Goal: Task Accomplishment & Management: Manage account settings

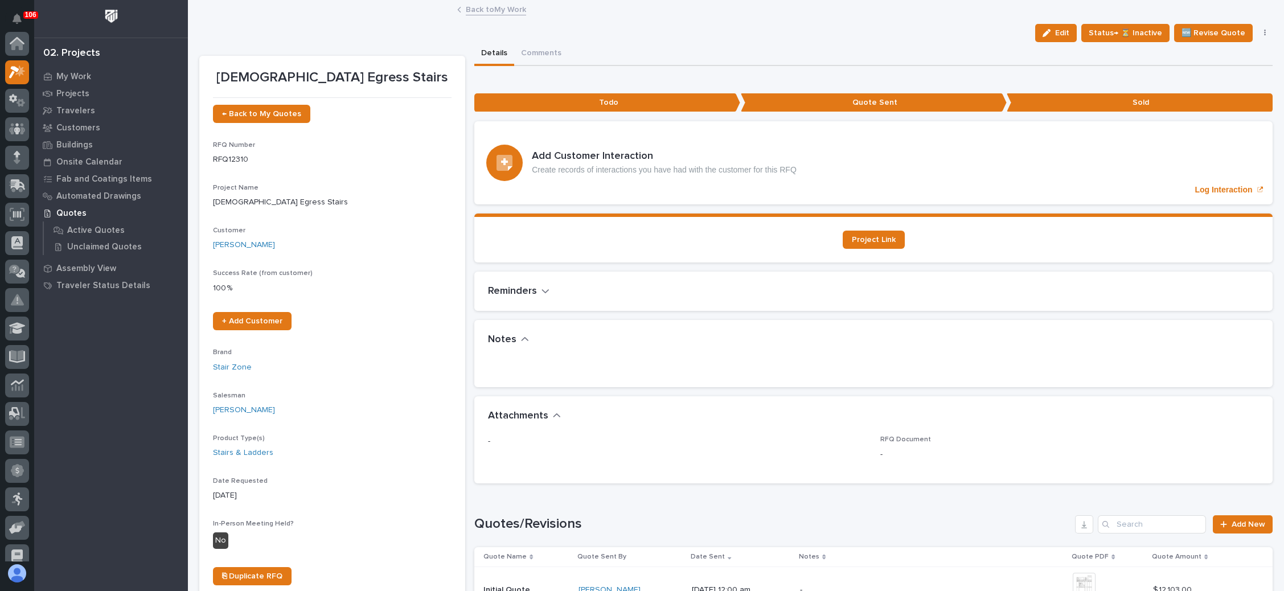
scroll to position [28, 0]
click at [290, 113] on span "← Back to My Quotes" at bounding box center [261, 114] width 79 height 8
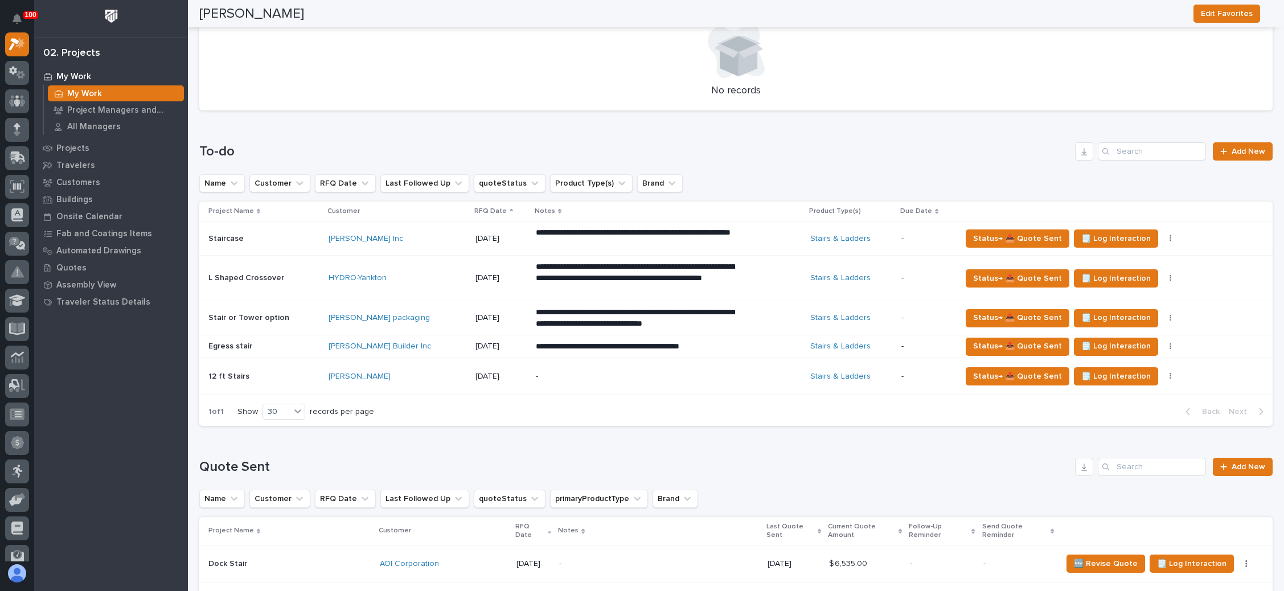
scroll to position [427, 0]
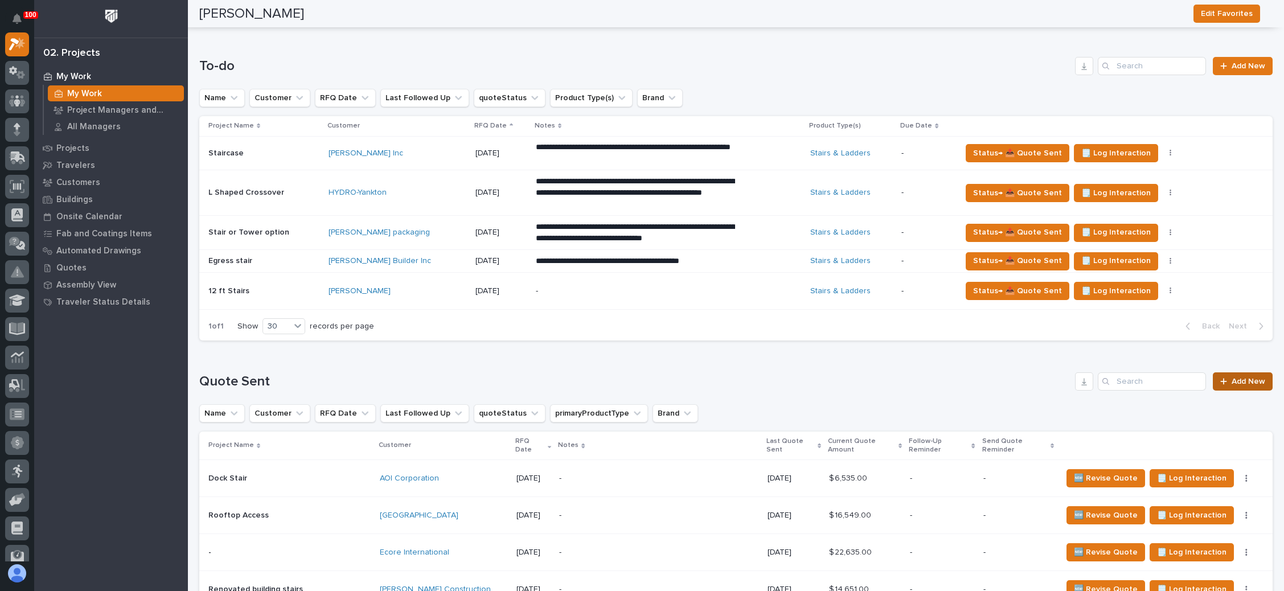
click at [1224, 372] on link "Add New" at bounding box center [1242, 381] width 60 height 18
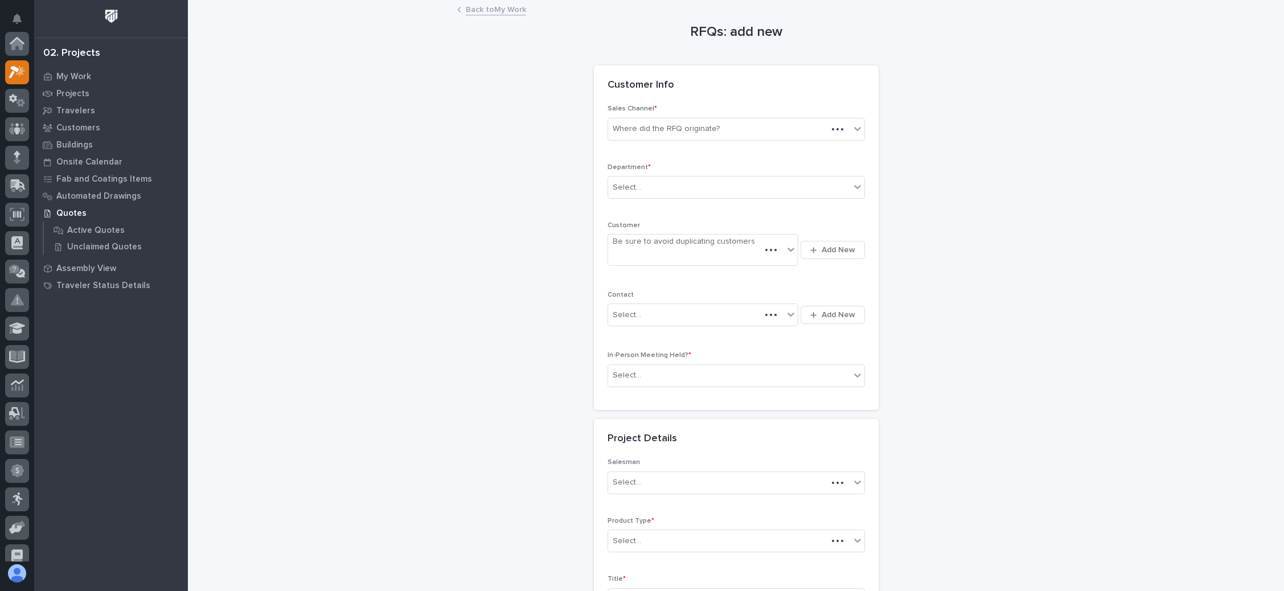
scroll to position [28, 0]
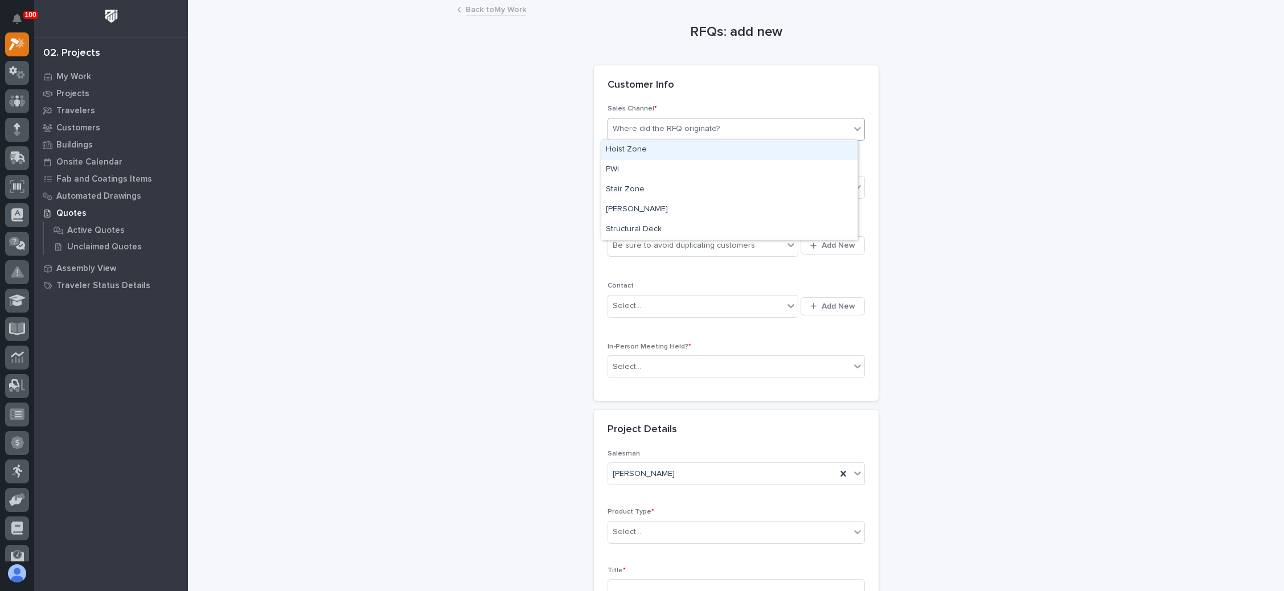
click at [726, 127] on div "Where did the RFQ originate?" at bounding box center [729, 129] width 242 height 19
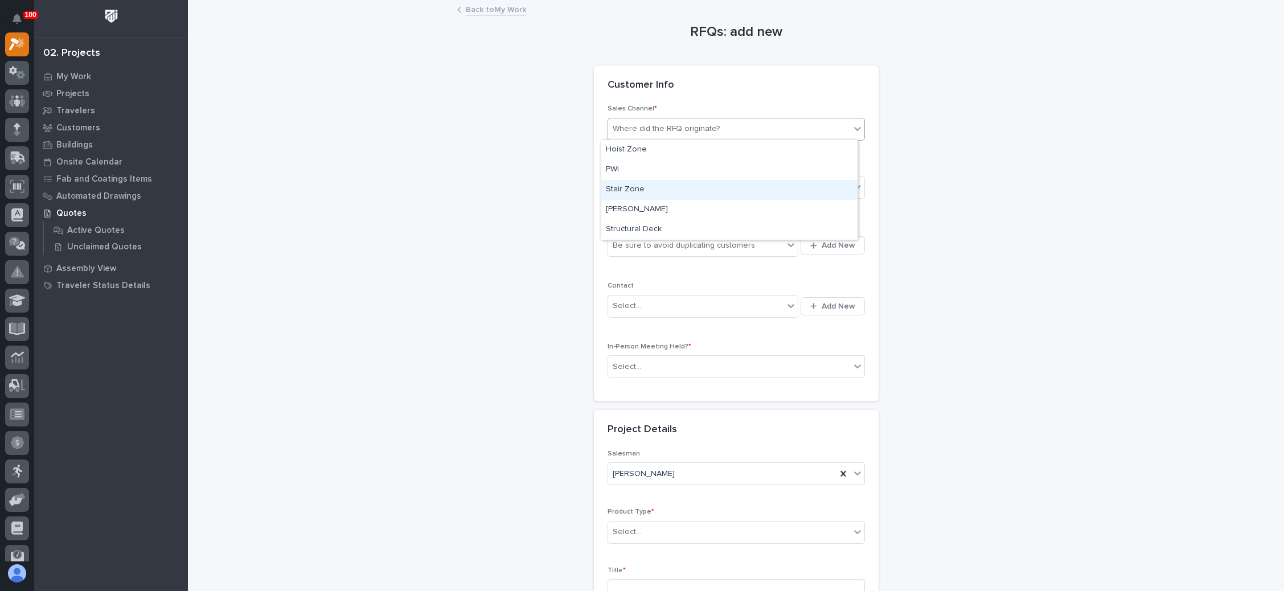
click at [684, 182] on div "Stair Zone" at bounding box center [729, 190] width 256 height 20
click at [683, 184] on div "Select..." at bounding box center [729, 187] width 242 height 19
click at [671, 206] on div "National Sales" at bounding box center [729, 208] width 256 height 20
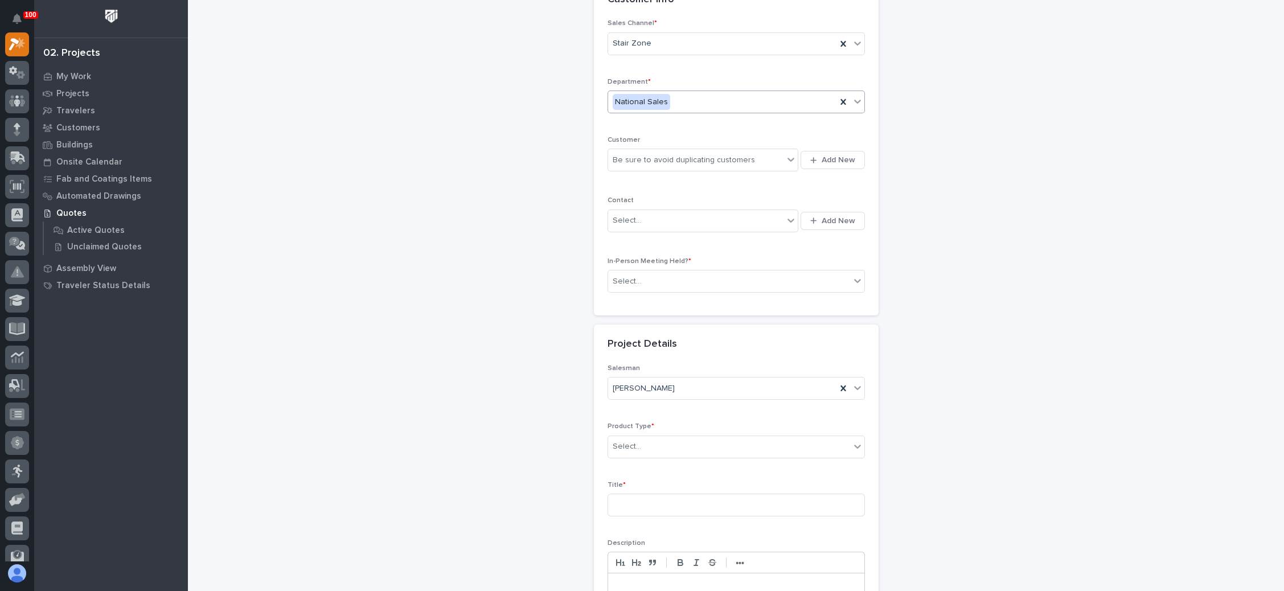
click at [712, 295] on div "In-Person Meeting Held? * Select..." at bounding box center [735, 279] width 257 height 44
click at [741, 281] on div "Select..." at bounding box center [729, 281] width 242 height 19
click at [701, 316] on div "No" at bounding box center [729, 320] width 256 height 20
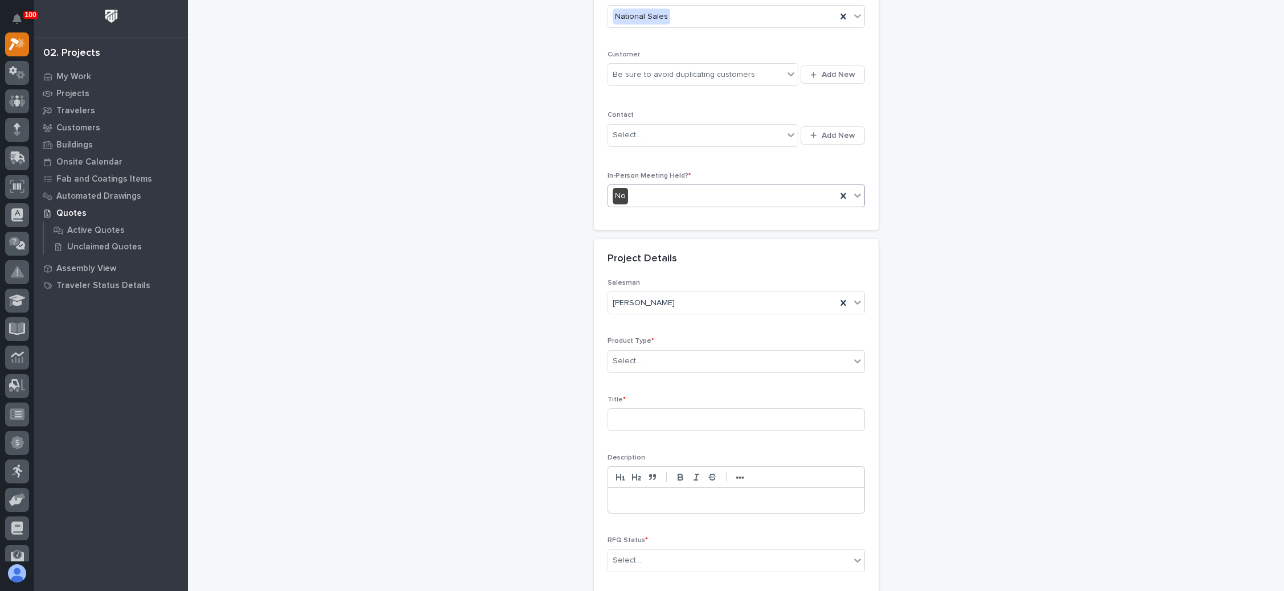
scroll to position [256, 0]
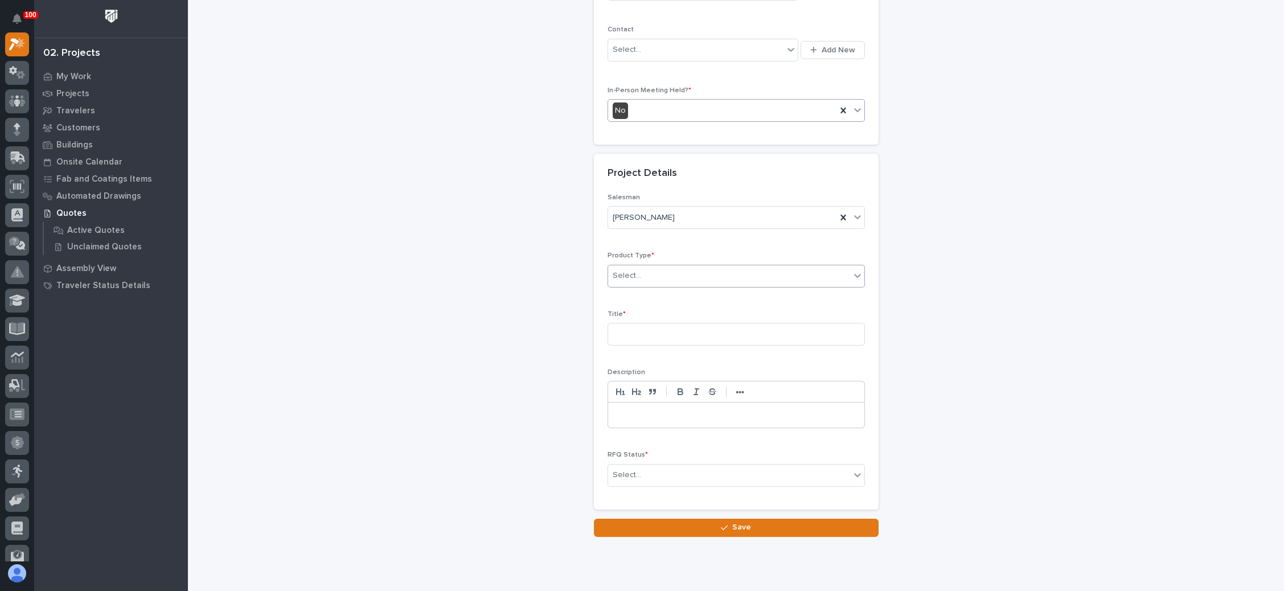
click at [708, 279] on div "Select..." at bounding box center [729, 275] width 242 height 19
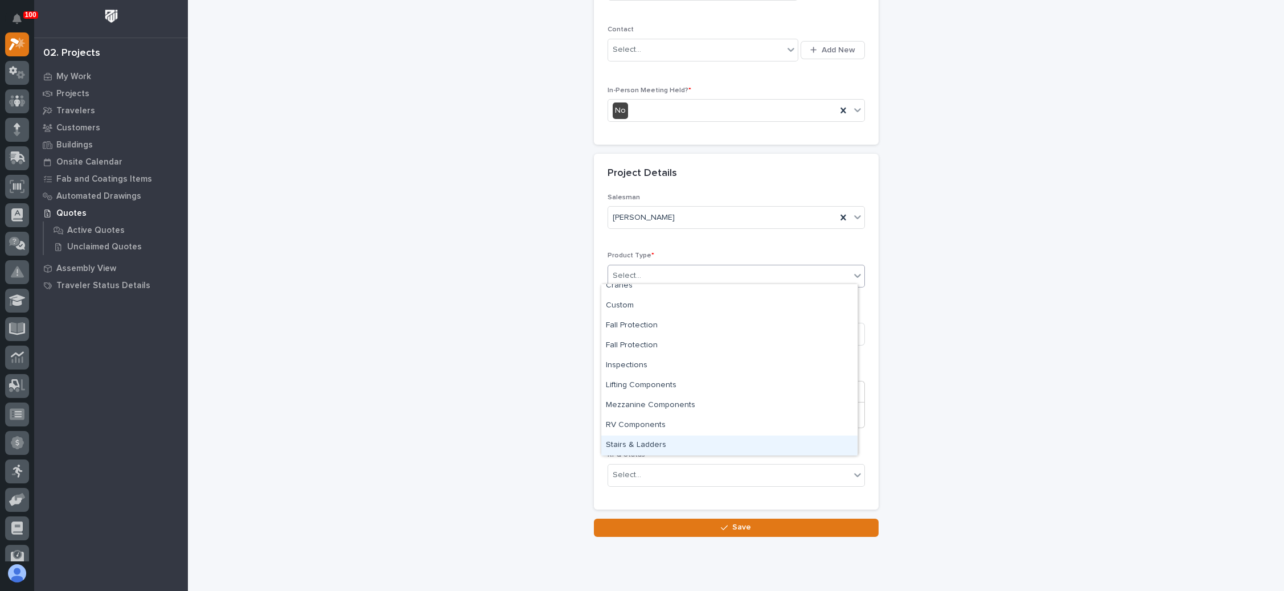
click at [692, 443] on div "Stairs & Ladders" at bounding box center [729, 445] width 256 height 20
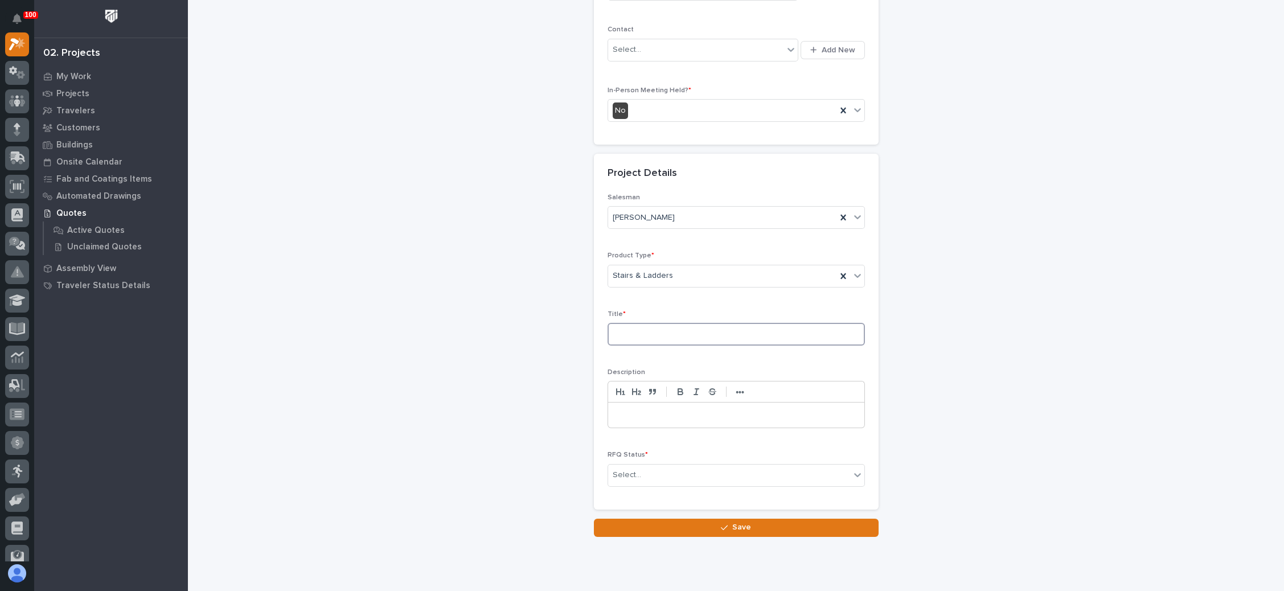
click at [665, 334] on input at bounding box center [735, 334] width 257 height 23
type input "JDA Self Storage"
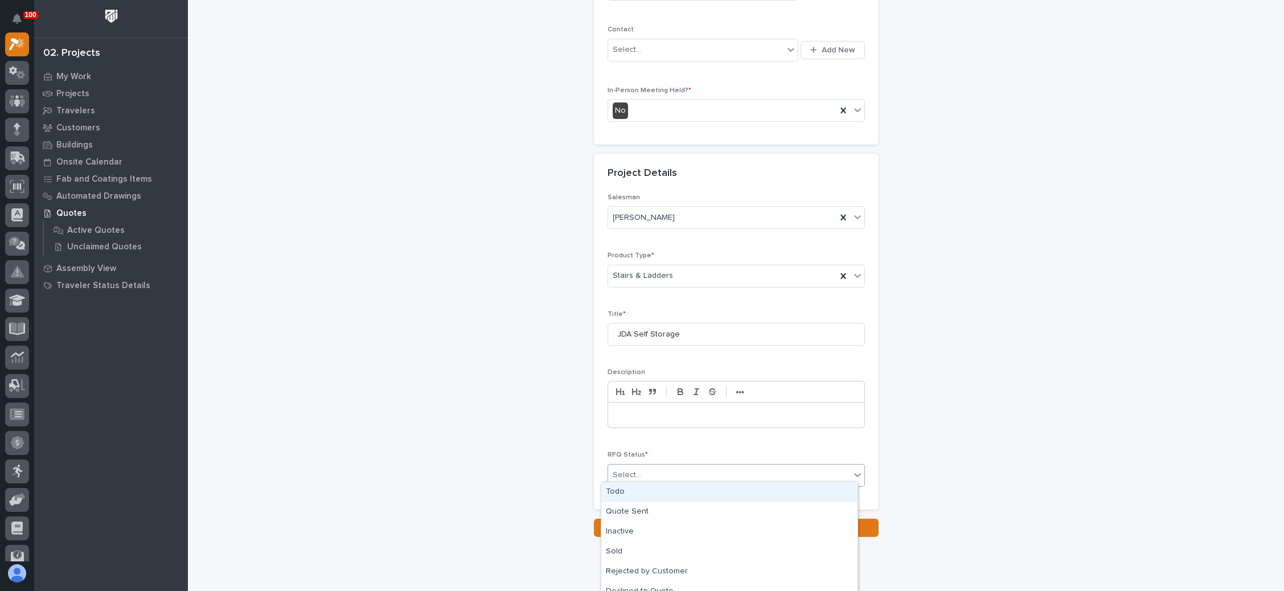
click at [653, 466] on div "Select..." at bounding box center [729, 475] width 242 height 19
click at [638, 511] on div "Quote Sent" at bounding box center [729, 512] width 256 height 20
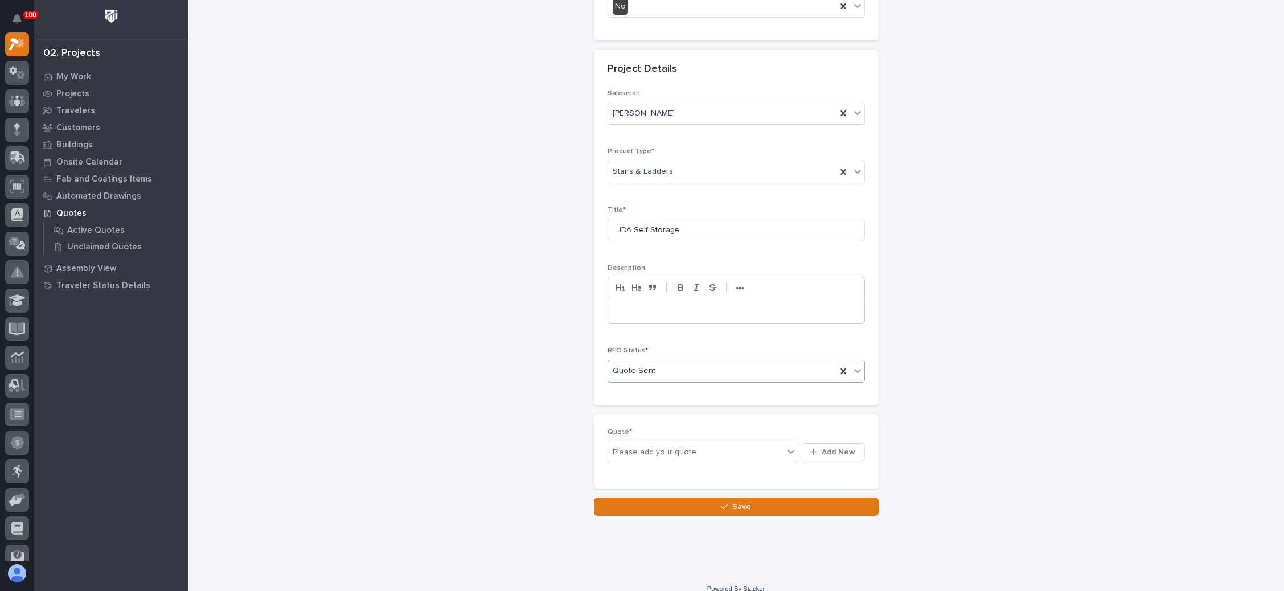
scroll to position [361, 0]
click at [652, 305] on p at bounding box center [735, 310] width 239 height 11
click at [817, 442] on button "Add New" at bounding box center [832, 451] width 64 height 18
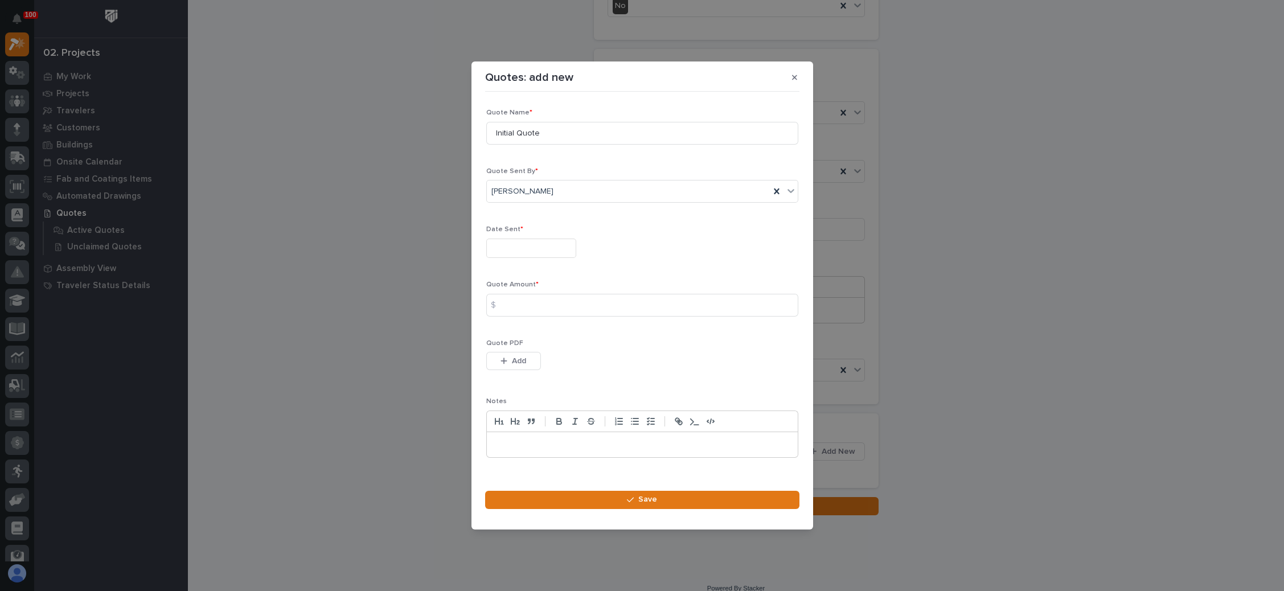
click at [504, 250] on input "text" at bounding box center [531, 248] width 90 height 20
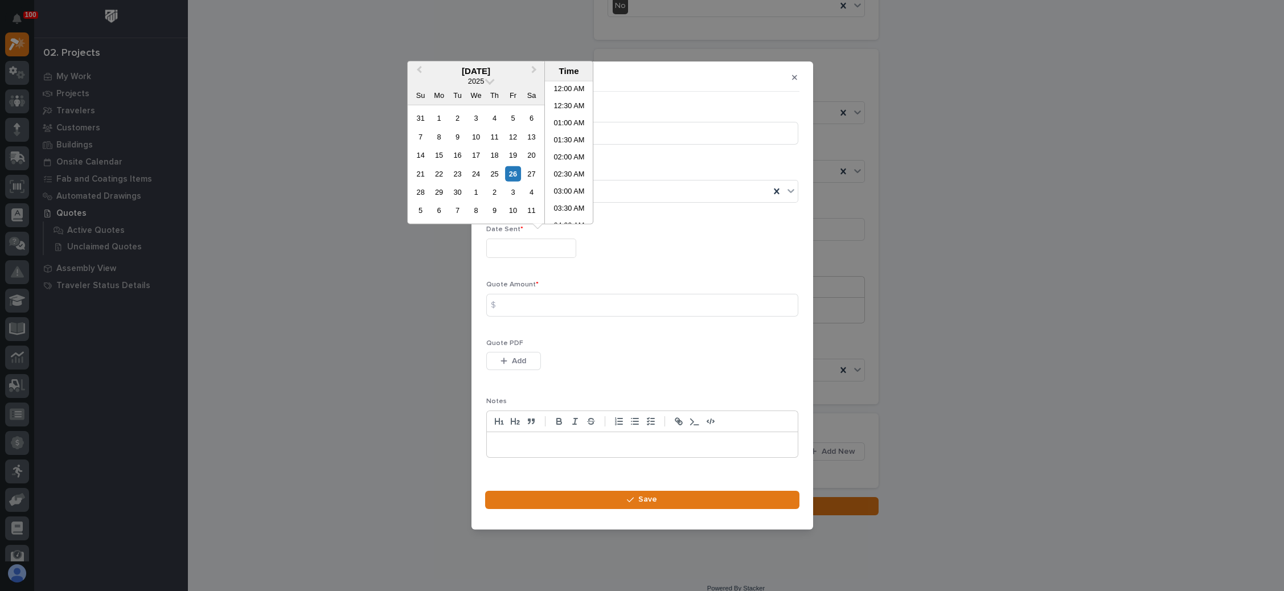
scroll to position [364, 0]
click at [515, 167] on div "26" at bounding box center [512, 173] width 15 height 15
type input "**********"
click at [525, 301] on input at bounding box center [642, 305] width 312 height 23
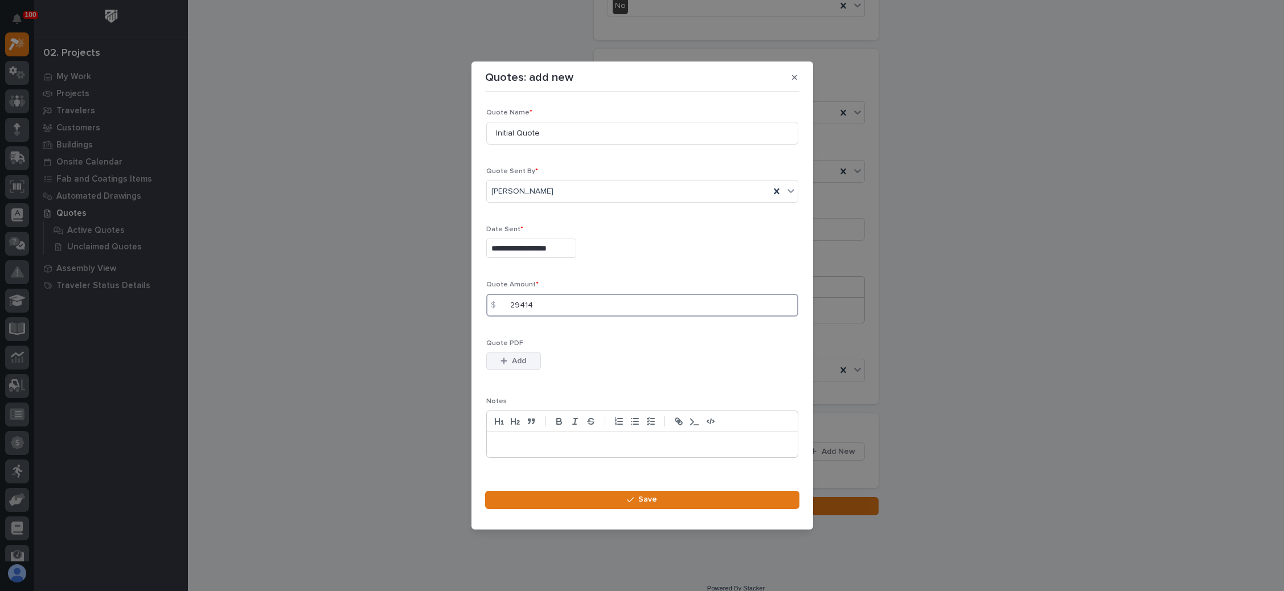
type input "29414"
click at [519, 359] on span "Add" at bounding box center [519, 361] width 14 height 10
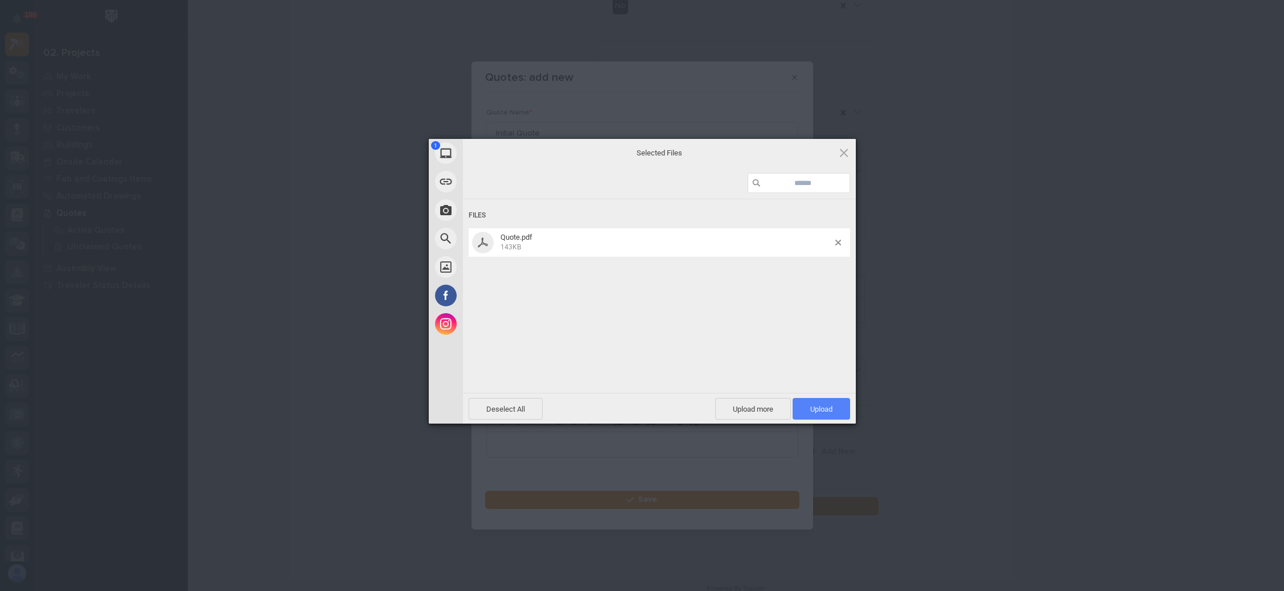
click at [812, 406] on span "Upload 1" at bounding box center [821, 409] width 22 height 9
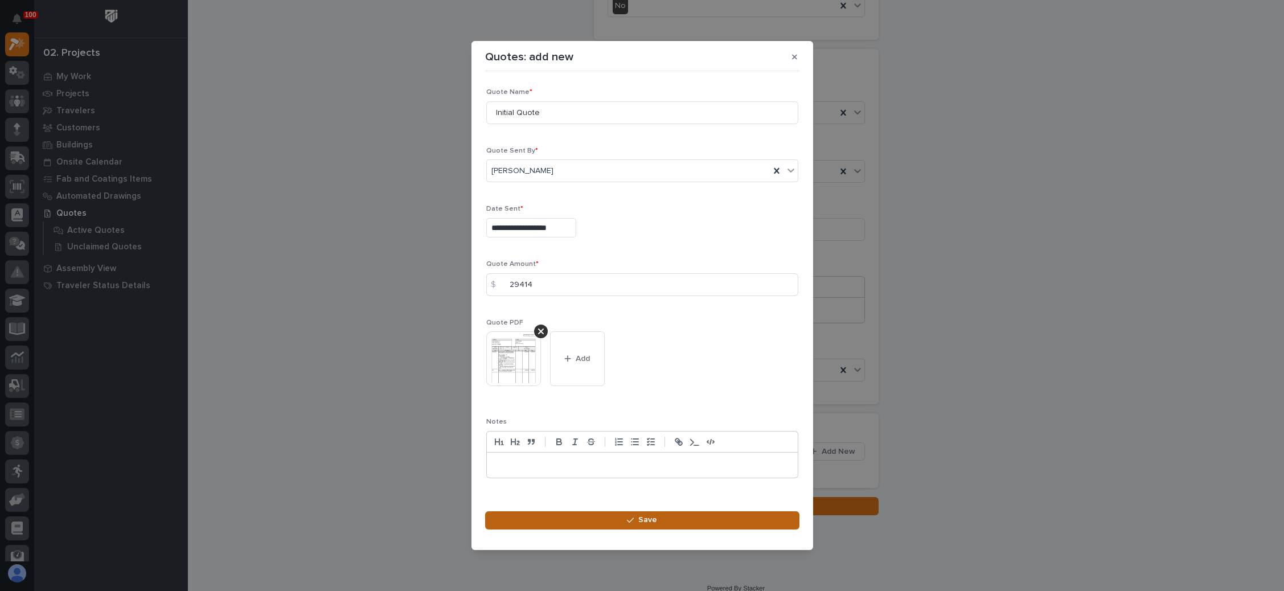
click at [636, 515] on button "Save" at bounding box center [642, 520] width 314 height 18
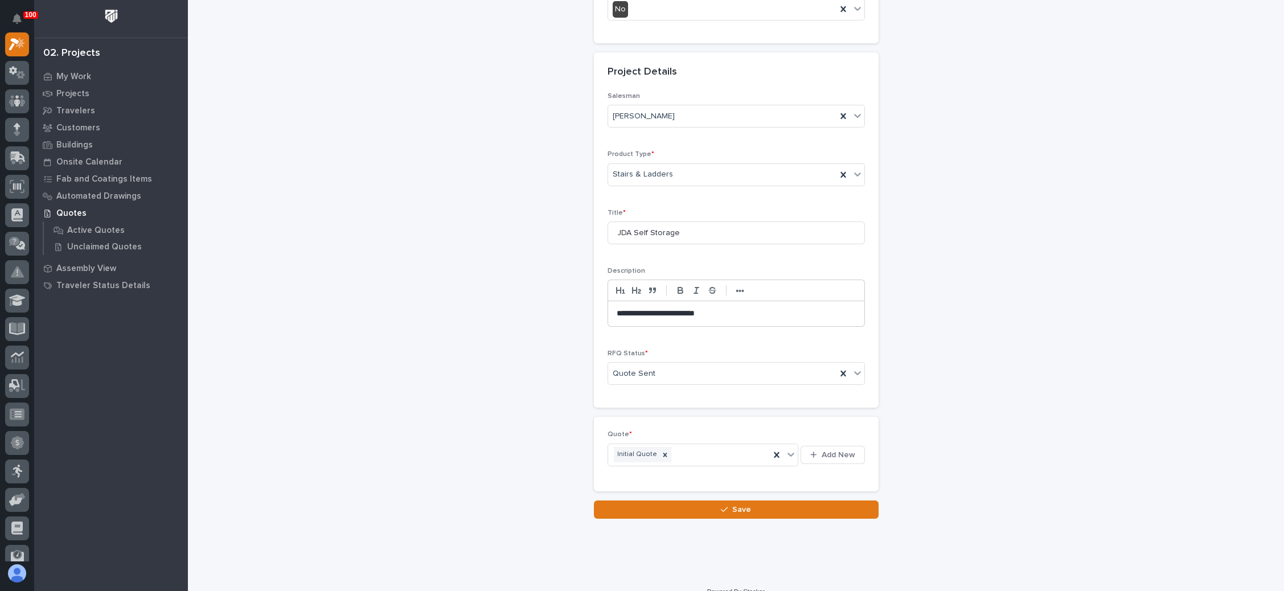
scroll to position [369, 0]
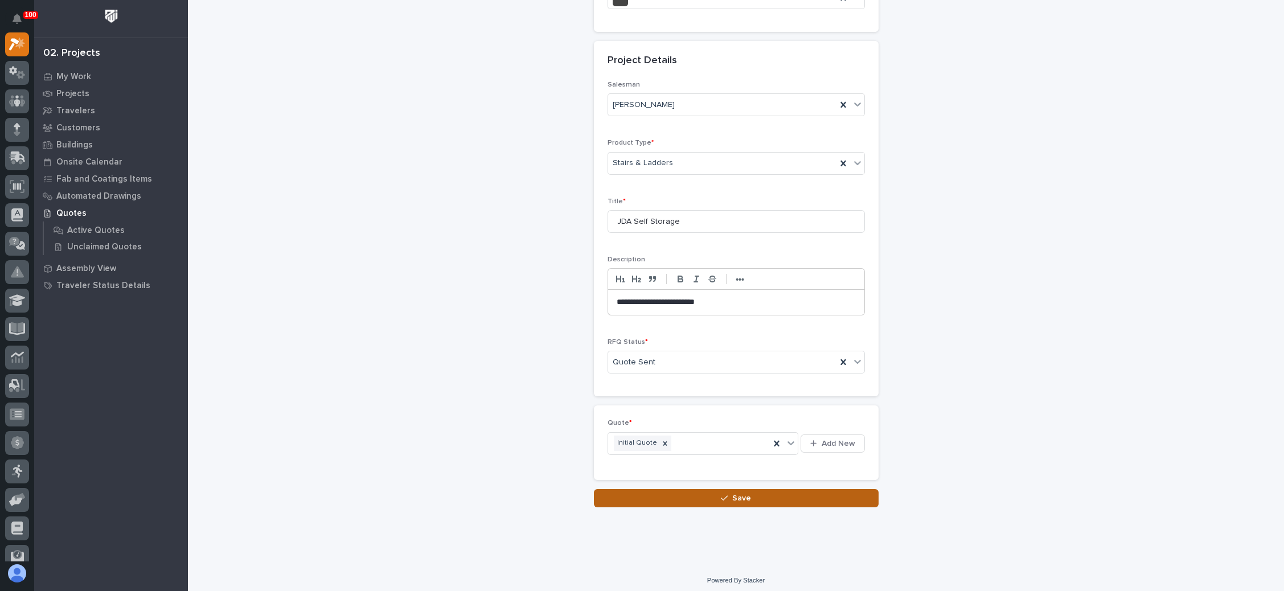
click at [738, 493] on span "Save" at bounding box center [741, 498] width 19 height 10
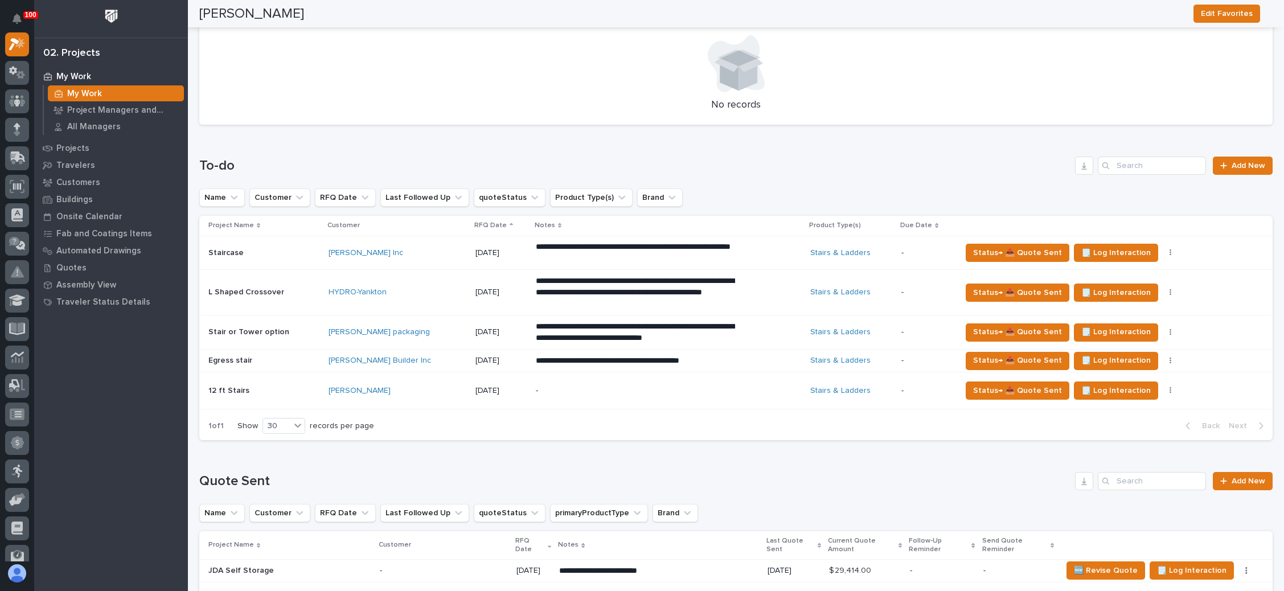
scroll to position [342, 0]
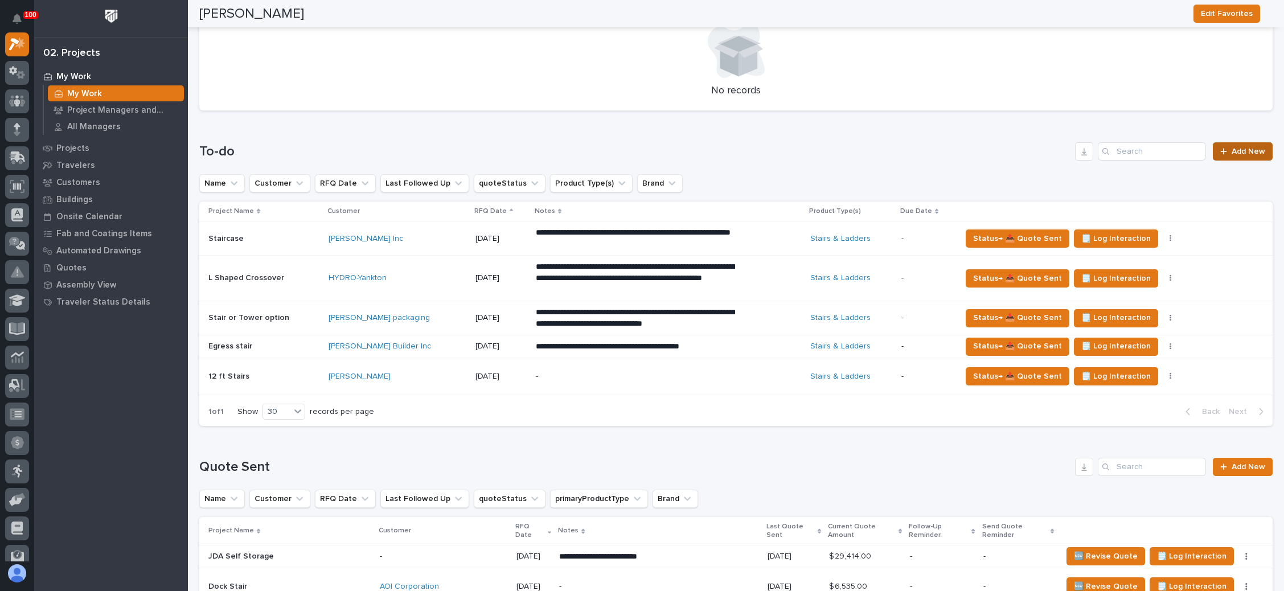
click at [1231, 152] on span "Add New" at bounding box center [1248, 151] width 34 height 8
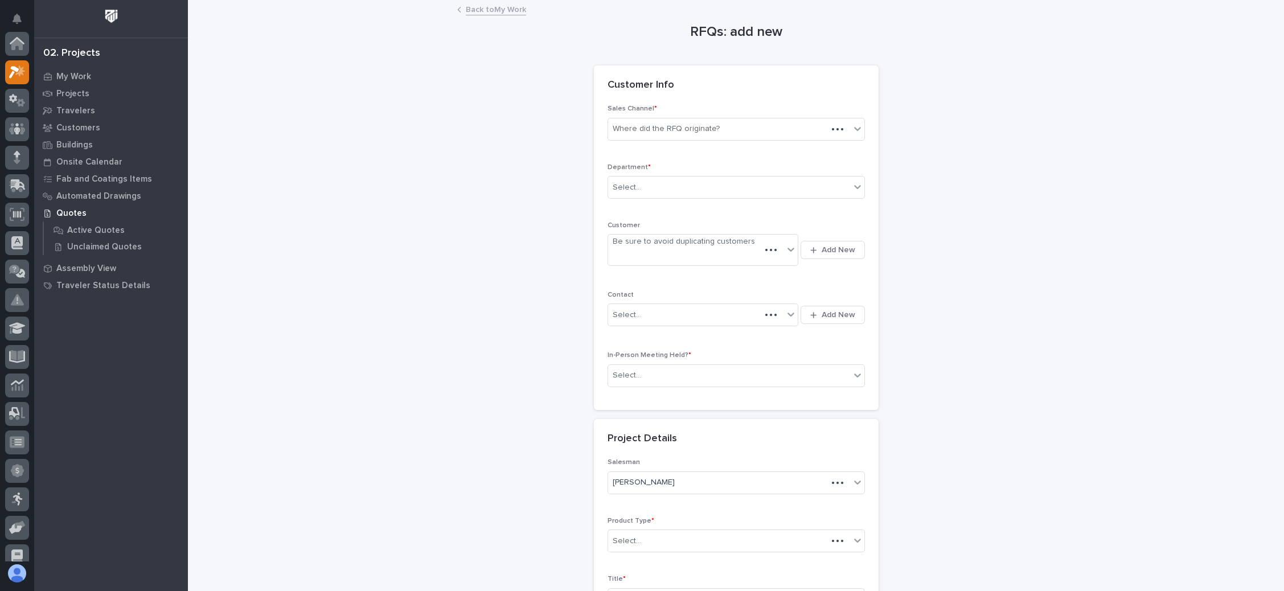
scroll to position [28, 0]
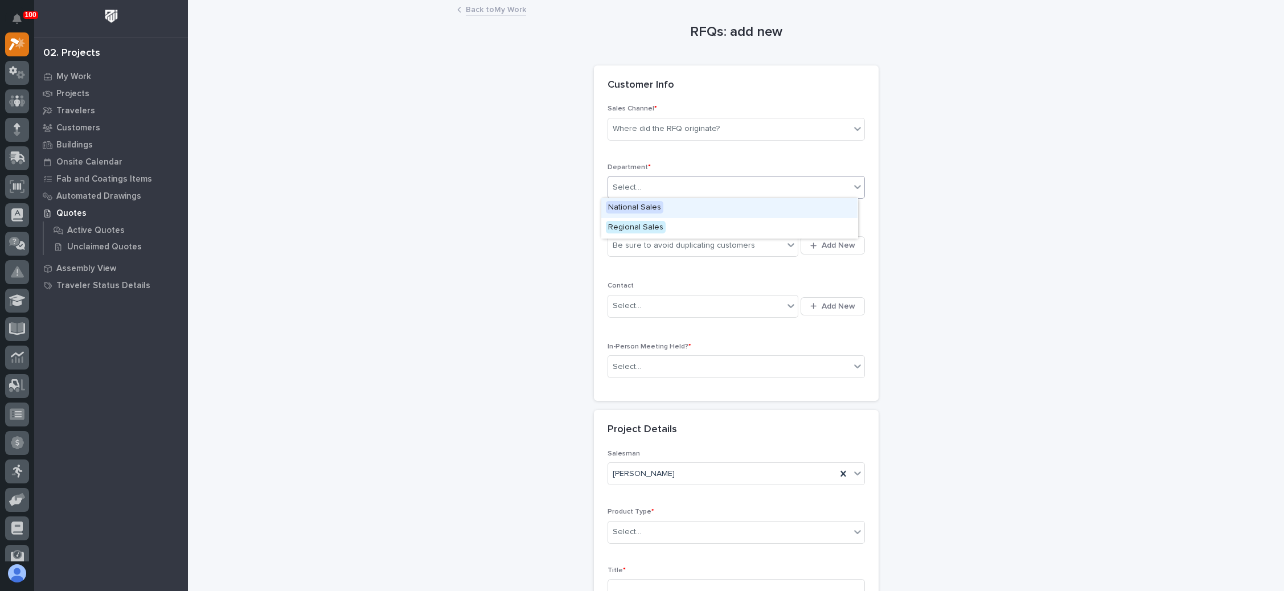
click at [703, 176] on div "Select..." at bounding box center [735, 187] width 257 height 23
click at [669, 209] on div "National Sales" at bounding box center [729, 208] width 256 height 20
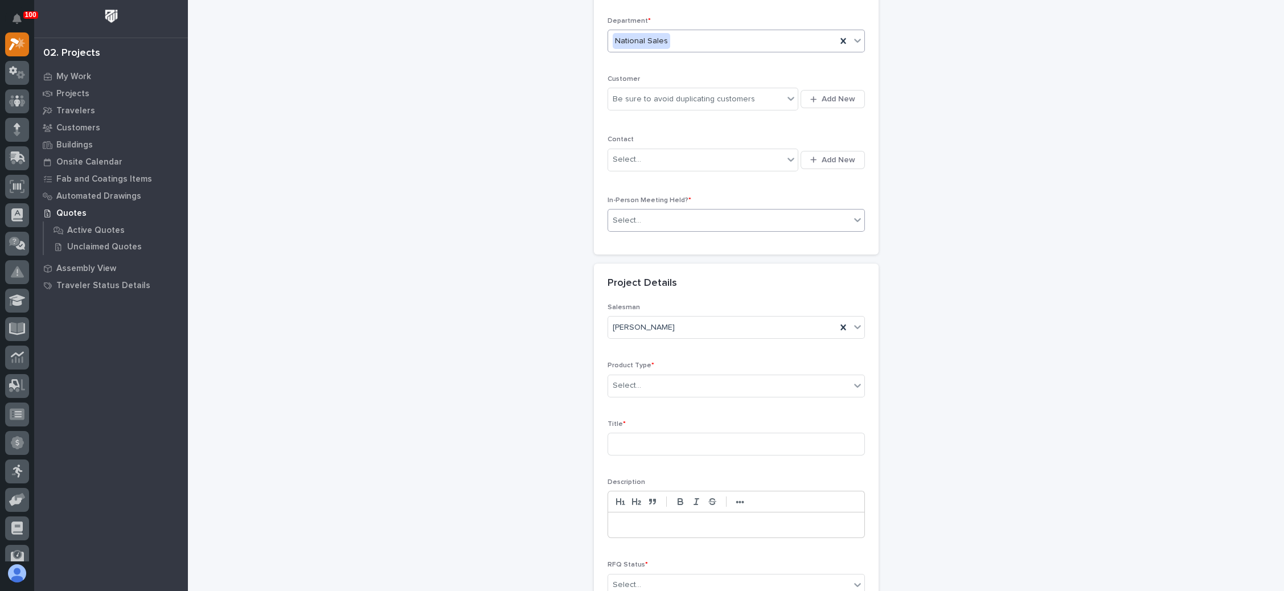
scroll to position [171, 0]
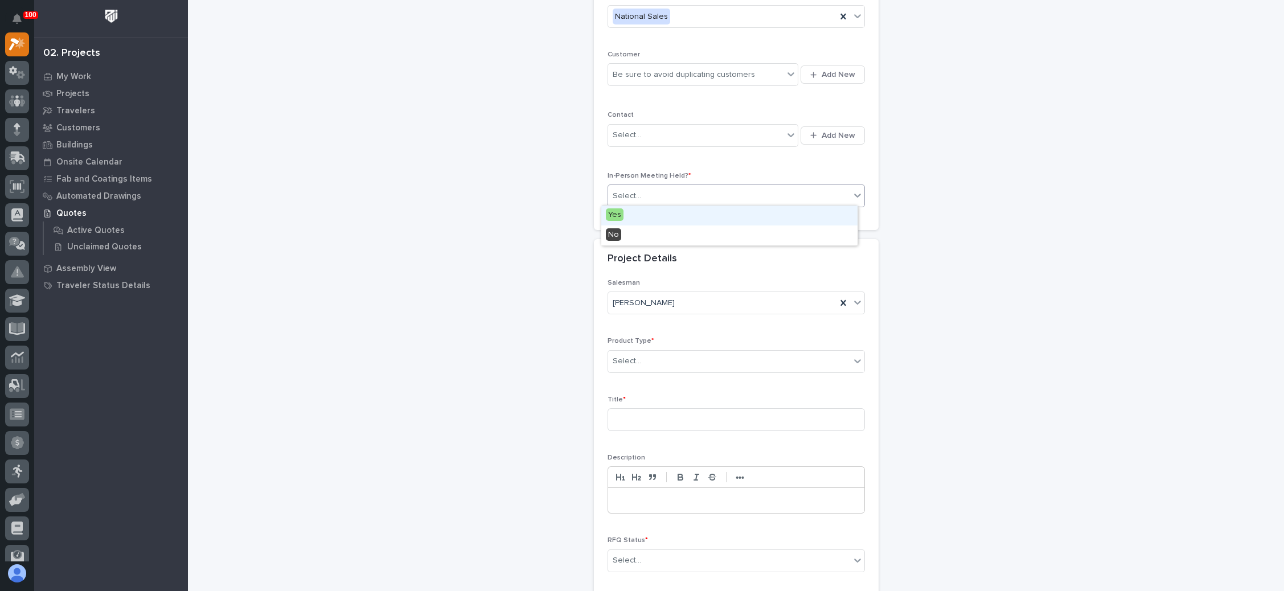
click at [693, 192] on div "Select..." at bounding box center [729, 196] width 242 height 19
click at [684, 236] on div "No" at bounding box center [729, 235] width 256 height 20
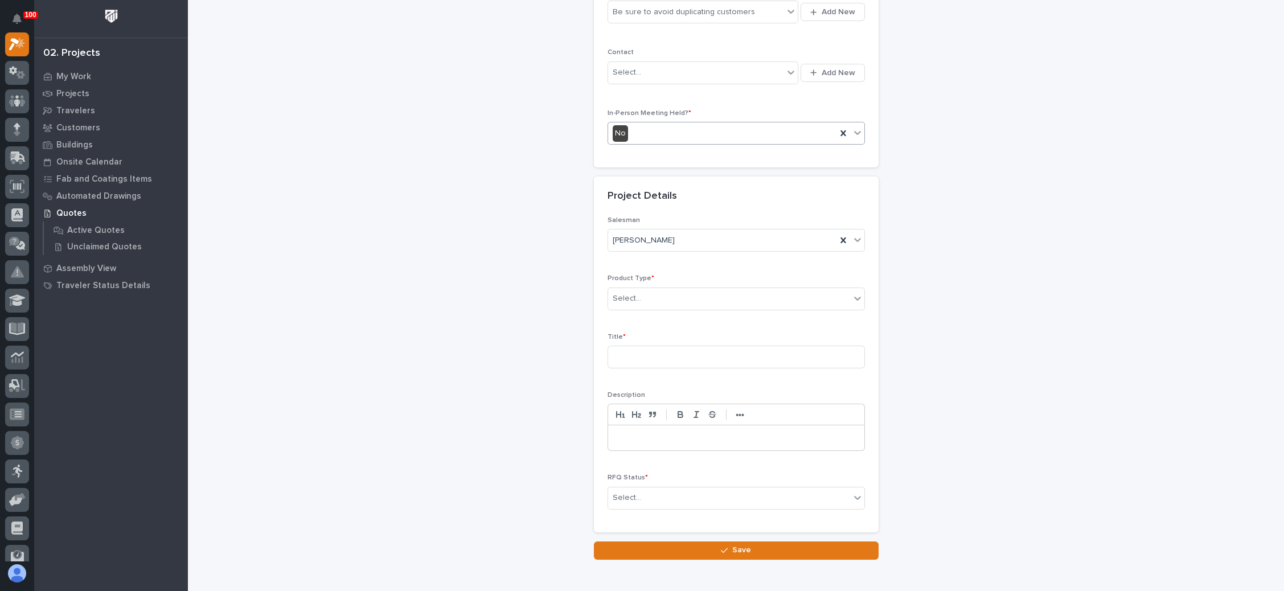
scroll to position [256, 0]
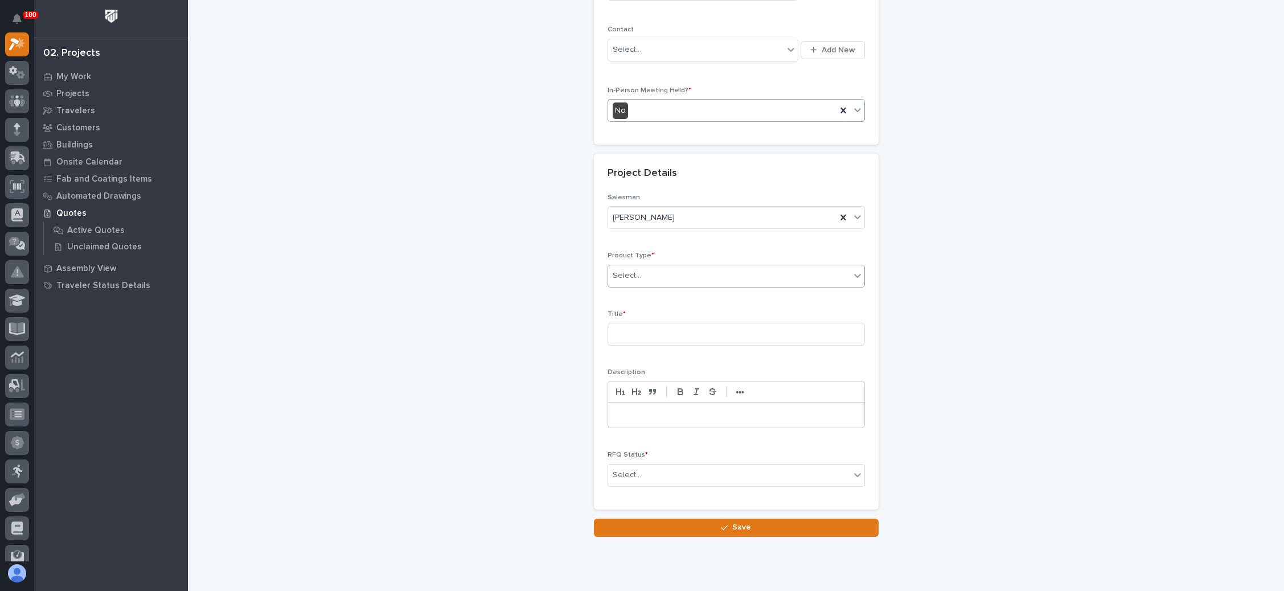
click at [682, 274] on div "Select..." at bounding box center [729, 275] width 242 height 19
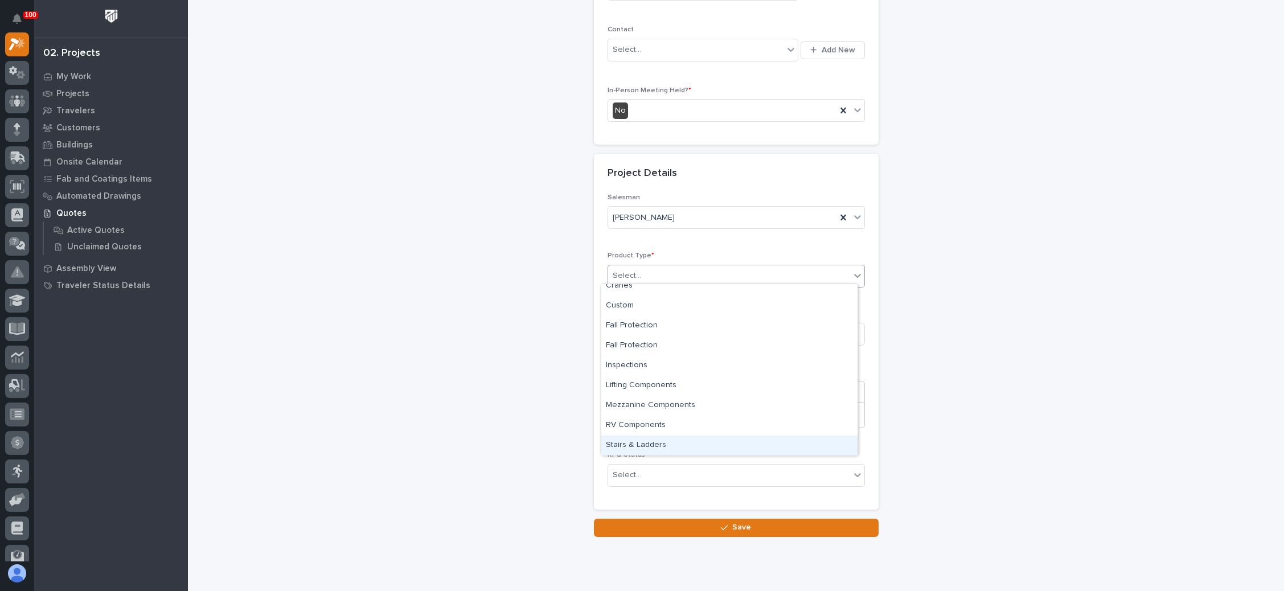
drag, startPoint x: 660, startPoint y: 439, endPoint x: 660, endPoint y: 419, distance: 19.9
click at [660, 439] on div "Stairs & Ladders" at bounding box center [729, 445] width 256 height 20
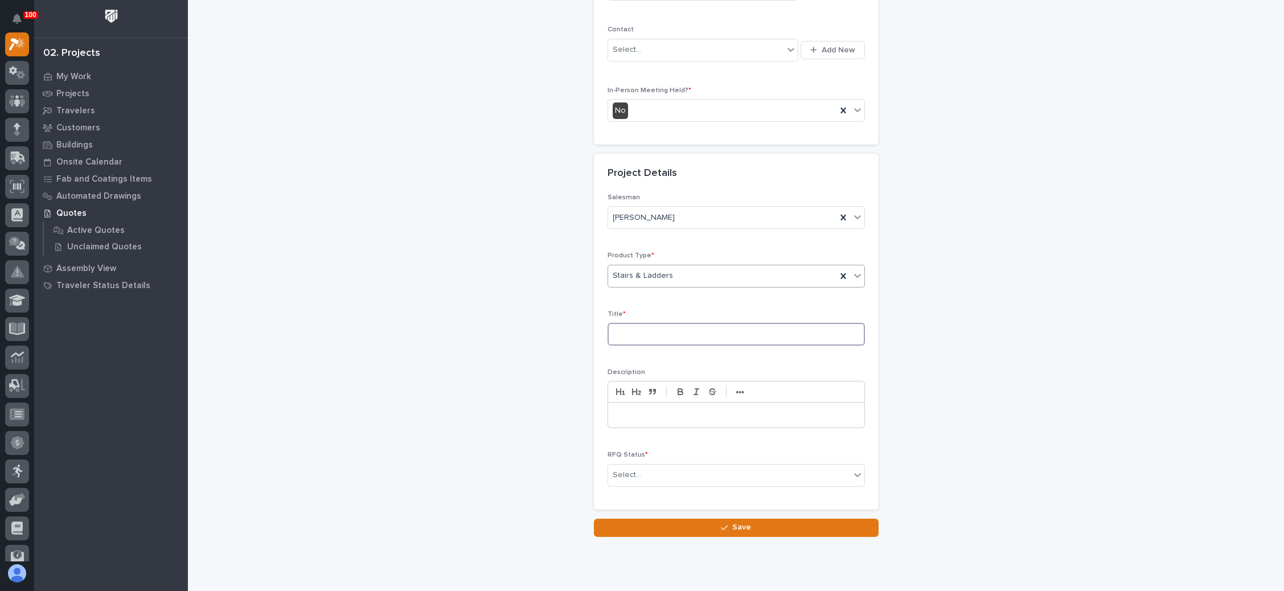
click at [664, 337] on input at bounding box center [735, 334] width 257 height 23
type input "Regal Marine"
click at [651, 469] on div "Select..." at bounding box center [729, 475] width 242 height 19
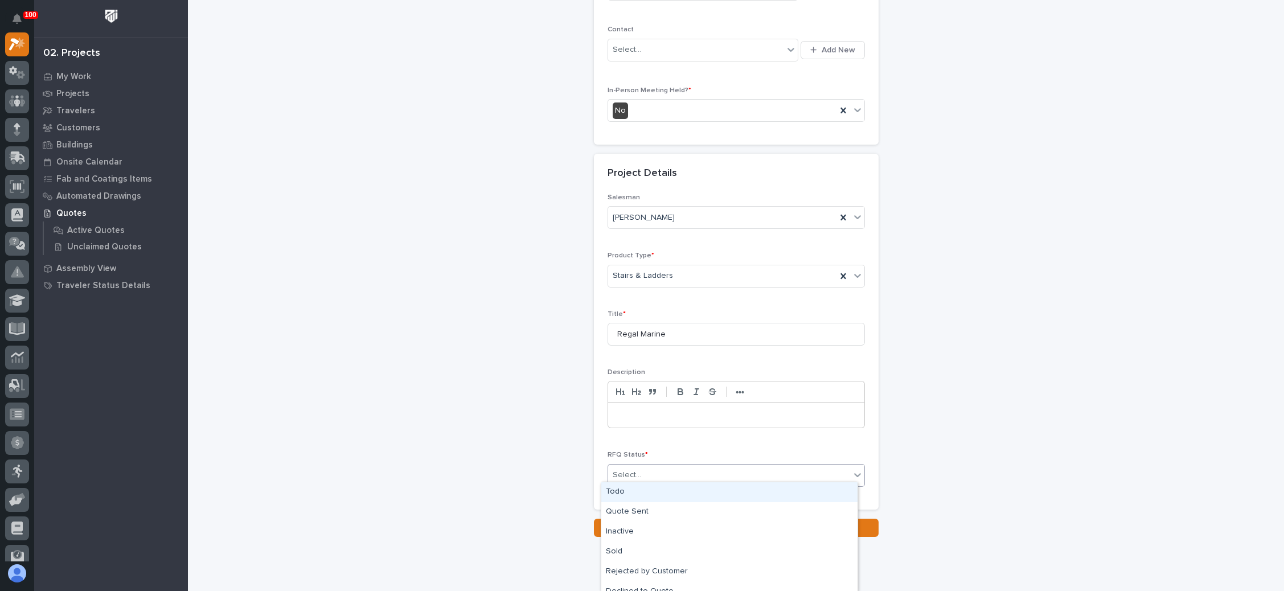
click at [637, 488] on div "Todo" at bounding box center [729, 492] width 256 height 20
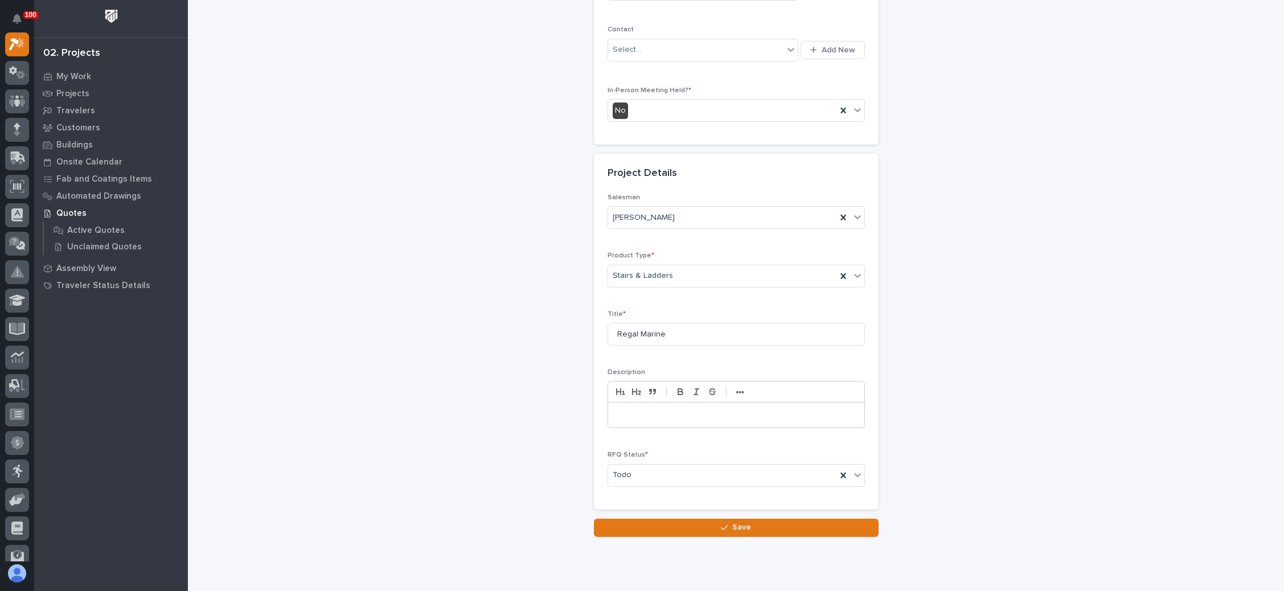
click at [712, 519] on button "Save" at bounding box center [736, 528] width 285 height 18
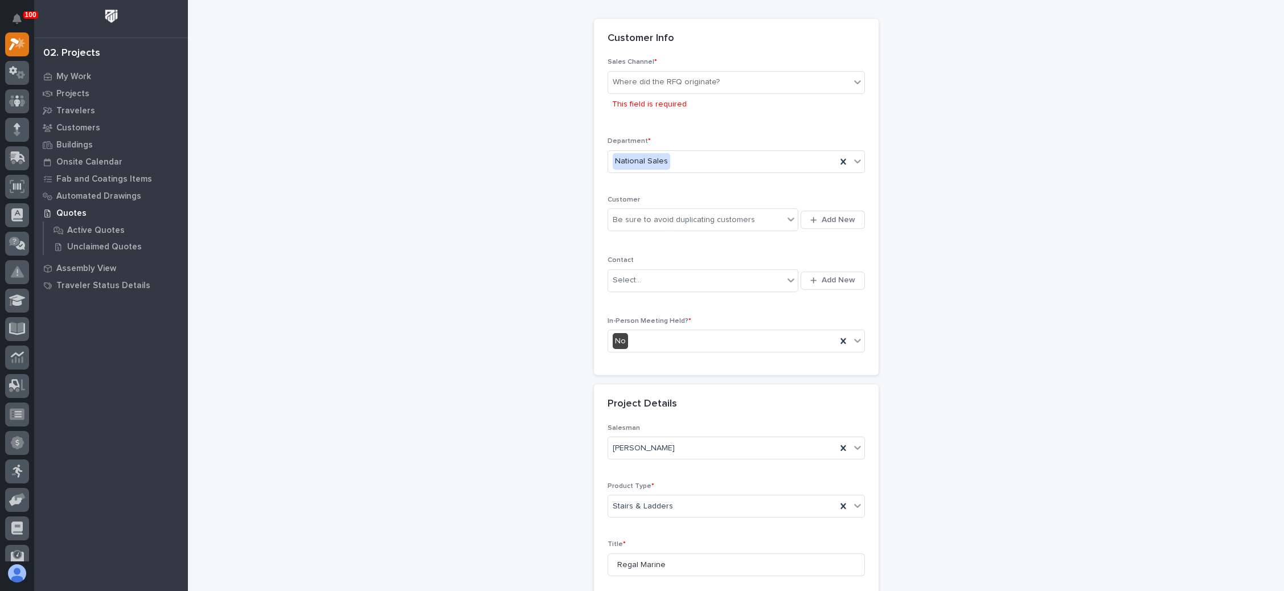
scroll to position [27, 0]
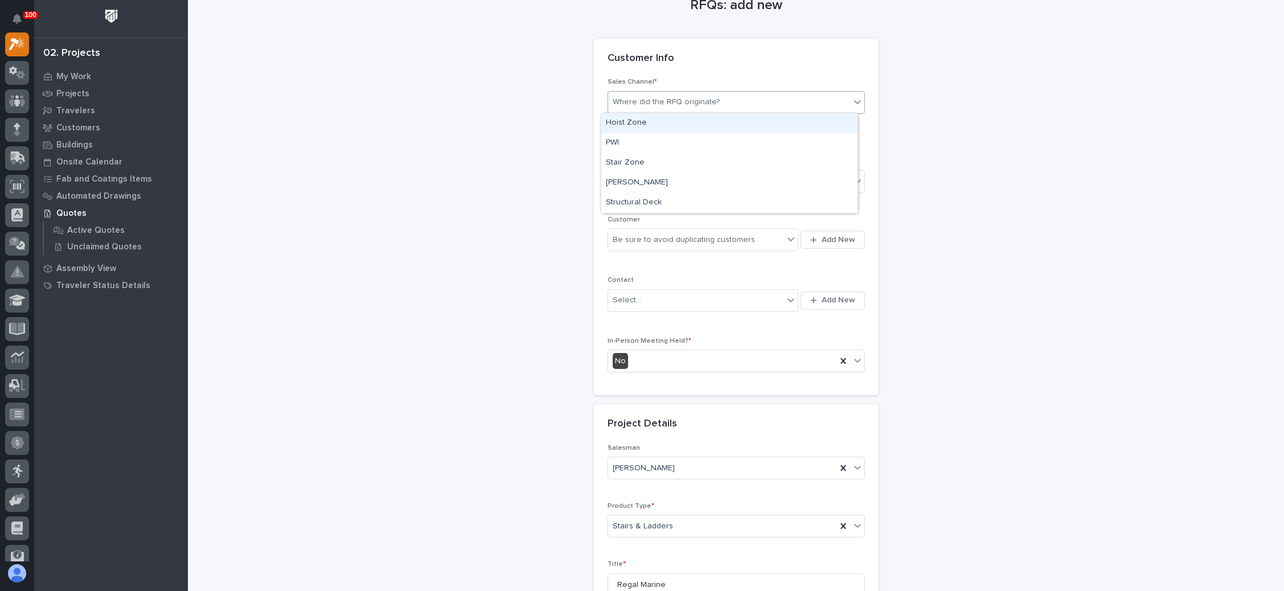
click at [852, 104] on icon at bounding box center [857, 101] width 11 height 11
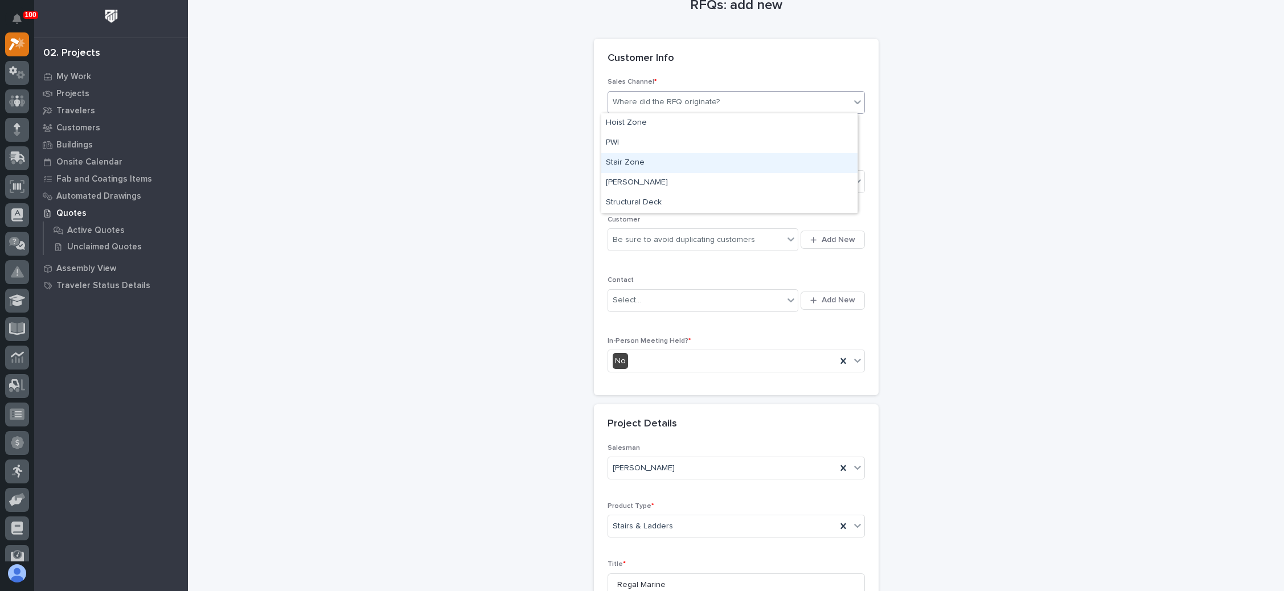
click at [699, 159] on div "Stair Zone" at bounding box center [729, 163] width 256 height 20
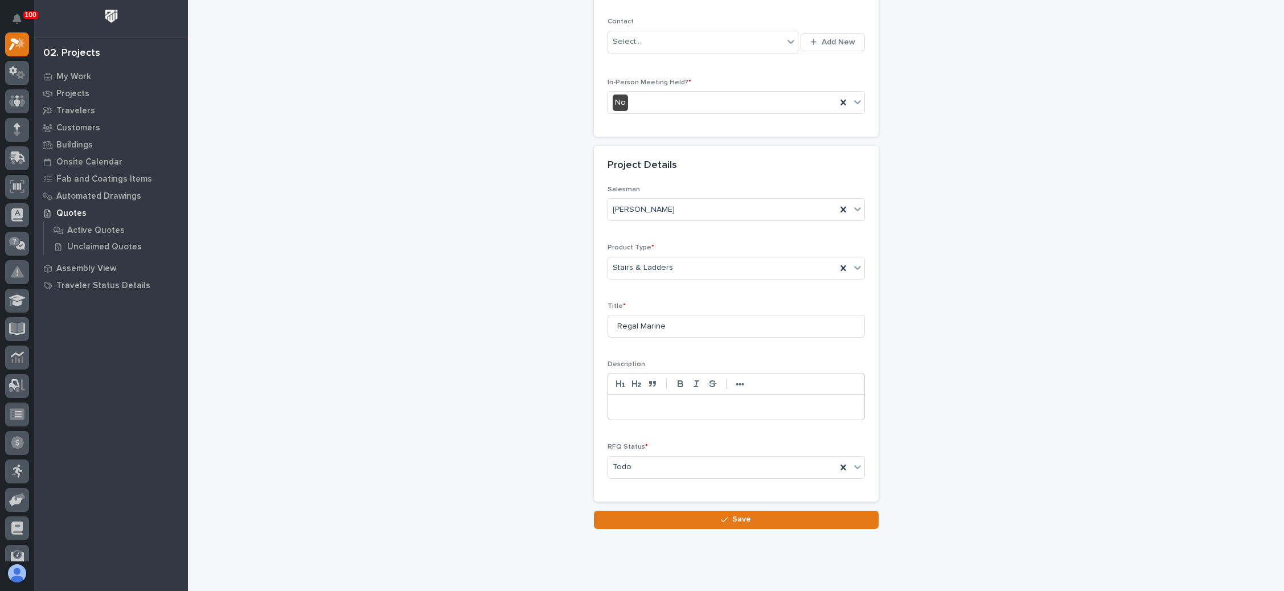
scroll to position [286, 0]
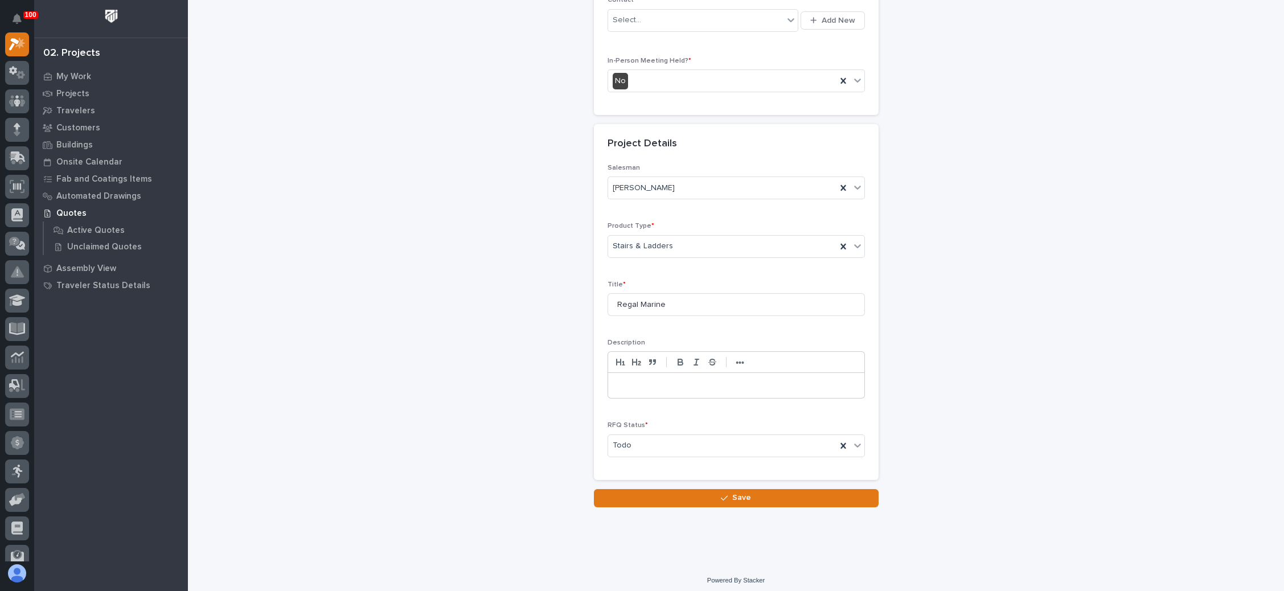
click at [664, 380] on p at bounding box center [735, 385] width 239 height 11
click at [732, 493] on span "Save" at bounding box center [741, 497] width 19 height 10
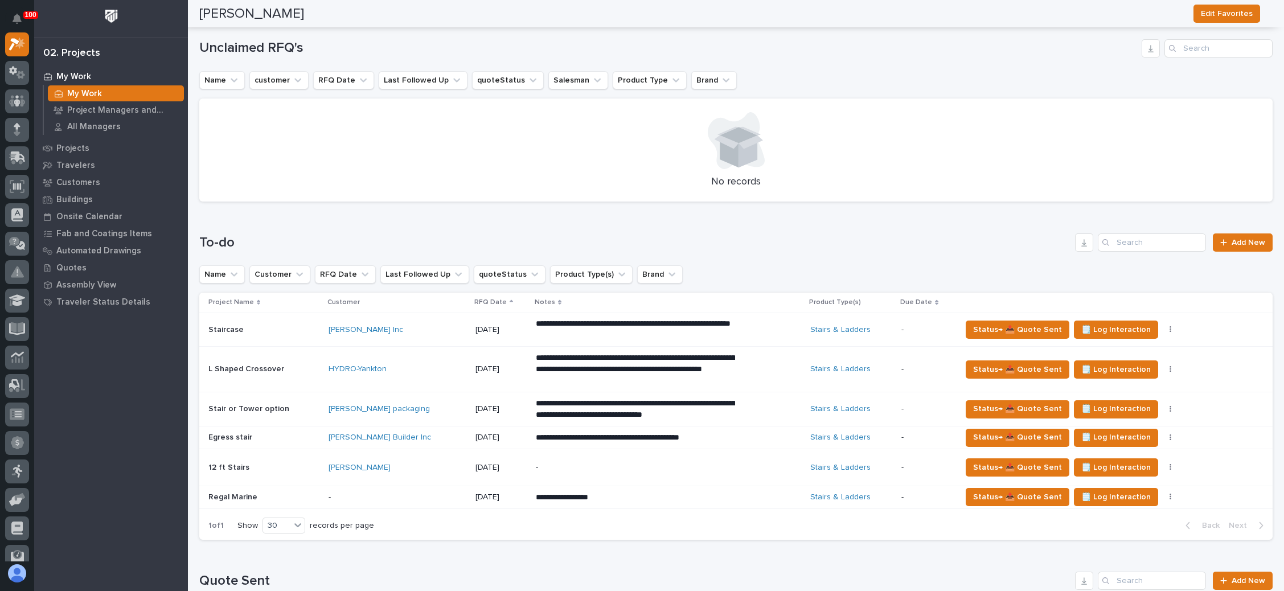
scroll to position [256, 0]
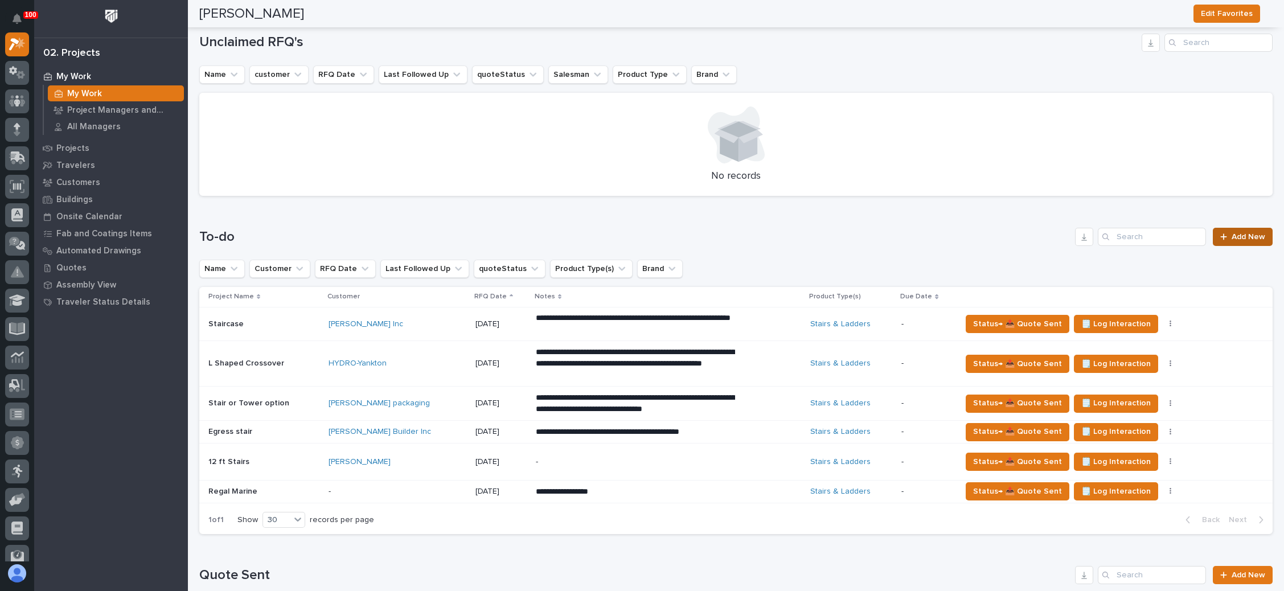
click at [1220, 236] on div at bounding box center [1225, 237] width 11 height 8
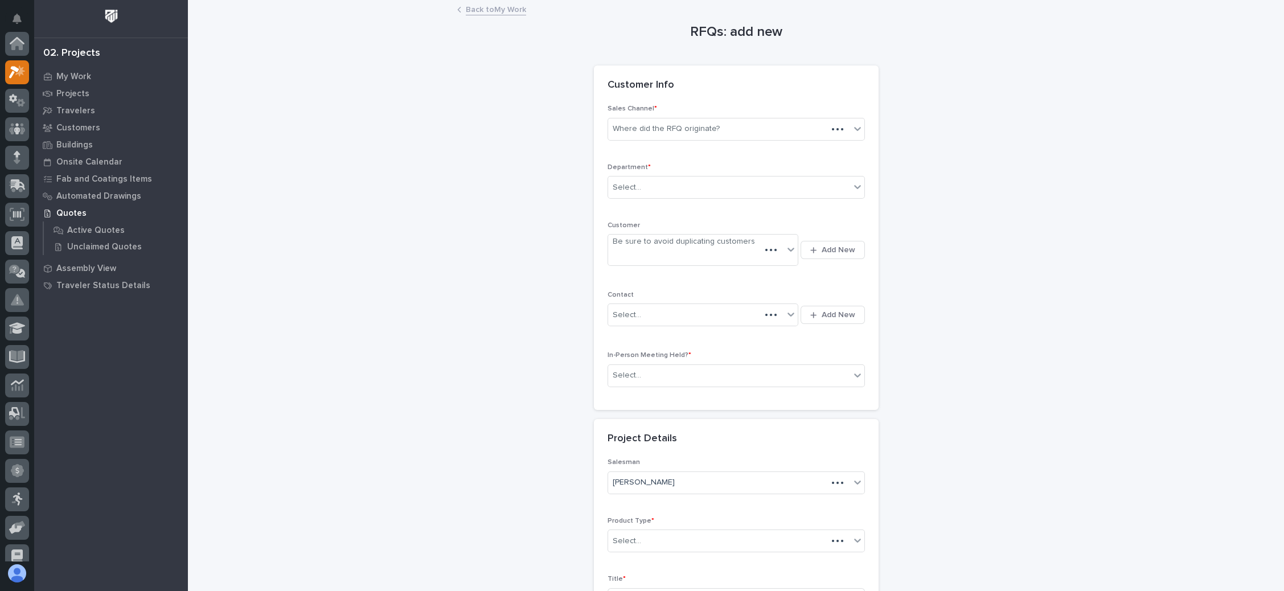
scroll to position [28, 0]
click at [760, 133] on div "Where did the RFQ originate?" at bounding box center [729, 129] width 242 height 19
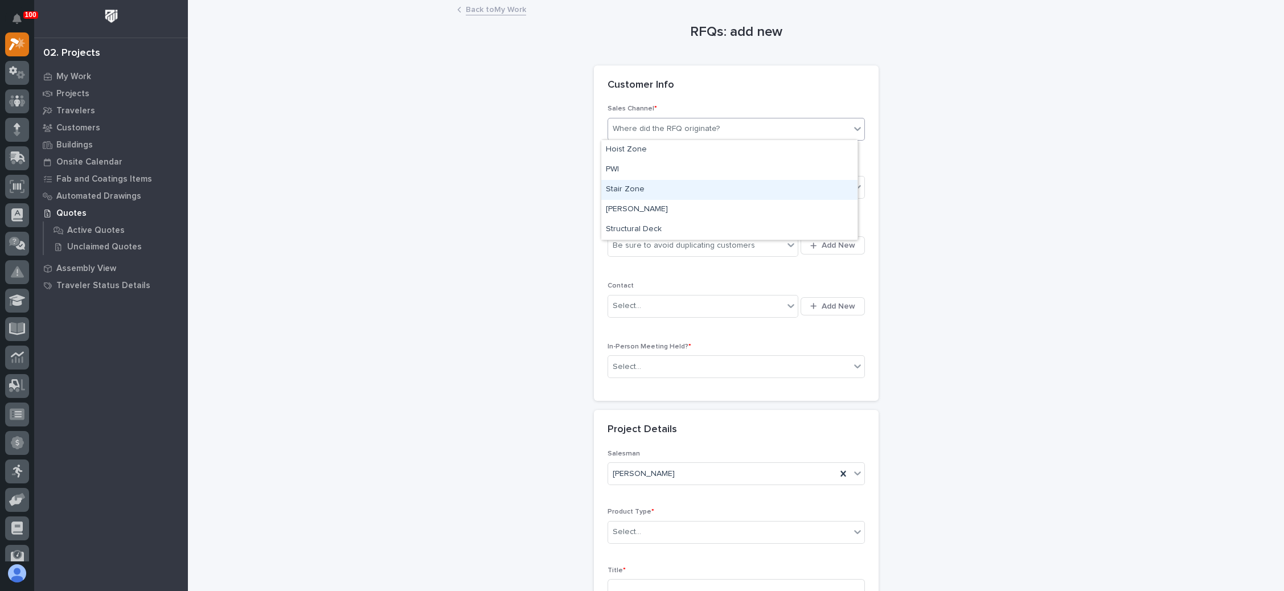
click at [708, 189] on div "Stair Zone" at bounding box center [729, 190] width 256 height 20
click at [708, 187] on div "Select..." at bounding box center [729, 187] width 242 height 19
click at [693, 204] on div "National Sales" at bounding box center [729, 208] width 256 height 20
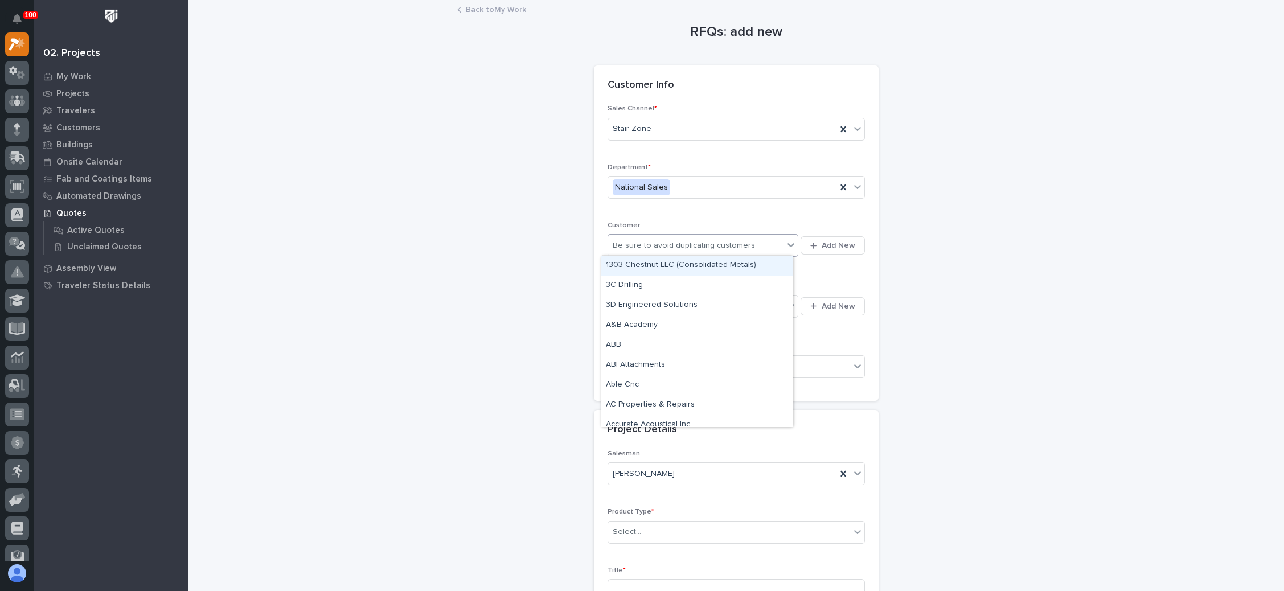
click at [735, 240] on div "Be sure to avoid duplicating customers" at bounding box center [683, 246] width 142 height 12
type input "******"
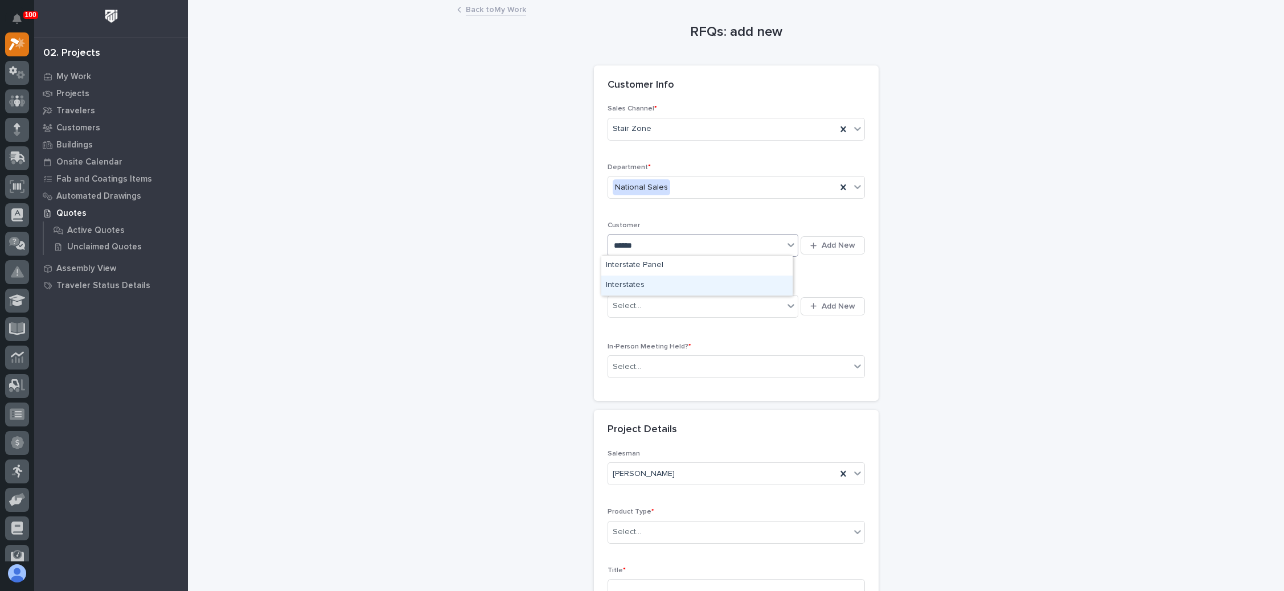
click at [673, 283] on div "Interstates" at bounding box center [696, 285] width 191 height 20
click at [687, 304] on div "Select..." at bounding box center [696, 306] width 176 height 19
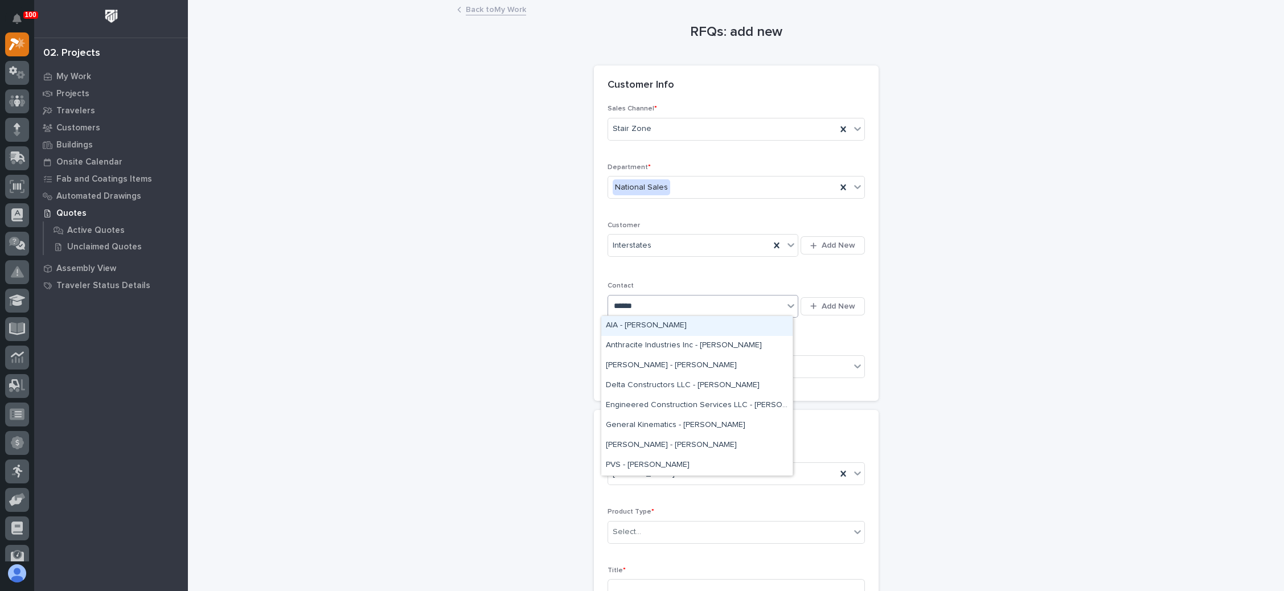
type input "*****"
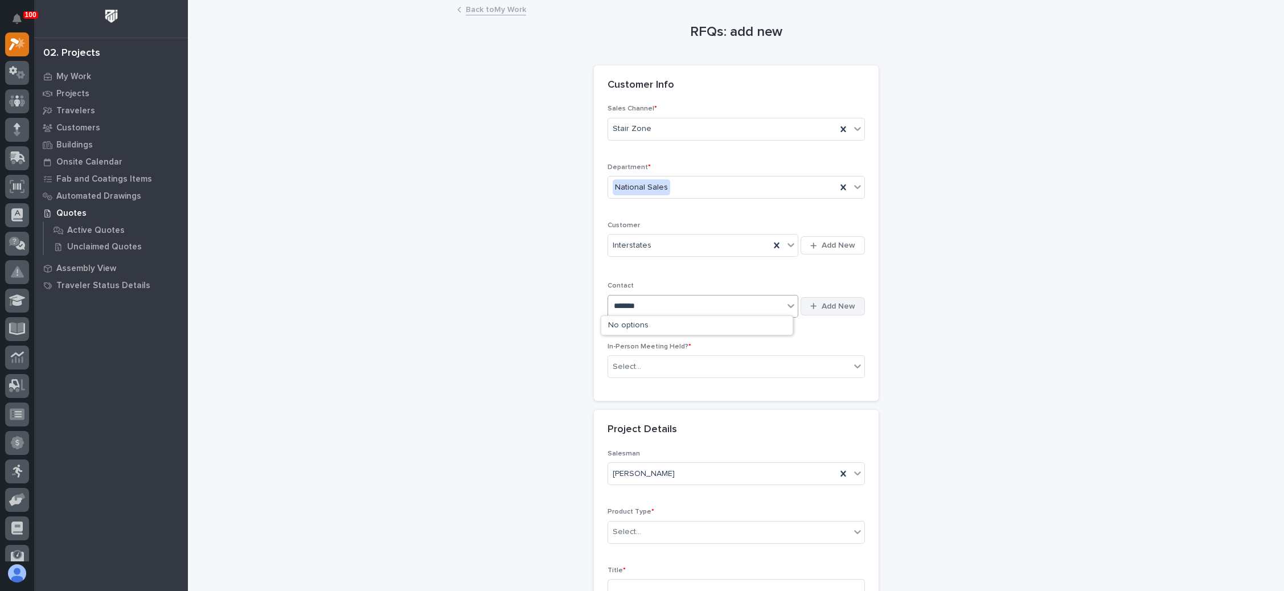
type input "*******"
click at [846, 301] on span "Add New" at bounding box center [838, 306] width 34 height 10
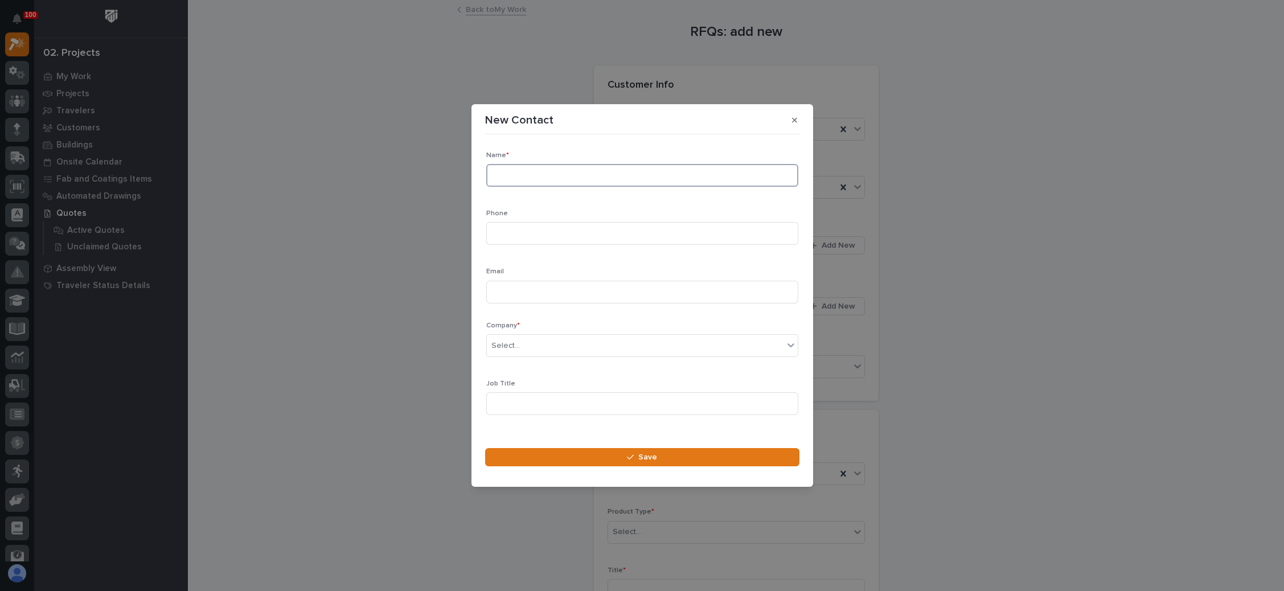
click at [590, 179] on input at bounding box center [642, 175] width 312 height 23
type input "Keith Schwager"
click at [529, 240] on input at bounding box center [642, 233] width 312 height 23
type input "v"
paste input "712-890-6288"
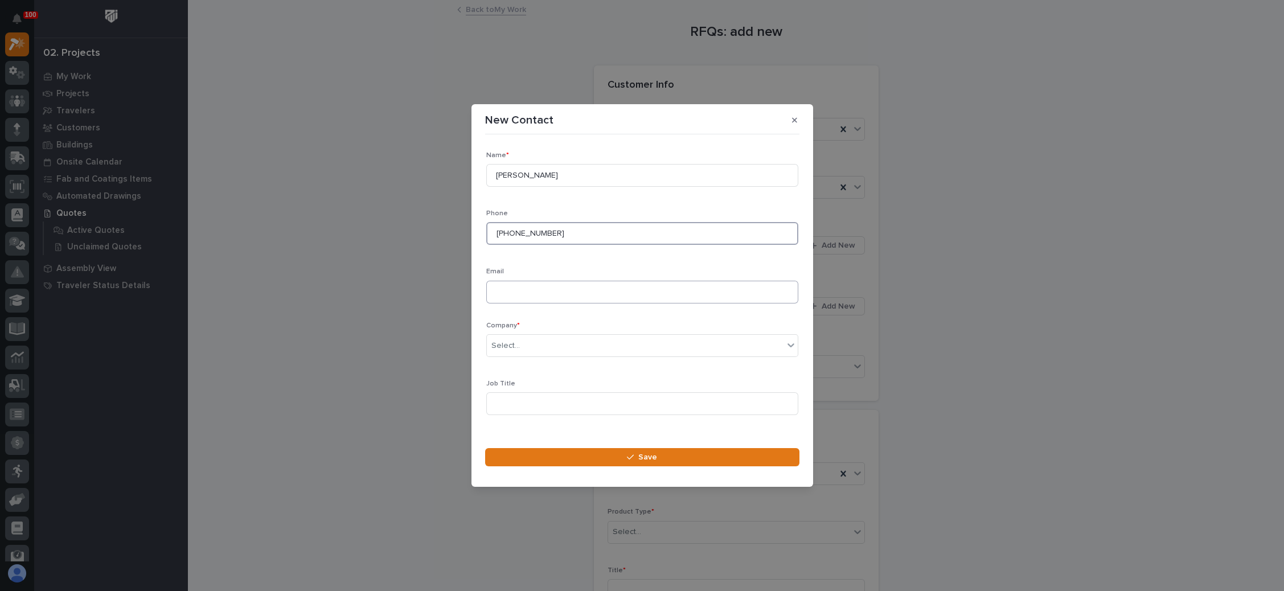
type input "712-890-6288"
click at [547, 290] on input at bounding box center [642, 292] width 312 height 23
paste input "Keith.Schwager@interstates.com"
type input "Keith.Schwager@interstates.com"
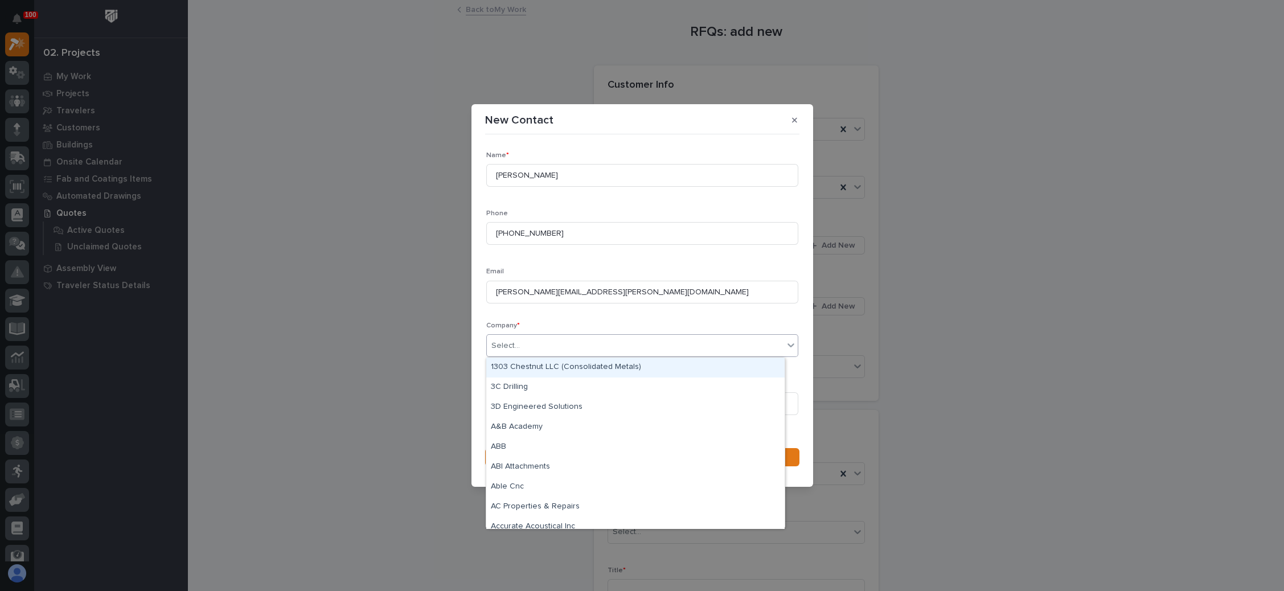
click at [564, 345] on div "Select..." at bounding box center [635, 345] width 297 height 19
type input "******"
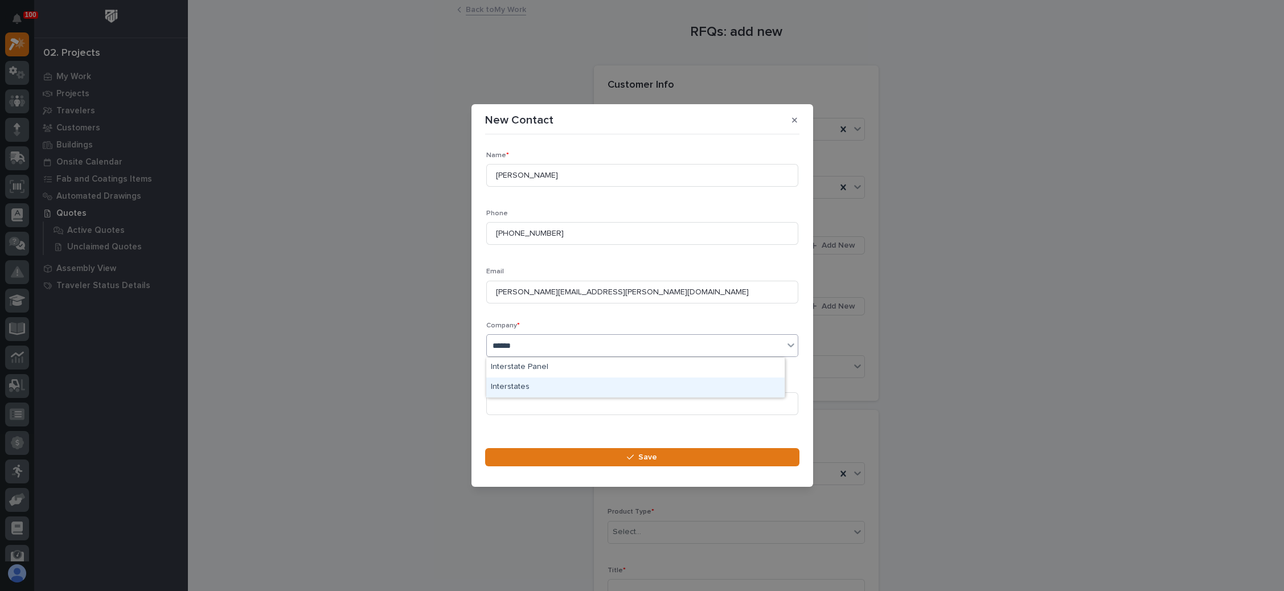
click at [540, 391] on div "Interstates" at bounding box center [635, 387] width 298 height 20
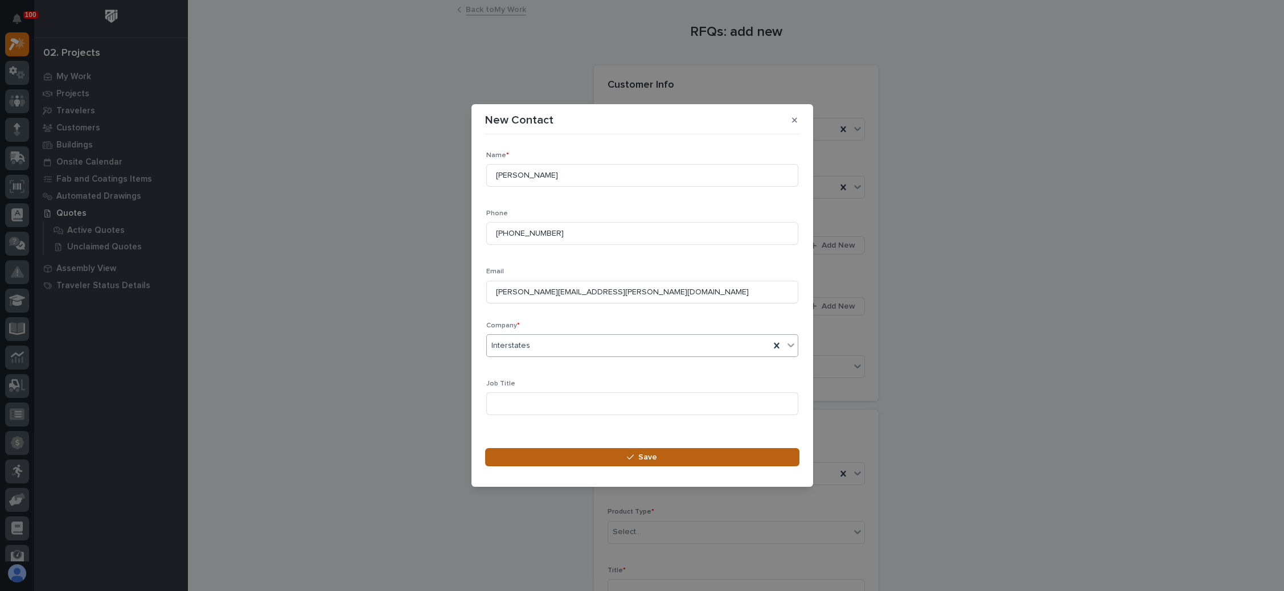
click at [624, 453] on button "Save" at bounding box center [642, 457] width 314 height 18
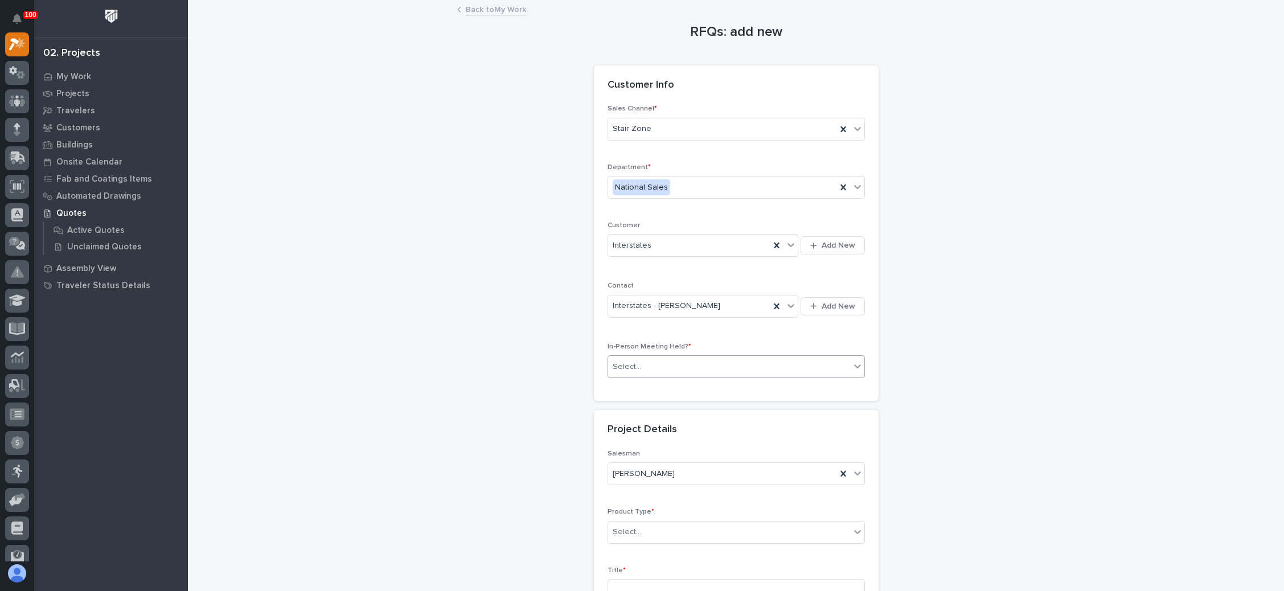
click at [665, 368] on div "Select..." at bounding box center [729, 366] width 242 height 19
click at [649, 408] on div "No" at bounding box center [729, 406] width 256 height 20
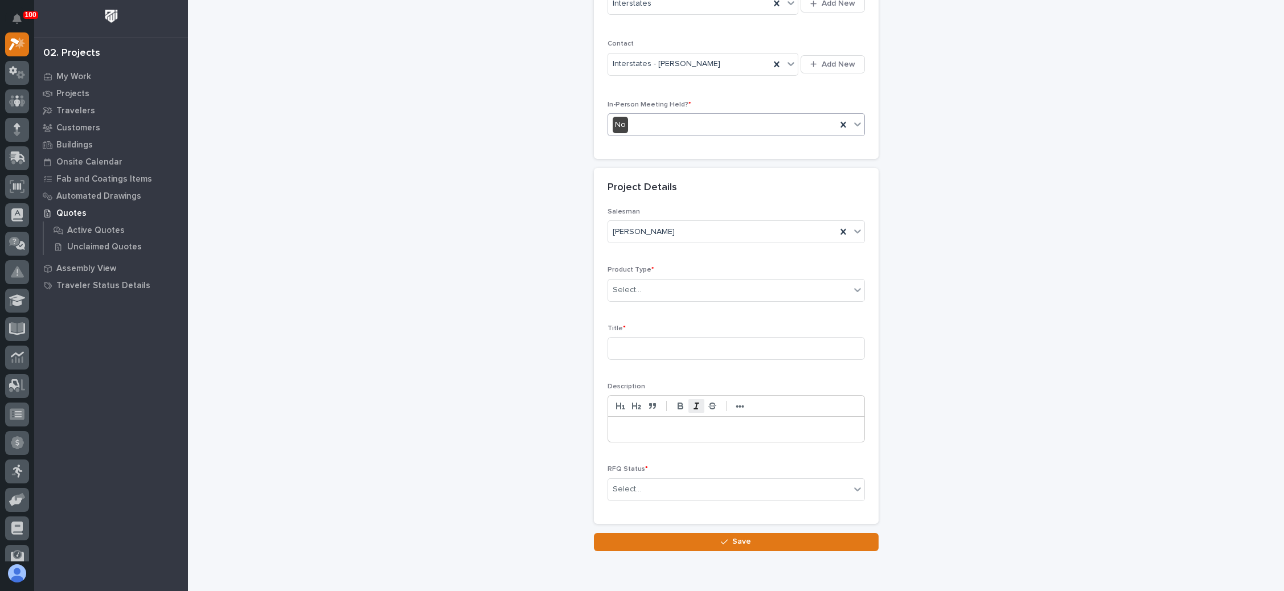
scroll to position [256, 0]
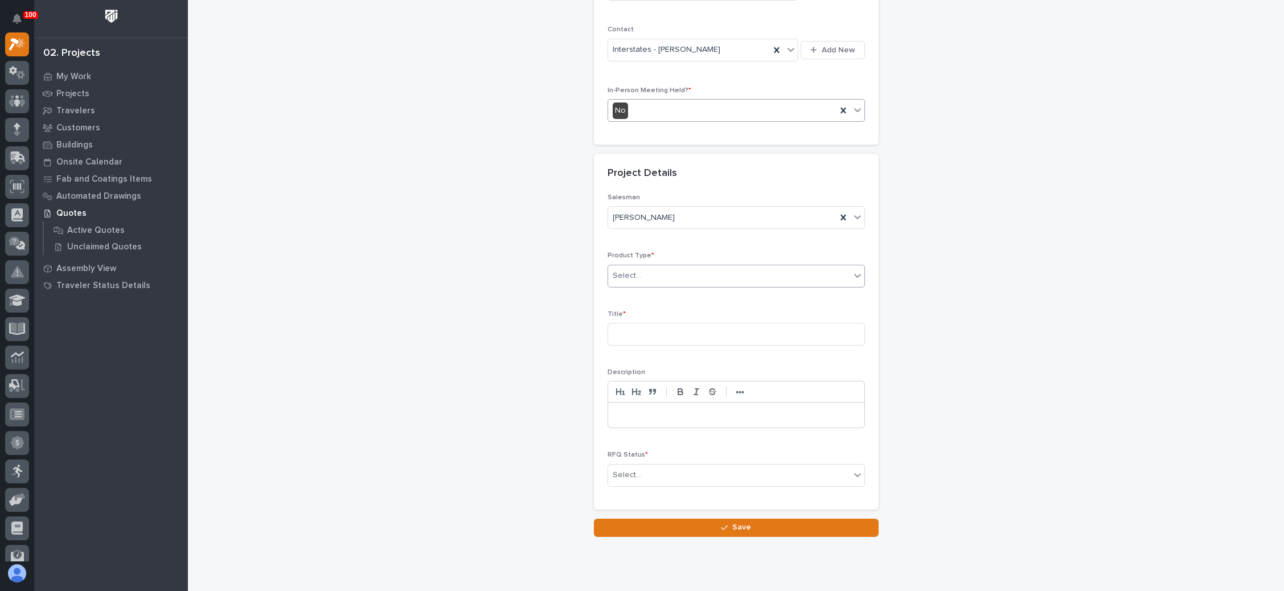
drag, startPoint x: 682, startPoint y: 276, endPoint x: 678, endPoint y: 281, distance: 6.9
click at [681, 277] on div "Select..." at bounding box center [729, 275] width 242 height 19
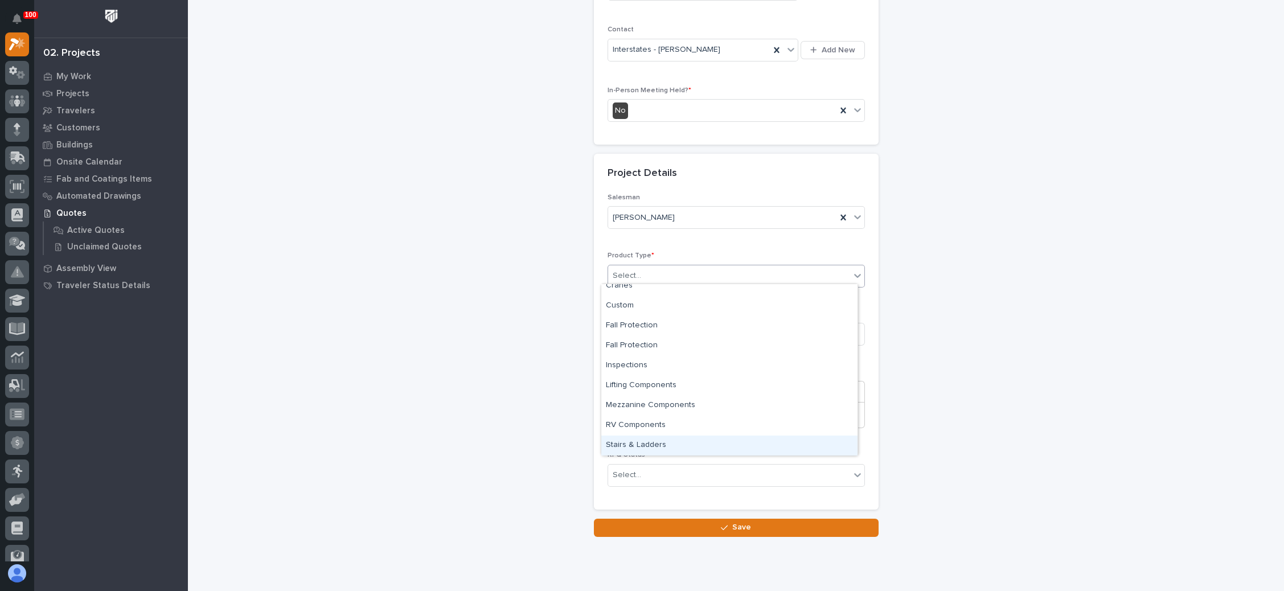
click at [680, 440] on div "Stairs & Ladders" at bounding box center [729, 445] width 256 height 20
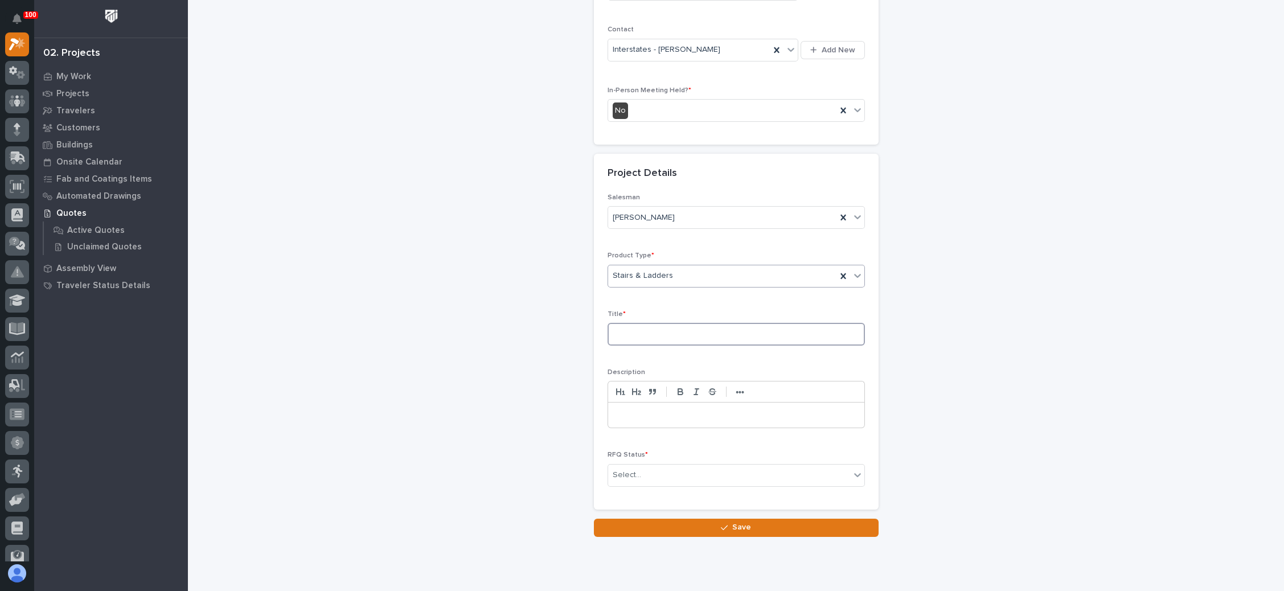
click at [666, 332] on input at bounding box center [735, 334] width 257 height 23
type input "[PERSON_NAME]"
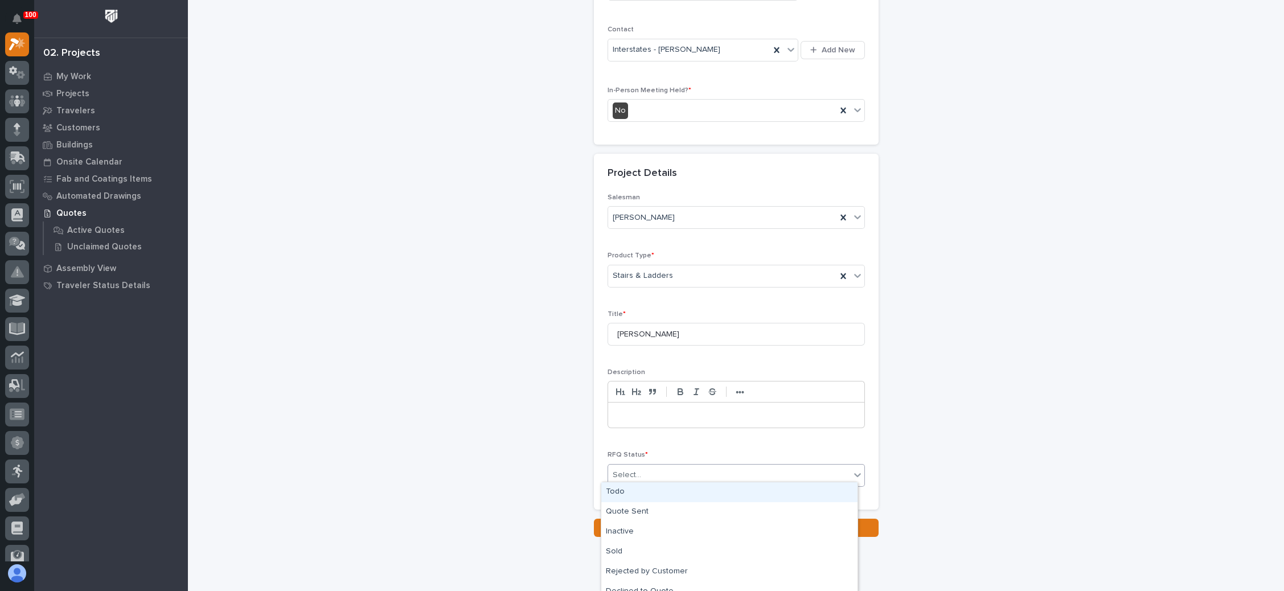
click at [672, 467] on div "Select..." at bounding box center [729, 475] width 242 height 19
click at [651, 486] on div "Todo" at bounding box center [729, 492] width 256 height 20
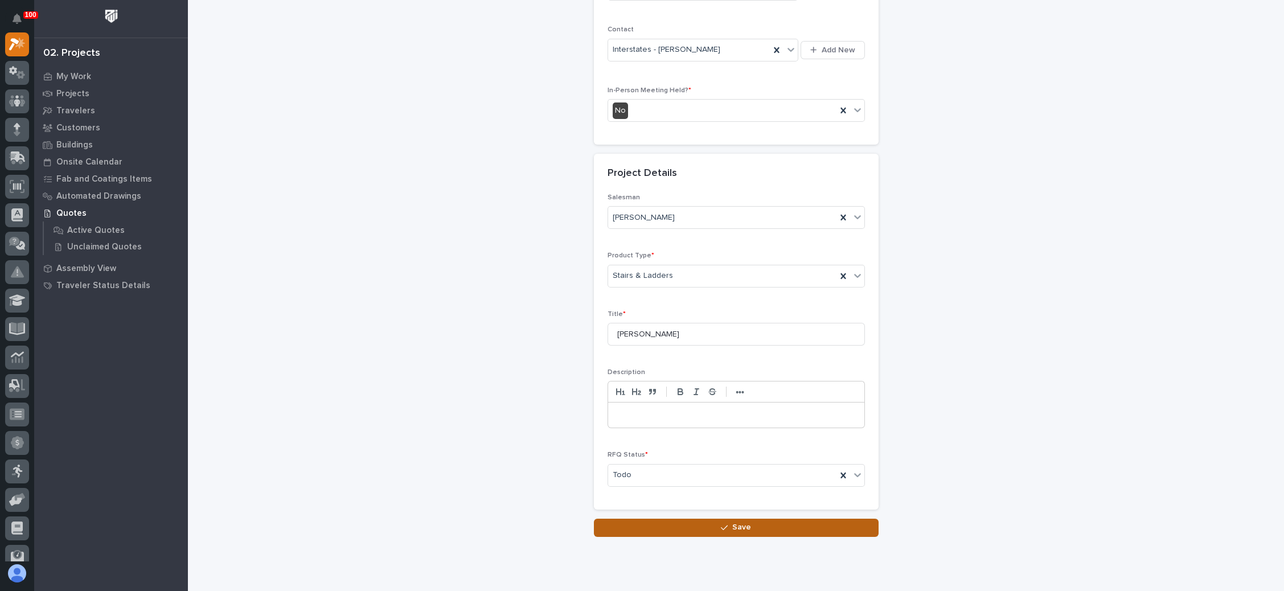
click at [724, 519] on button "Save" at bounding box center [736, 528] width 285 height 18
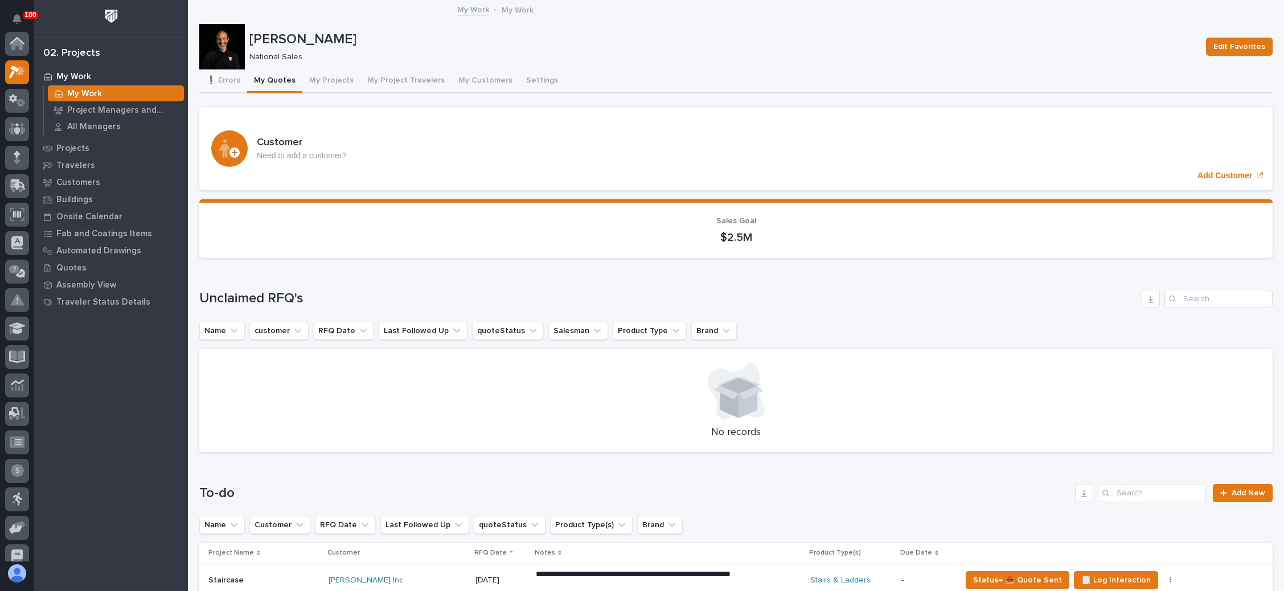
scroll to position [28, 0]
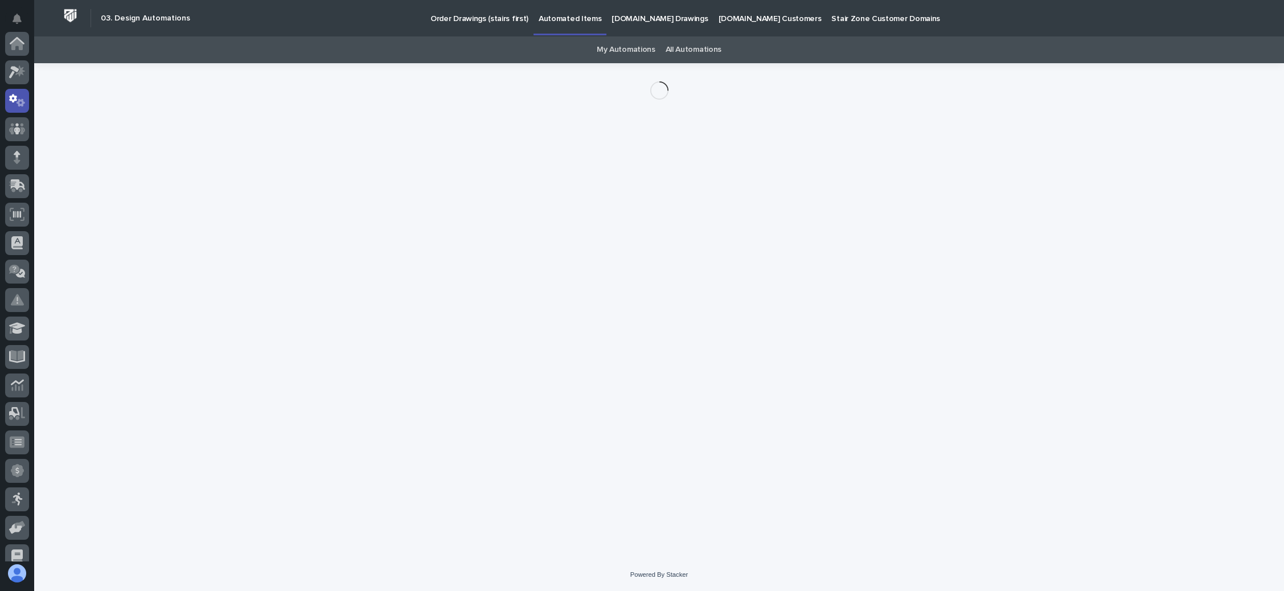
scroll to position [56, 0]
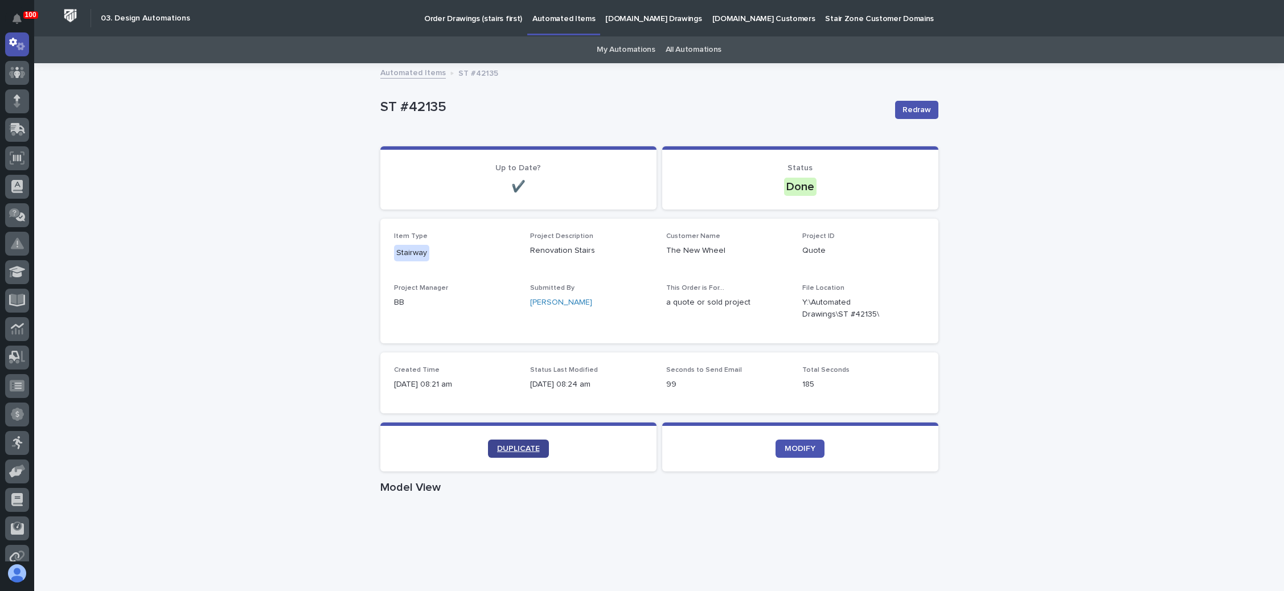
click at [503, 445] on span "DUPLICATE" at bounding box center [518, 449] width 43 height 8
click at [17, 98] on icon at bounding box center [17, 97] width 7 height 6
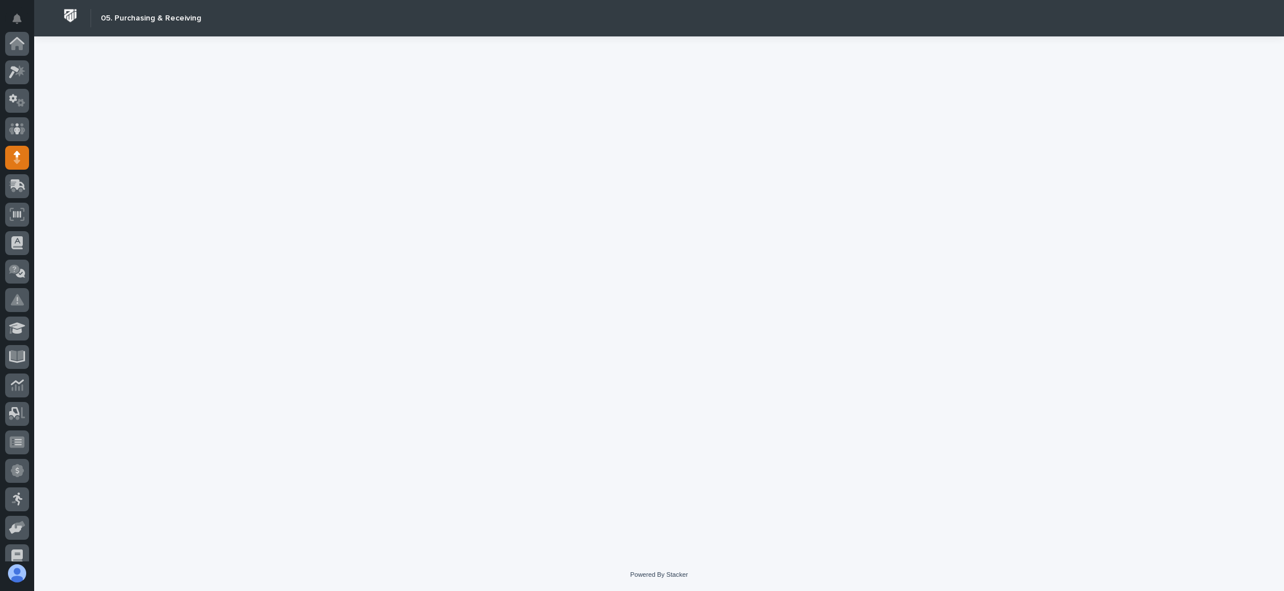
scroll to position [114, 0]
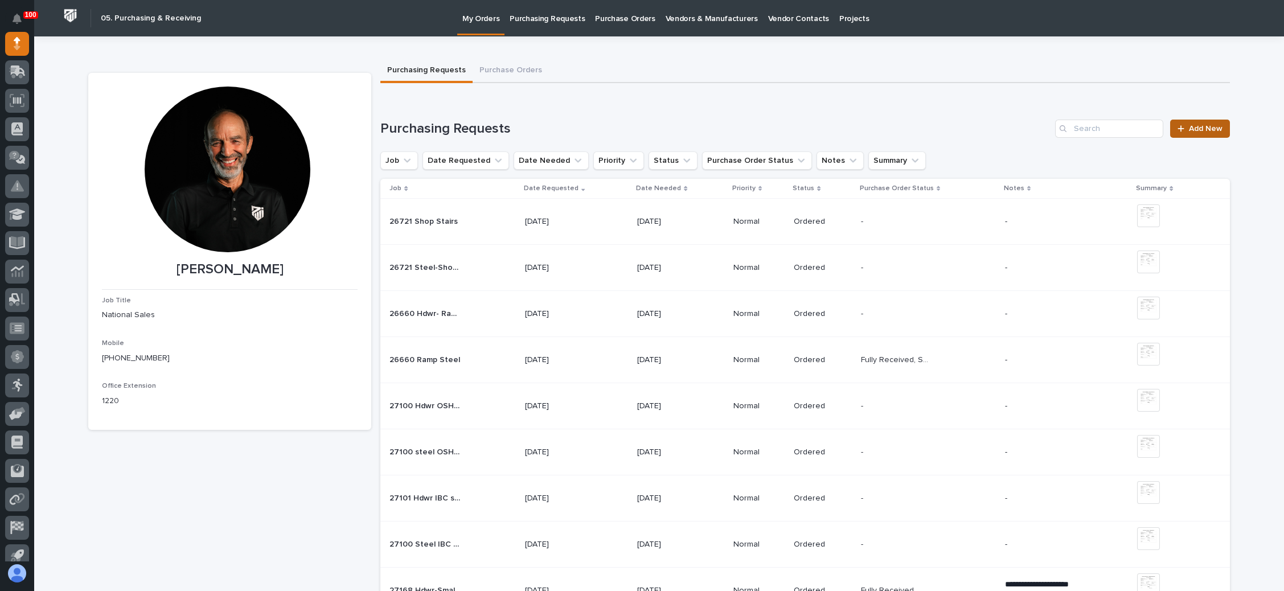
click at [1188, 129] on span "Add New" at bounding box center [1205, 129] width 34 height 8
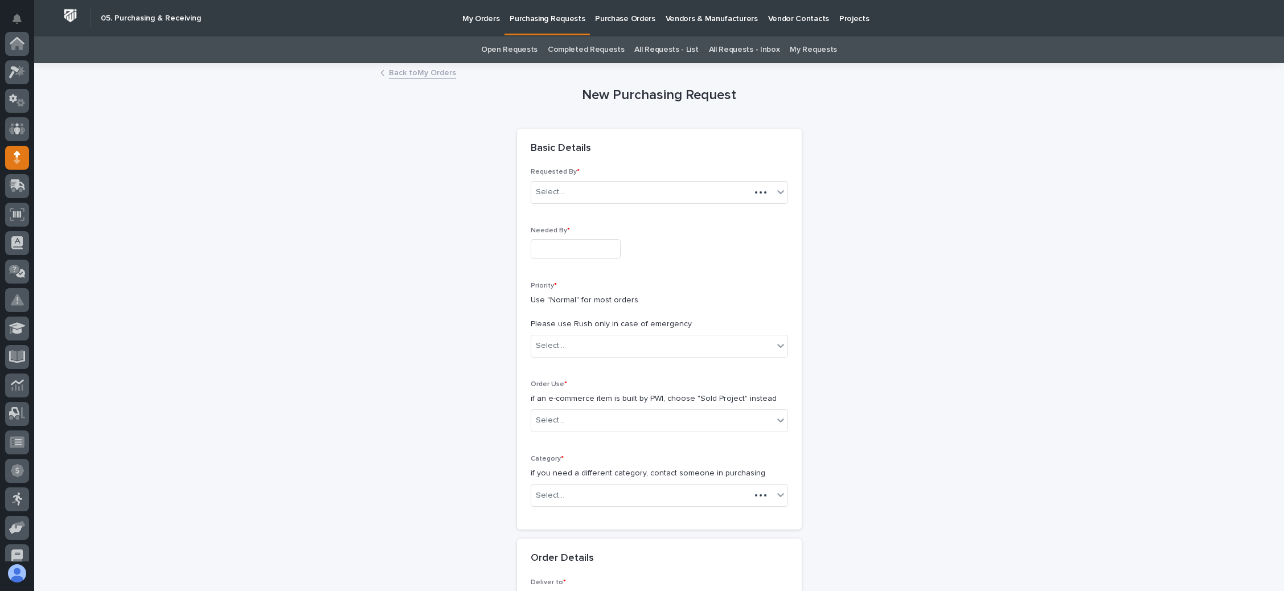
scroll to position [114, 0]
click at [586, 245] on input "text" at bounding box center [575, 249] width 90 height 20
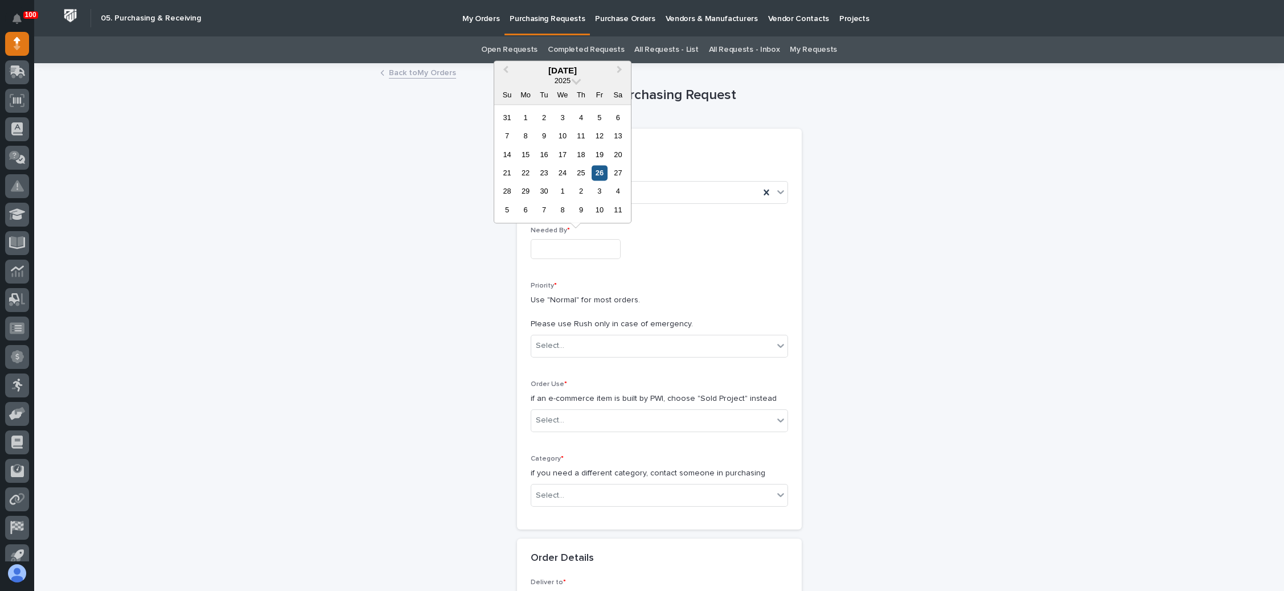
click at [600, 174] on div "26" at bounding box center [598, 172] width 15 height 15
type input "**********"
click at [585, 342] on div "Select..." at bounding box center [652, 345] width 242 height 19
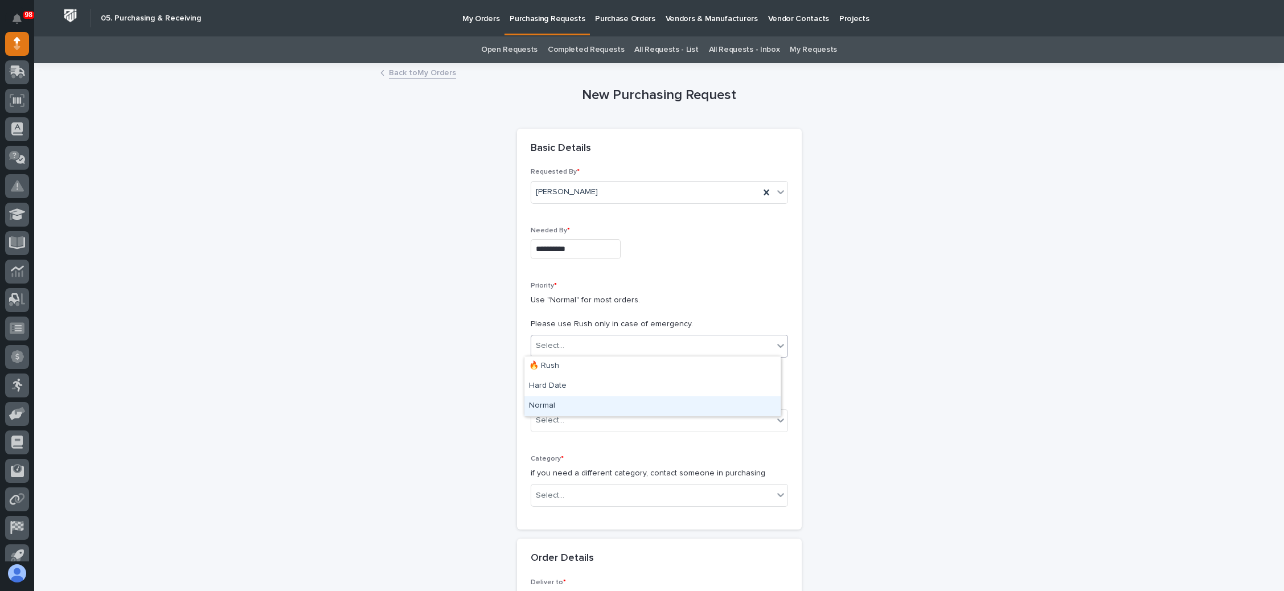
click at [569, 402] on div "Normal" at bounding box center [652, 406] width 256 height 20
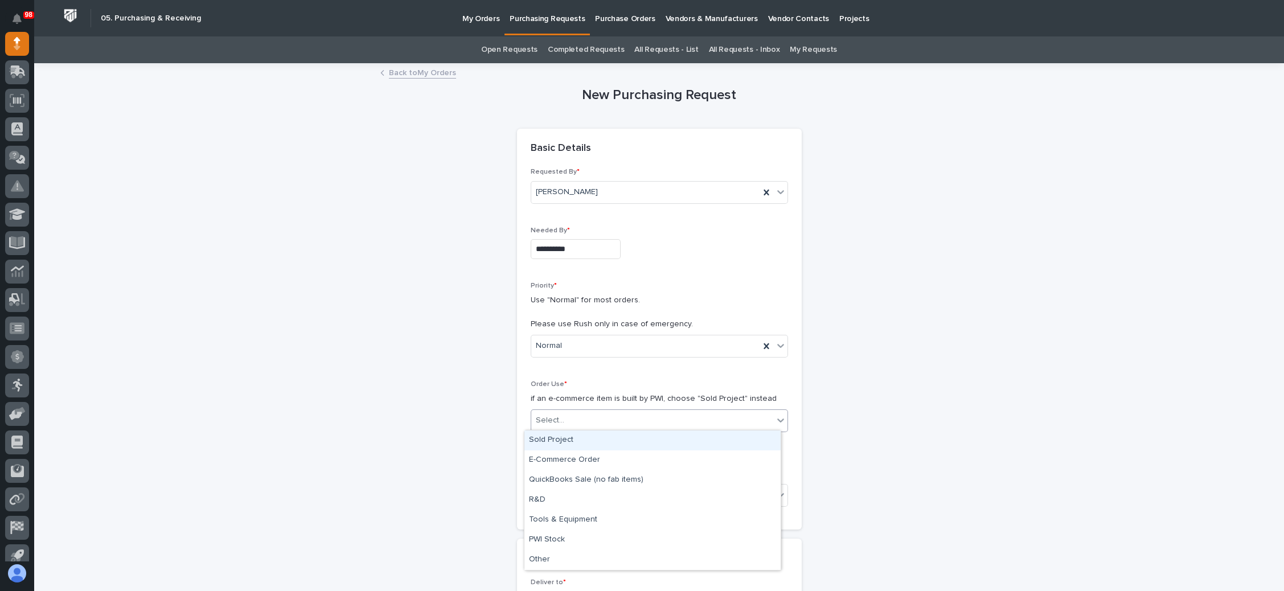
click at [573, 412] on div "Select..." at bounding box center [652, 420] width 242 height 19
drag, startPoint x: 572, startPoint y: 436, endPoint x: 579, endPoint y: 434, distance: 7.7
click at [574, 436] on div "Sold Project" at bounding box center [652, 440] width 256 height 20
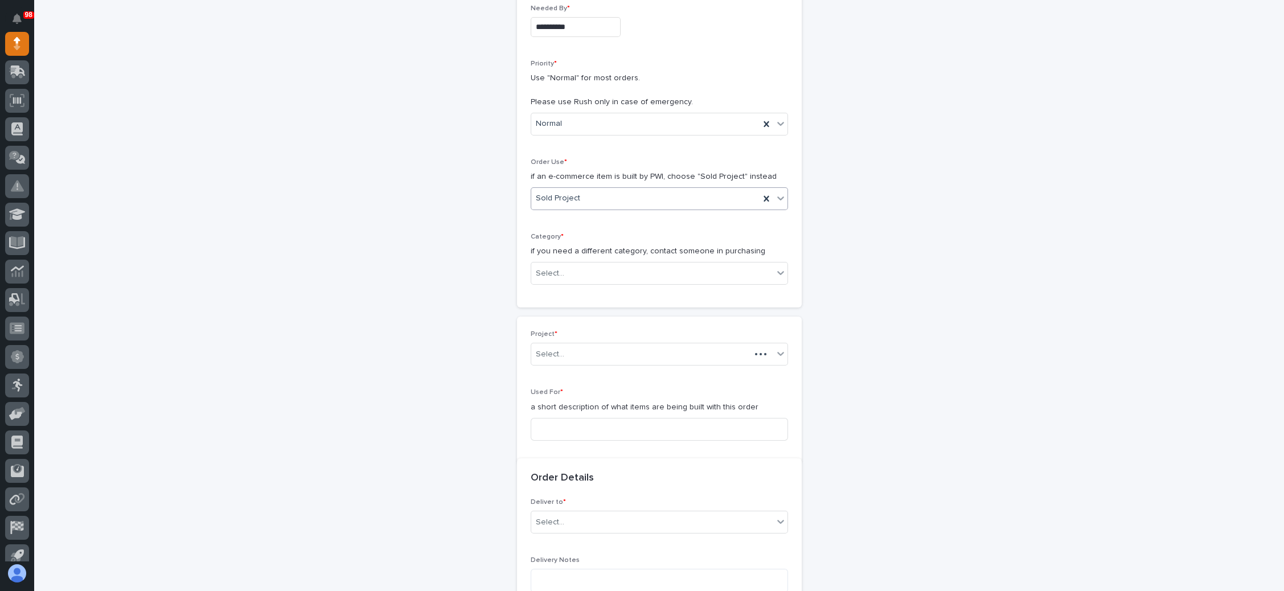
scroll to position [227, 0]
click at [642, 268] on div "Select..." at bounding box center [652, 268] width 242 height 19
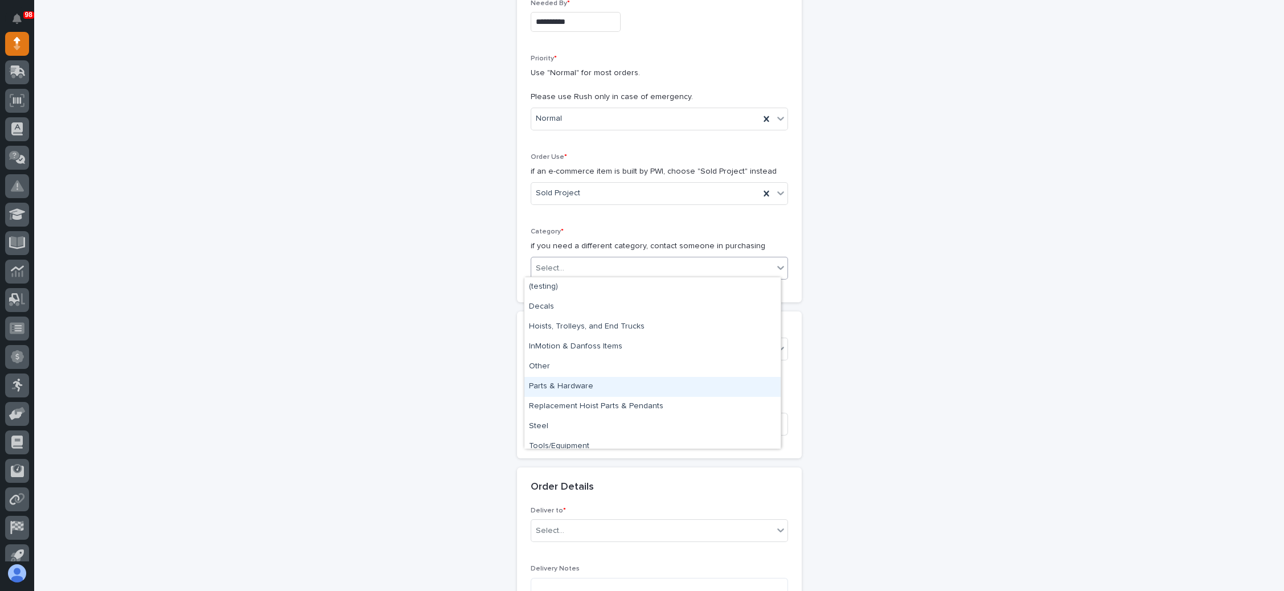
click at [596, 385] on div "Parts & Hardware" at bounding box center [652, 387] width 256 height 20
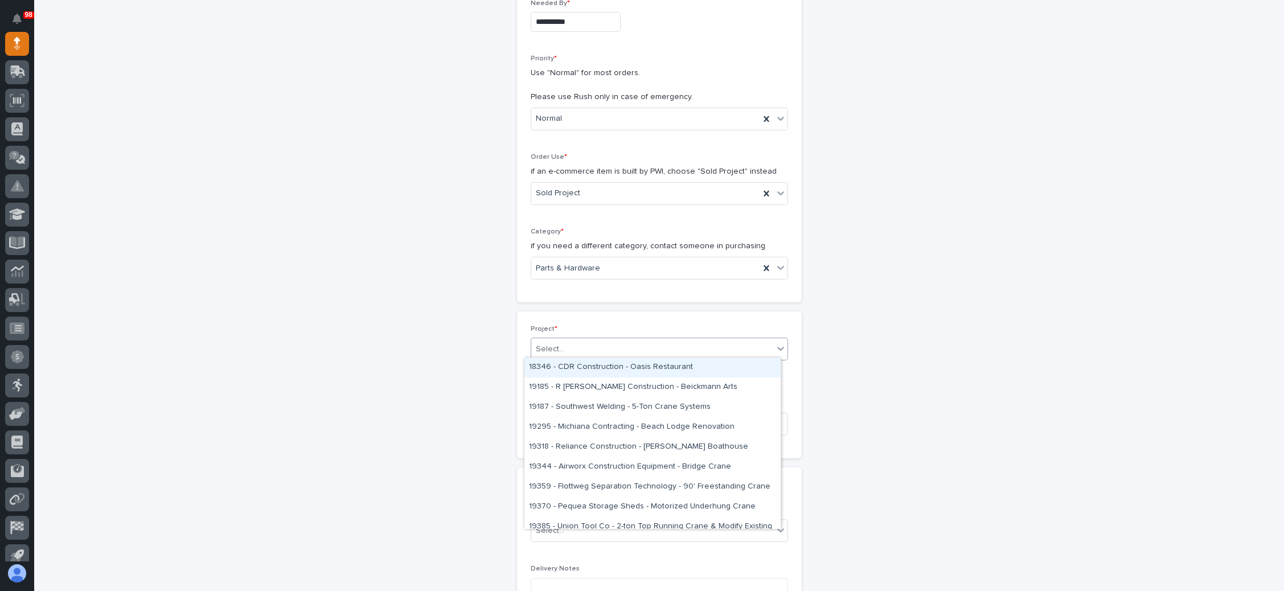
click at [608, 345] on div "Select..." at bounding box center [652, 349] width 242 height 19
type input "*****"
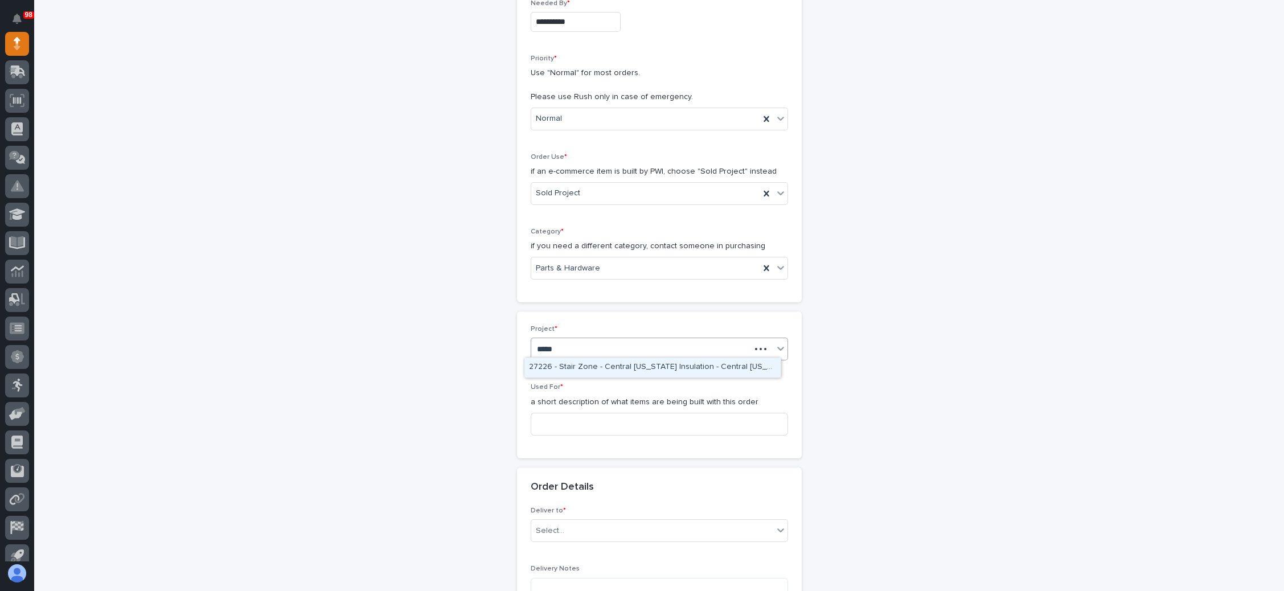
click at [614, 367] on div "27226 - Stair Zone - Central Indiana Insulation - Central Indiana Insulation" at bounding box center [652, 367] width 256 height 20
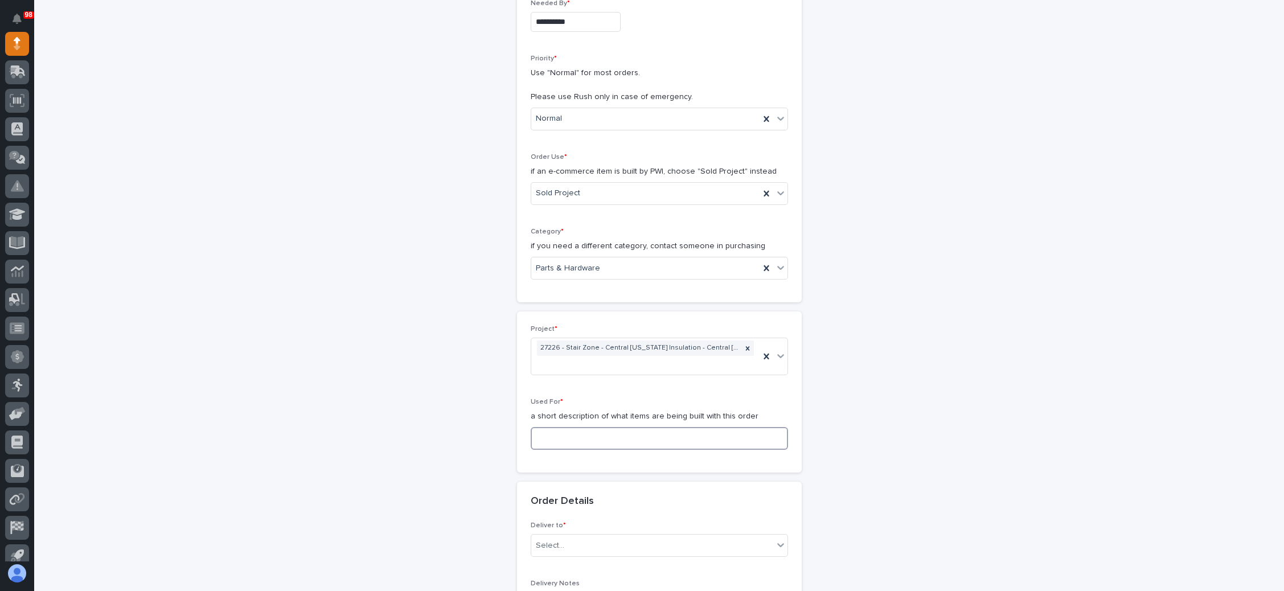
click at [574, 427] on input at bounding box center [658, 438] width 257 height 23
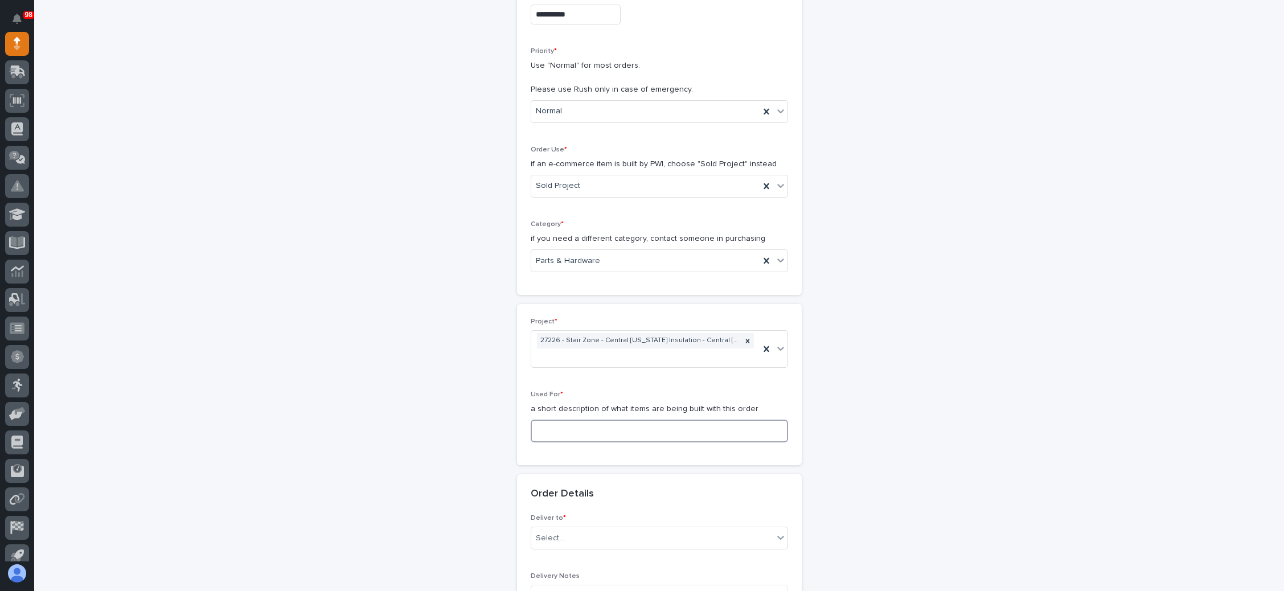
type input "s"
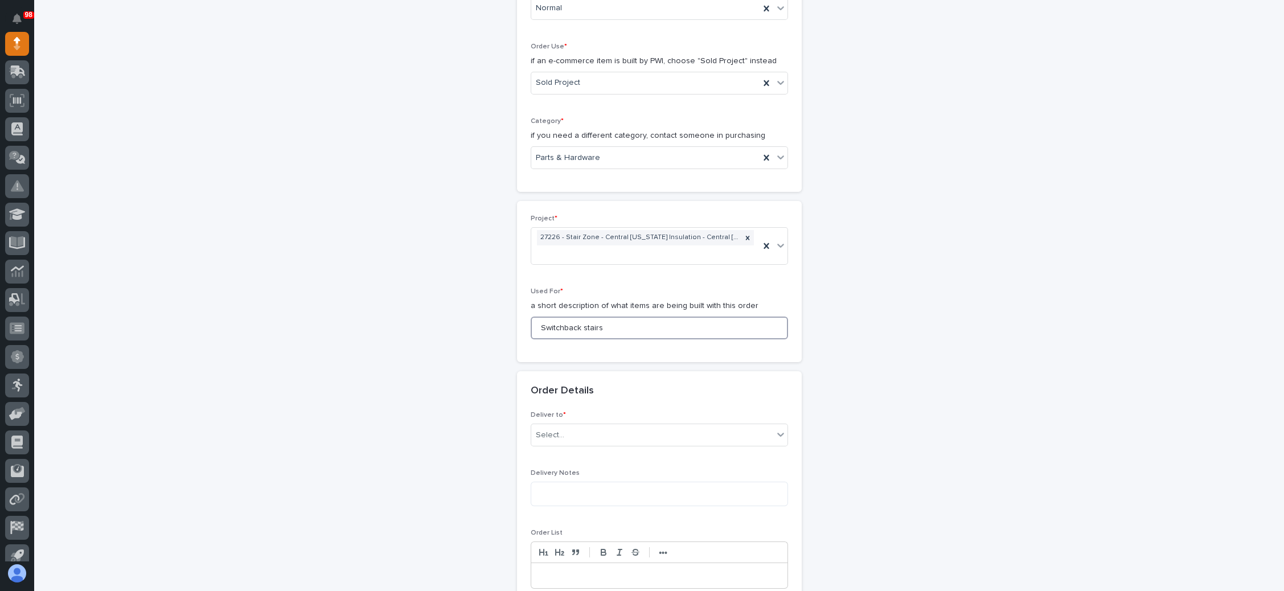
scroll to position [405, 0]
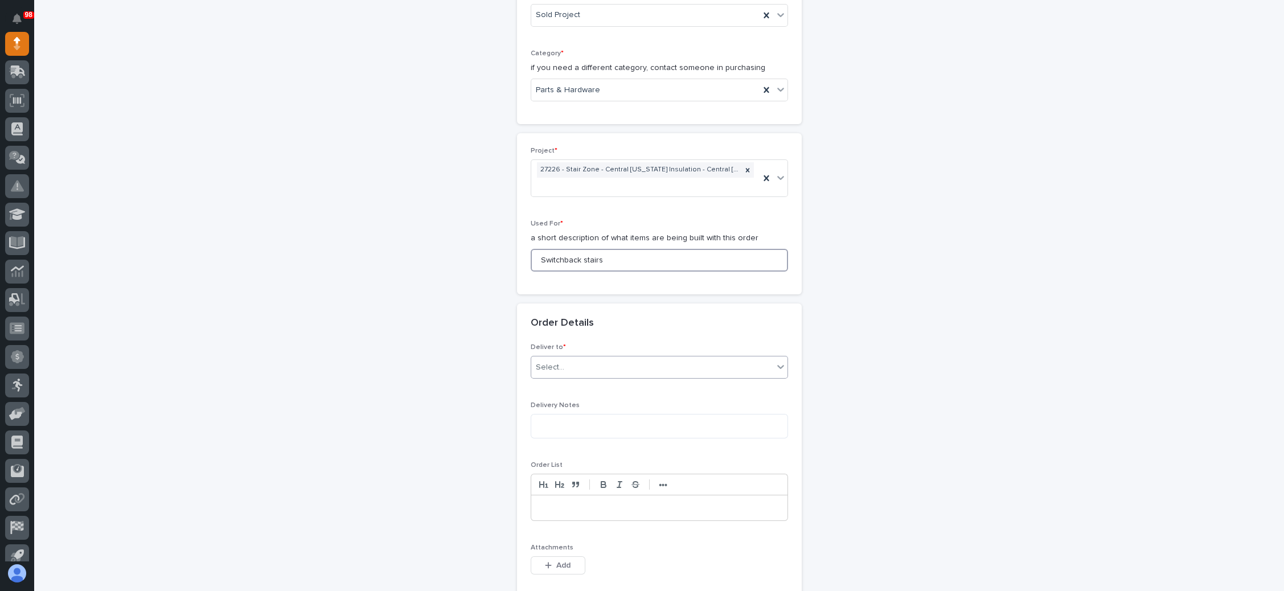
type input "Switchback stairs"
click at [600, 369] on div "Select..." at bounding box center [652, 367] width 242 height 19
click at [593, 390] on div "PWI" at bounding box center [652, 386] width 256 height 20
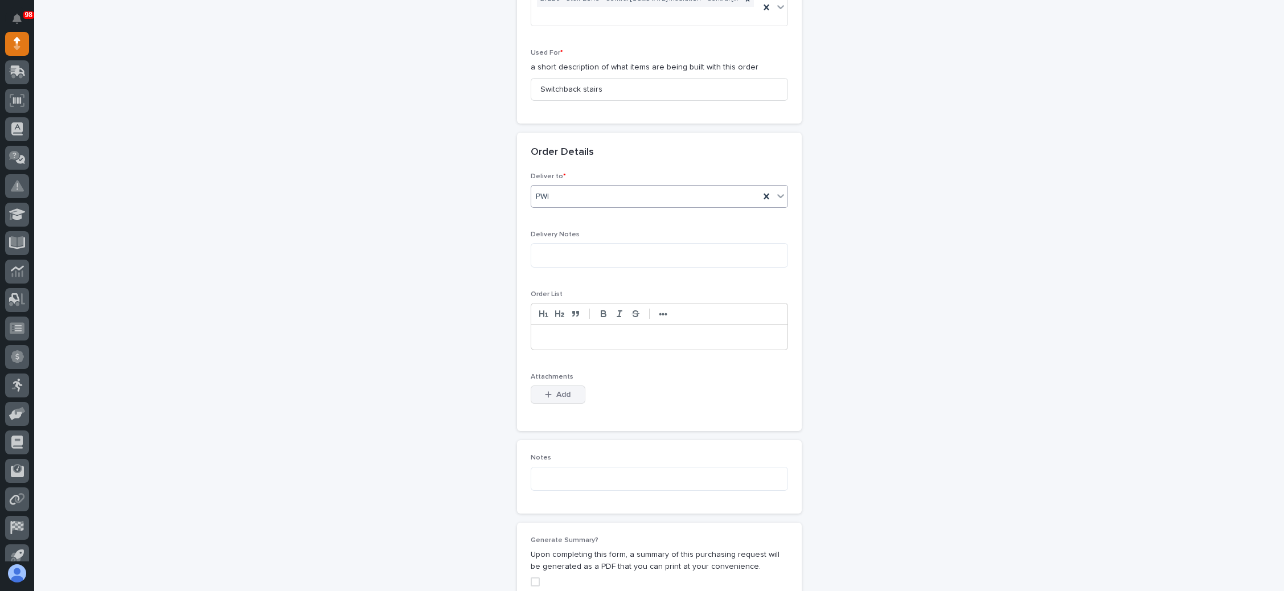
click at [548, 390] on div "button" at bounding box center [550, 394] width 11 height 8
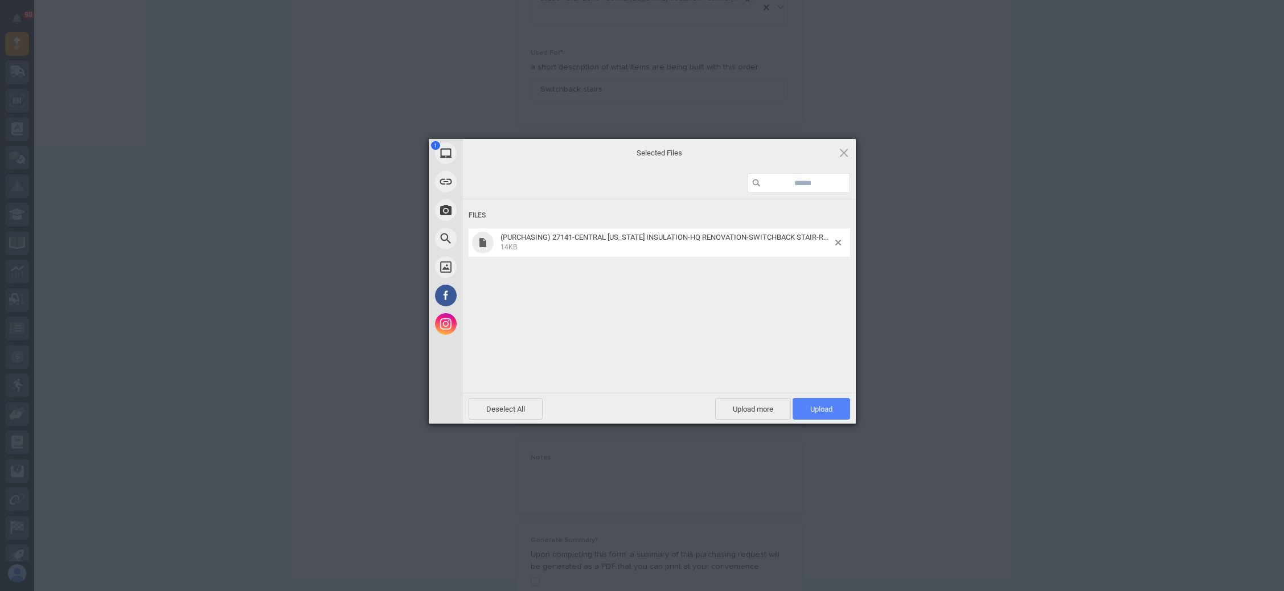
click at [816, 410] on span "Upload 1" at bounding box center [821, 409] width 22 height 9
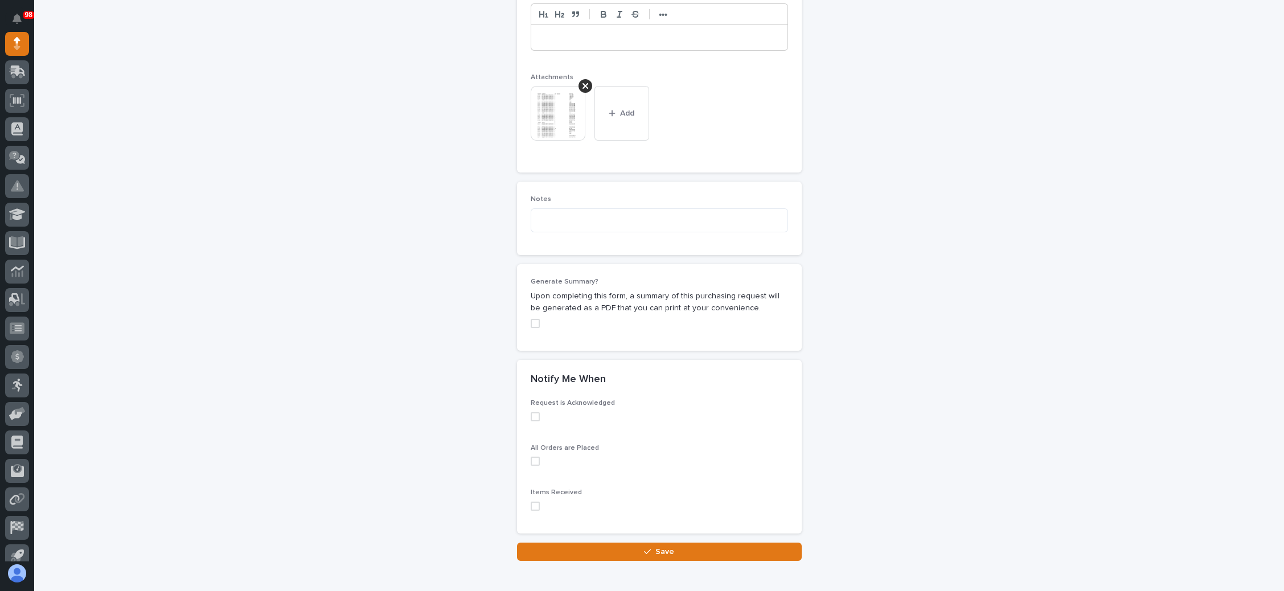
scroll to position [929, 0]
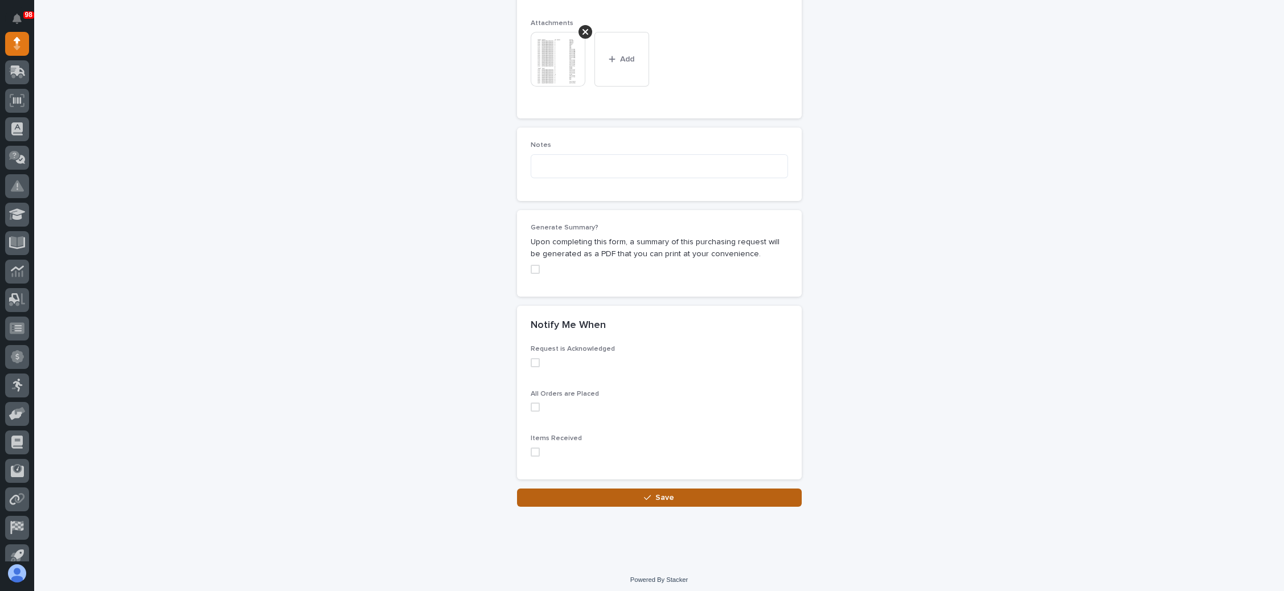
click at [650, 488] on button "Save" at bounding box center [659, 497] width 285 height 18
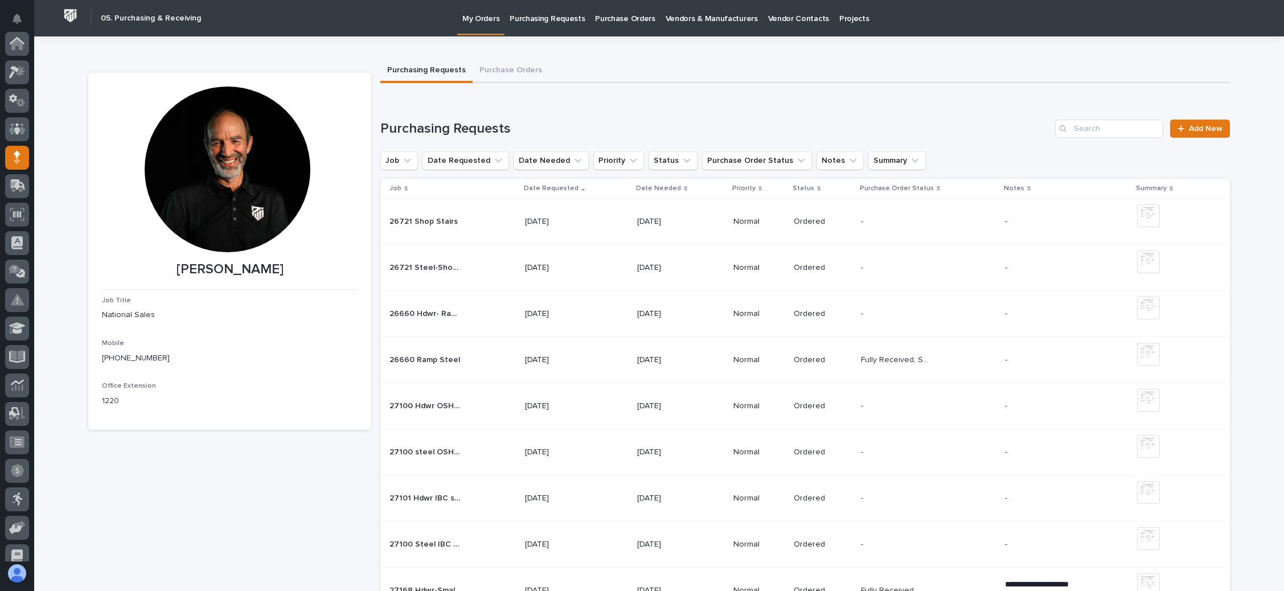
scroll to position [114, 0]
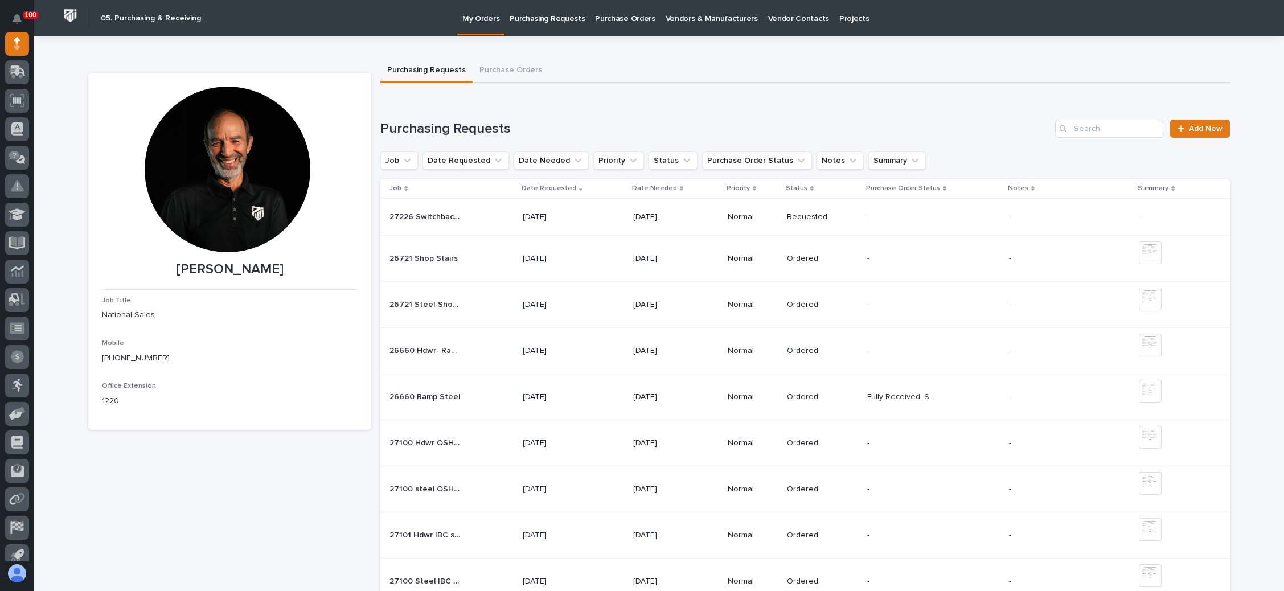
click at [882, 216] on p at bounding box center [902, 217] width 71 height 10
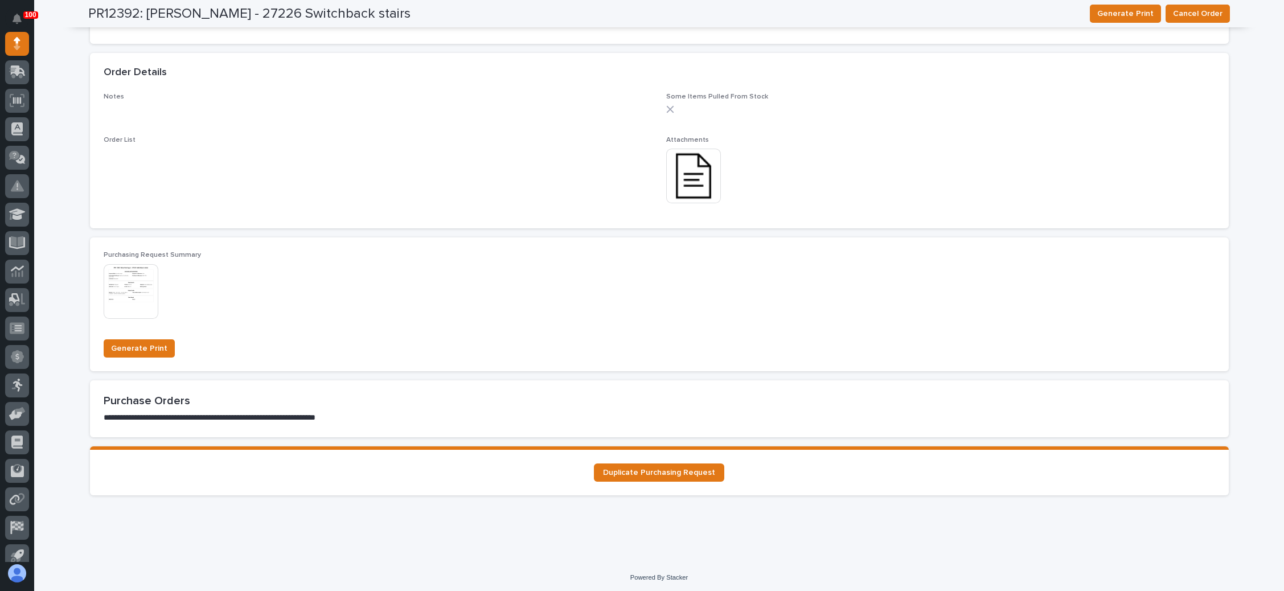
scroll to position [811, 0]
click at [678, 468] on span "Duplicate Purchasing Request" at bounding box center [659, 471] width 112 height 8
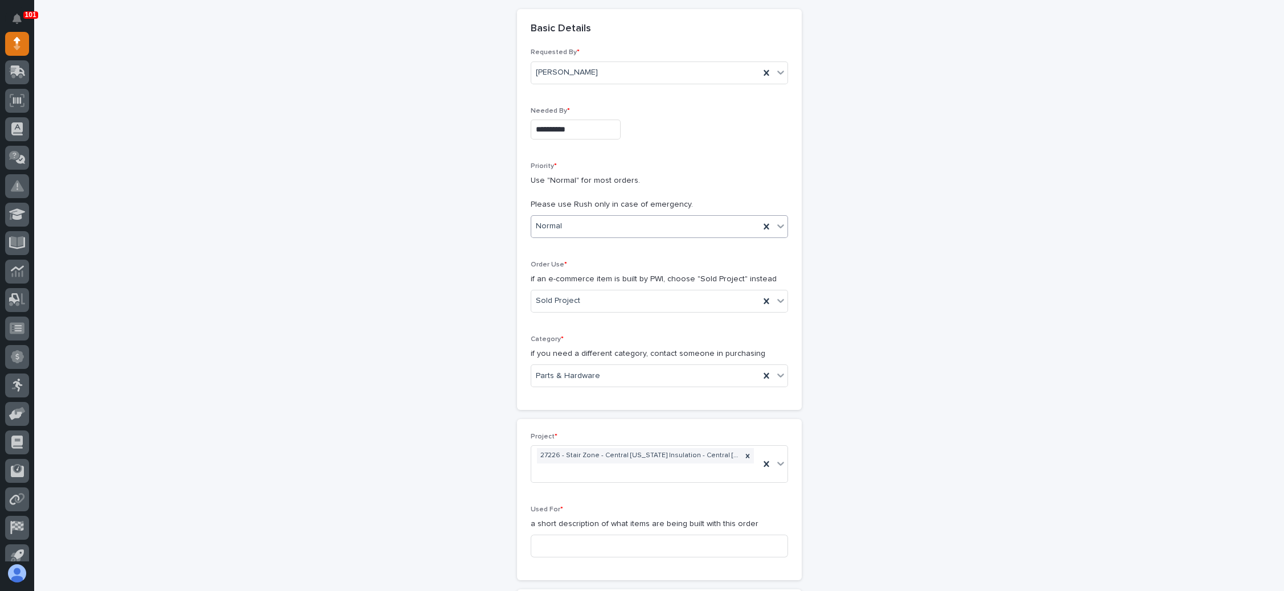
scroll to position [171, 0]
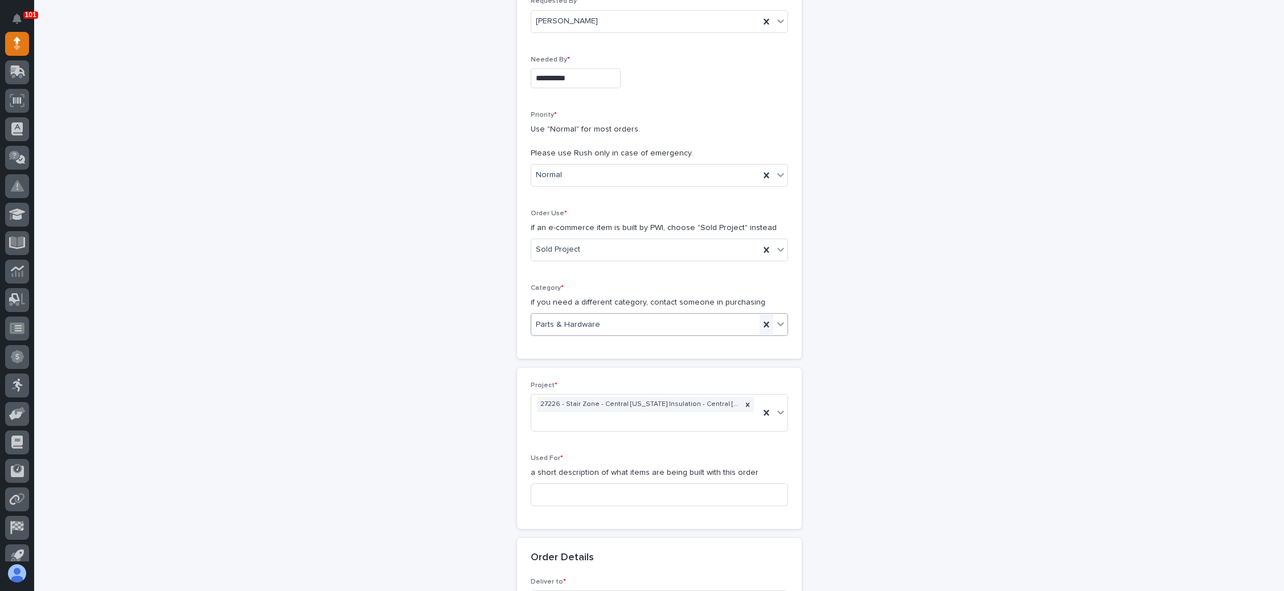
click at [760, 323] on icon at bounding box center [765, 324] width 11 height 11
click at [777, 322] on icon at bounding box center [780, 324] width 7 height 4
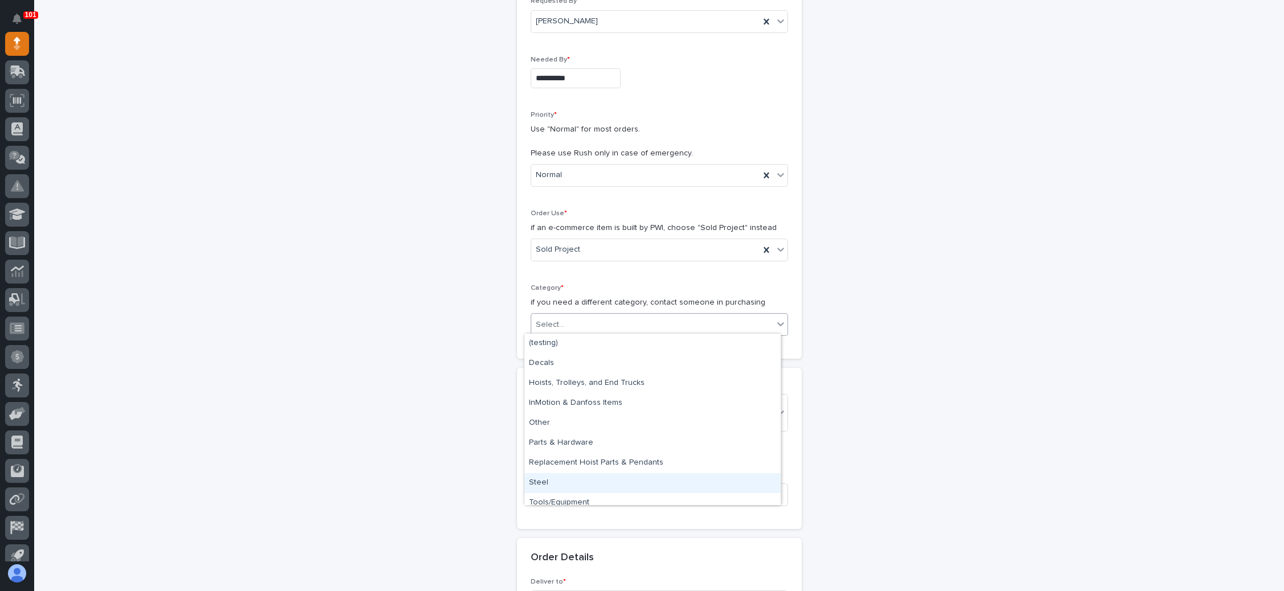
click at [624, 478] on div "Steel" at bounding box center [652, 483] width 256 height 20
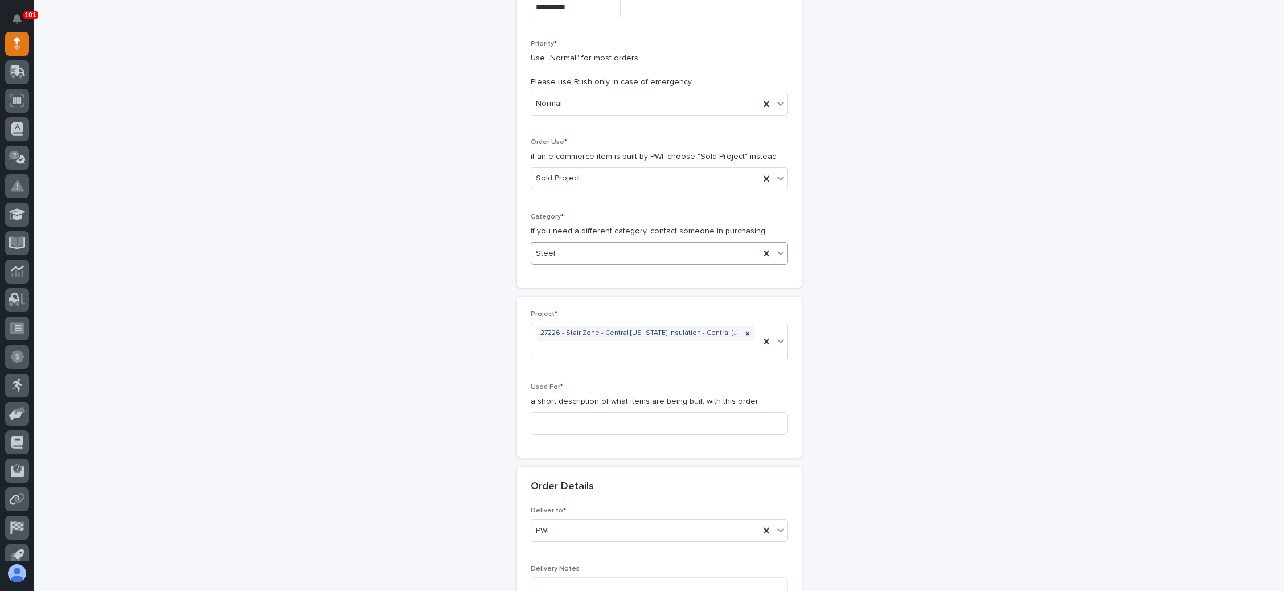
scroll to position [256, 0]
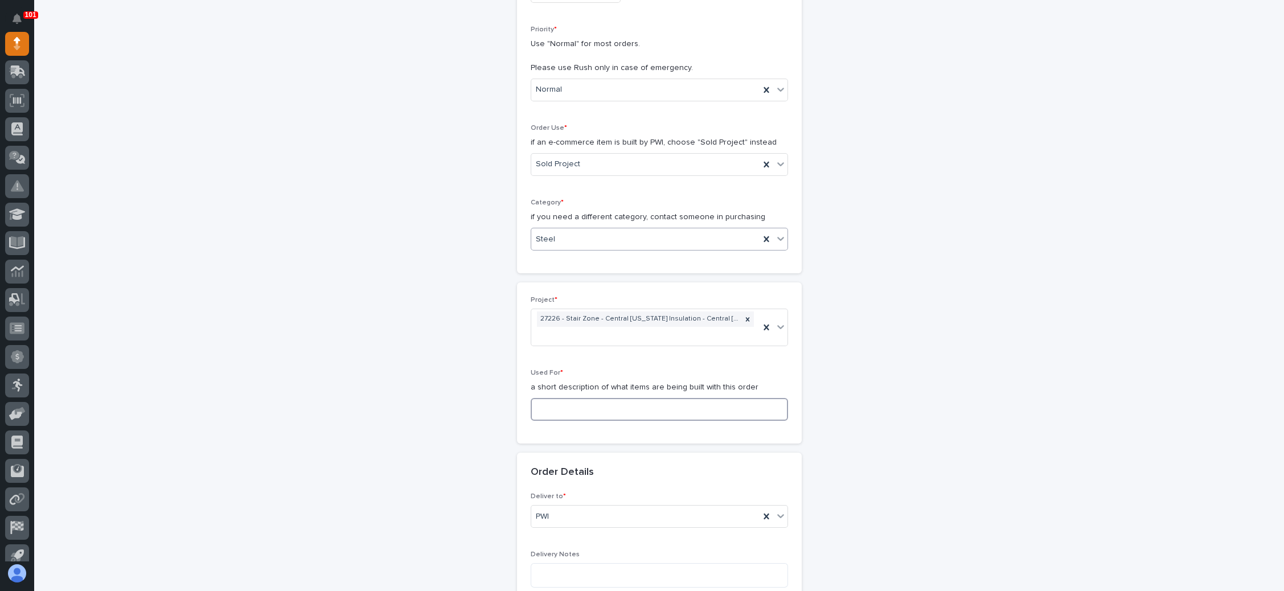
click at [612, 405] on input at bounding box center [658, 409] width 257 height 23
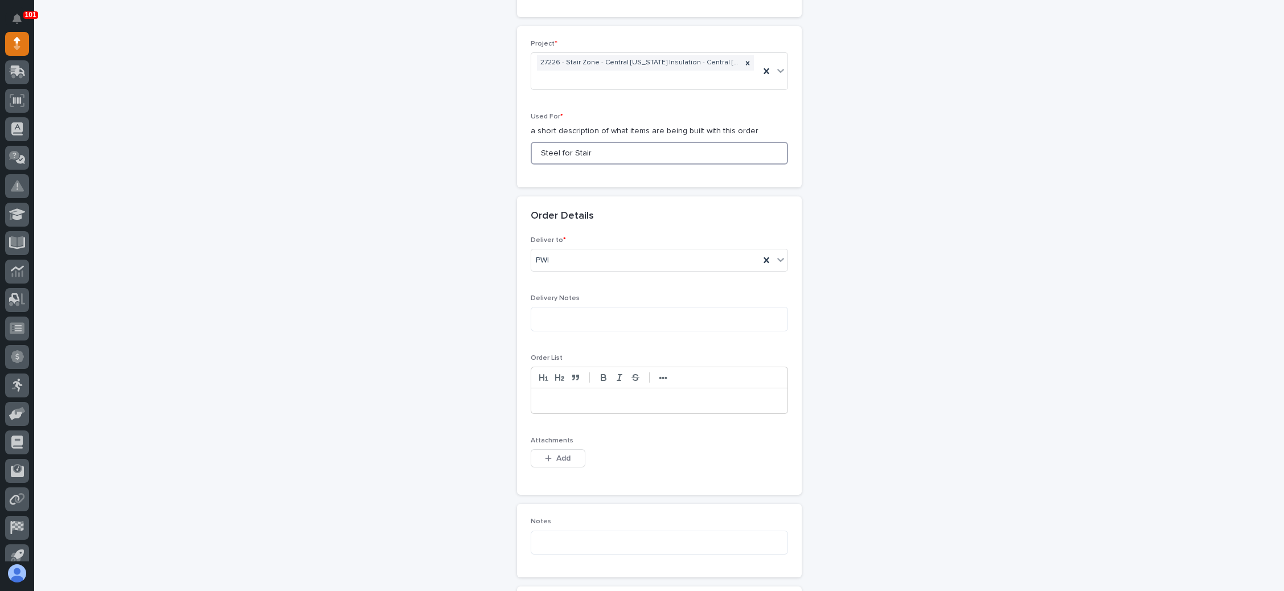
scroll to position [598, 0]
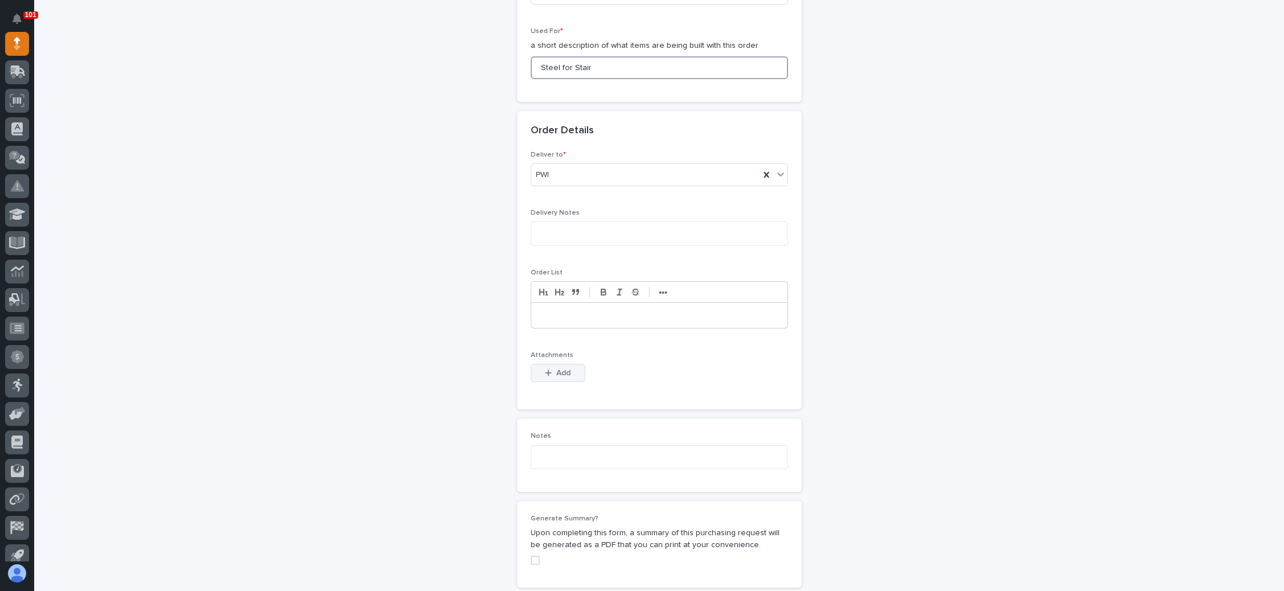
type input "Steel for Stair"
click at [564, 370] on button "Add" at bounding box center [557, 373] width 55 height 18
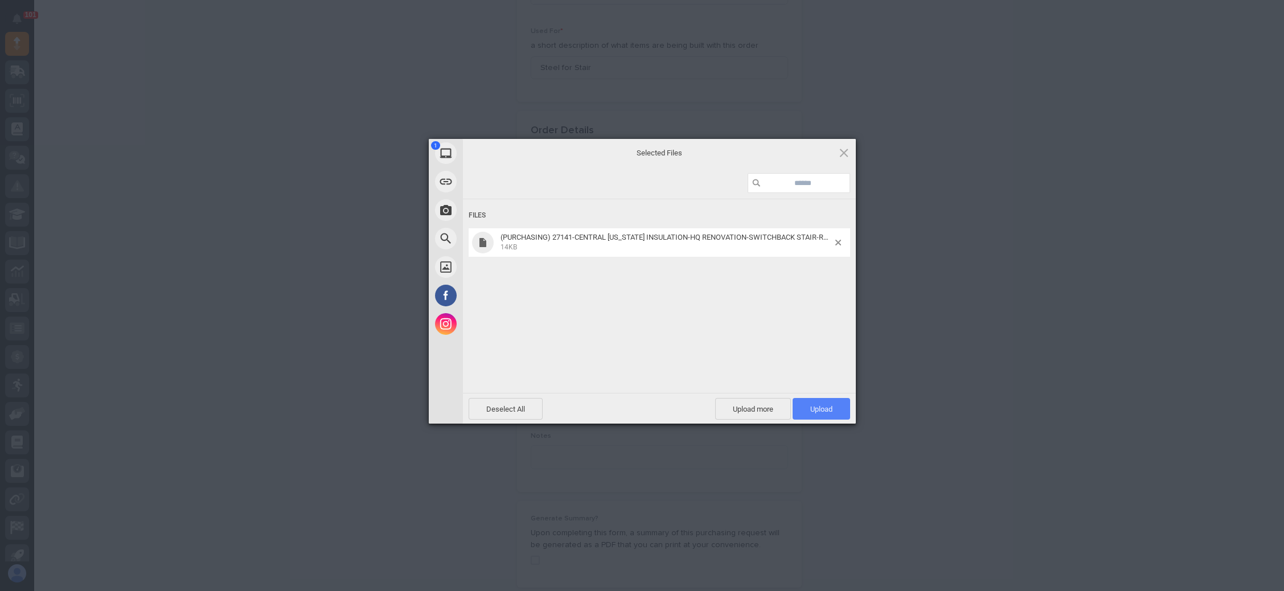
click at [811, 406] on span "Upload 1" at bounding box center [821, 409] width 22 height 9
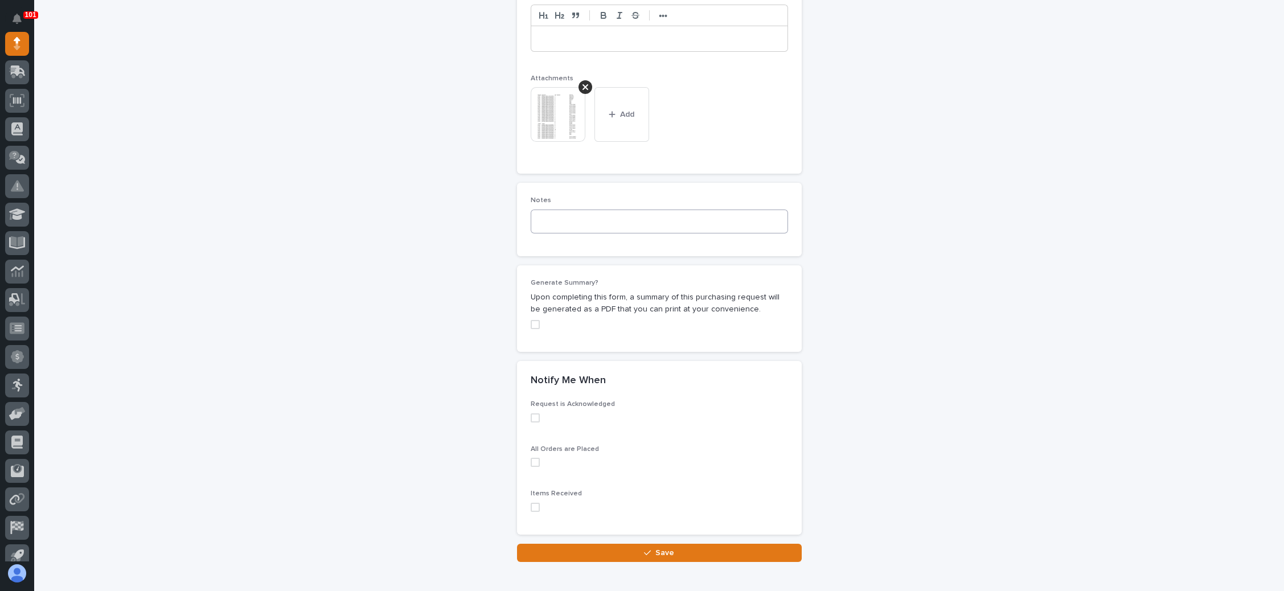
scroll to position [929, 0]
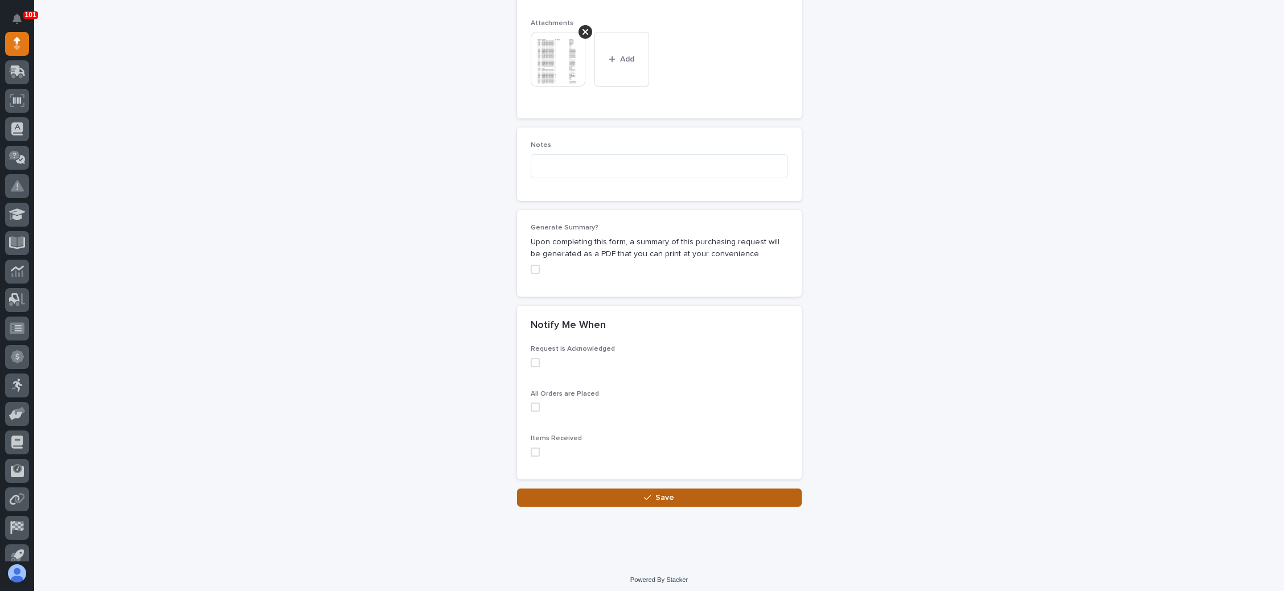
click at [649, 488] on button "Save" at bounding box center [659, 497] width 285 height 18
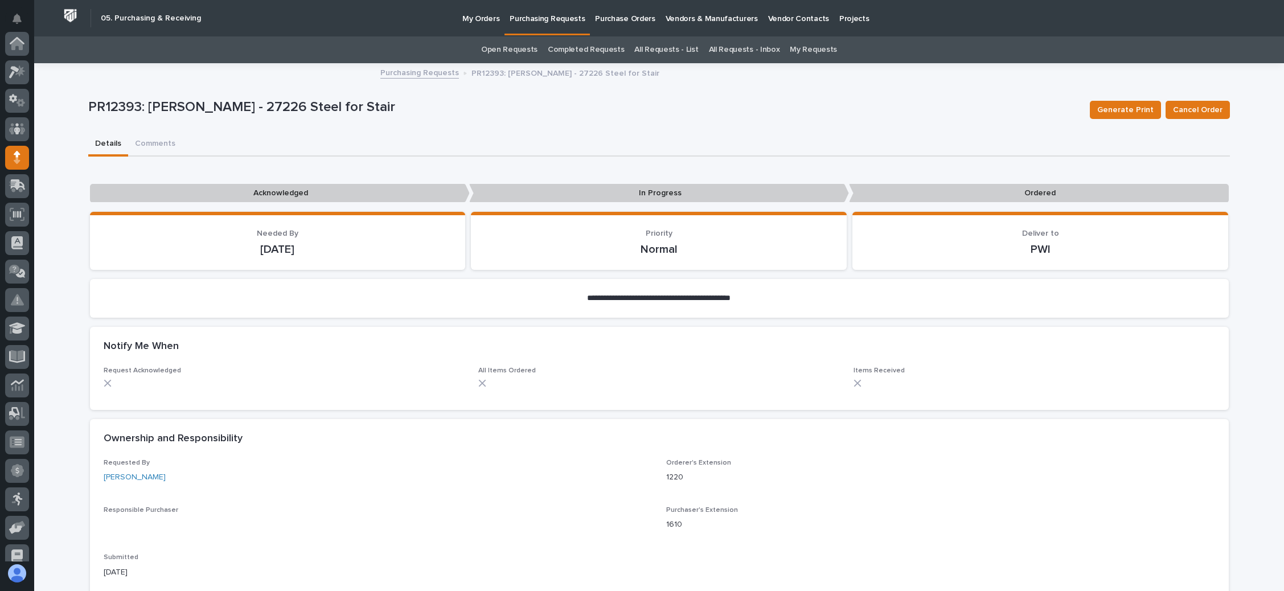
scroll to position [114, 0]
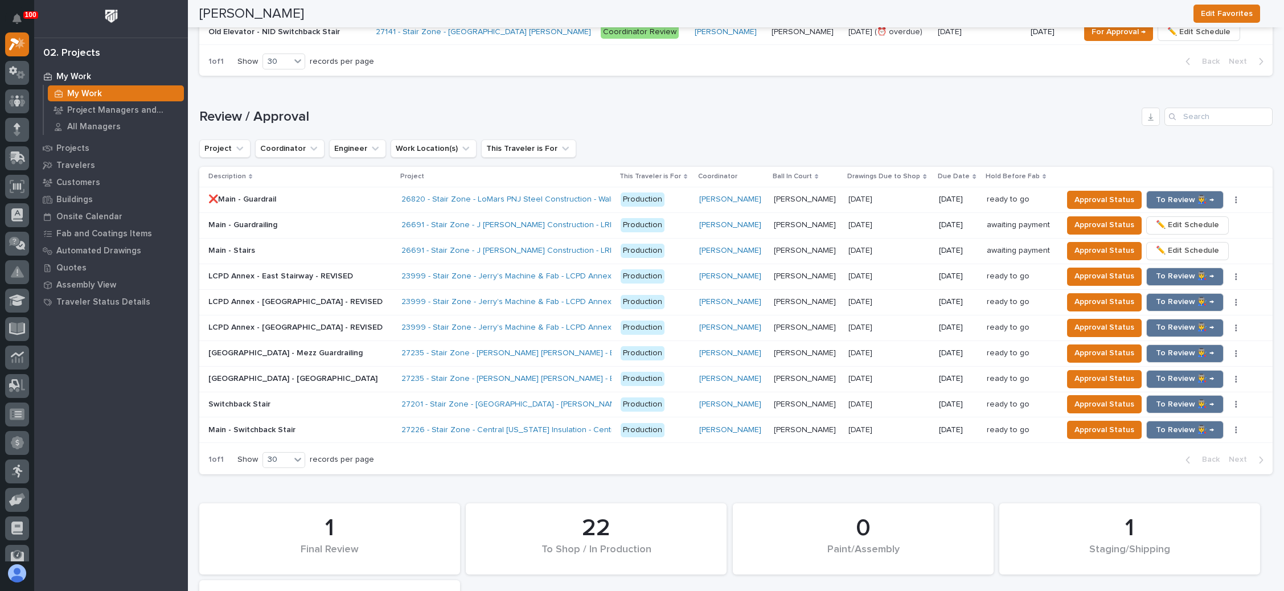
scroll to position [1110, 0]
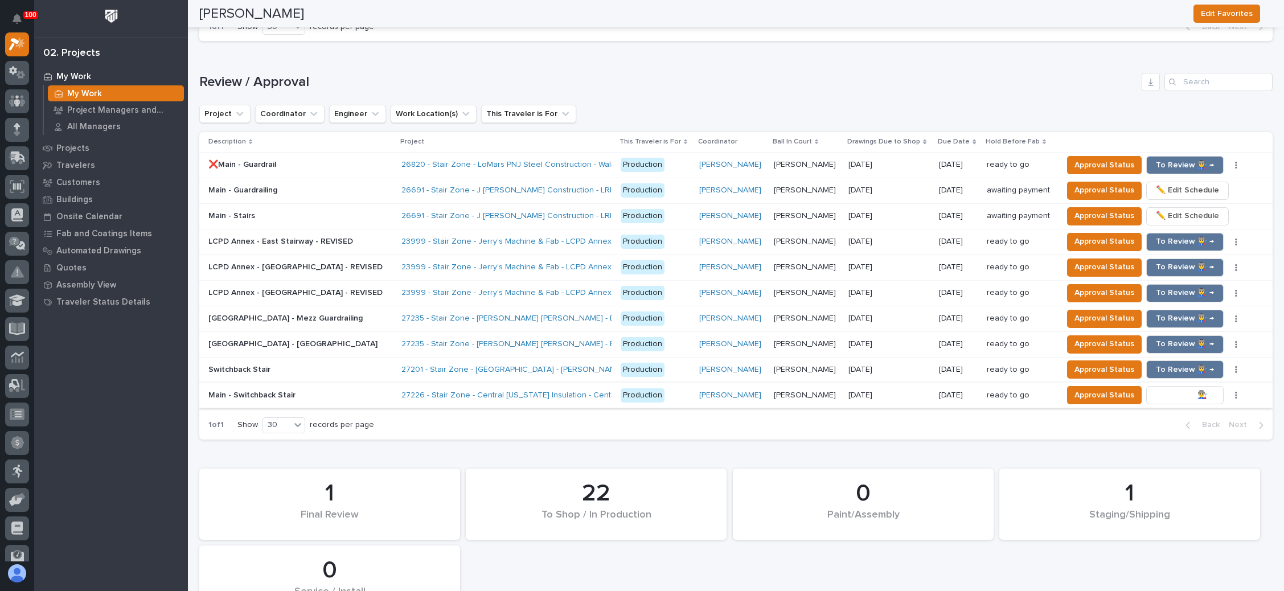
click at [1167, 386] on button "To Review 👨‍🏭 →" at bounding box center [1184, 395] width 77 height 18
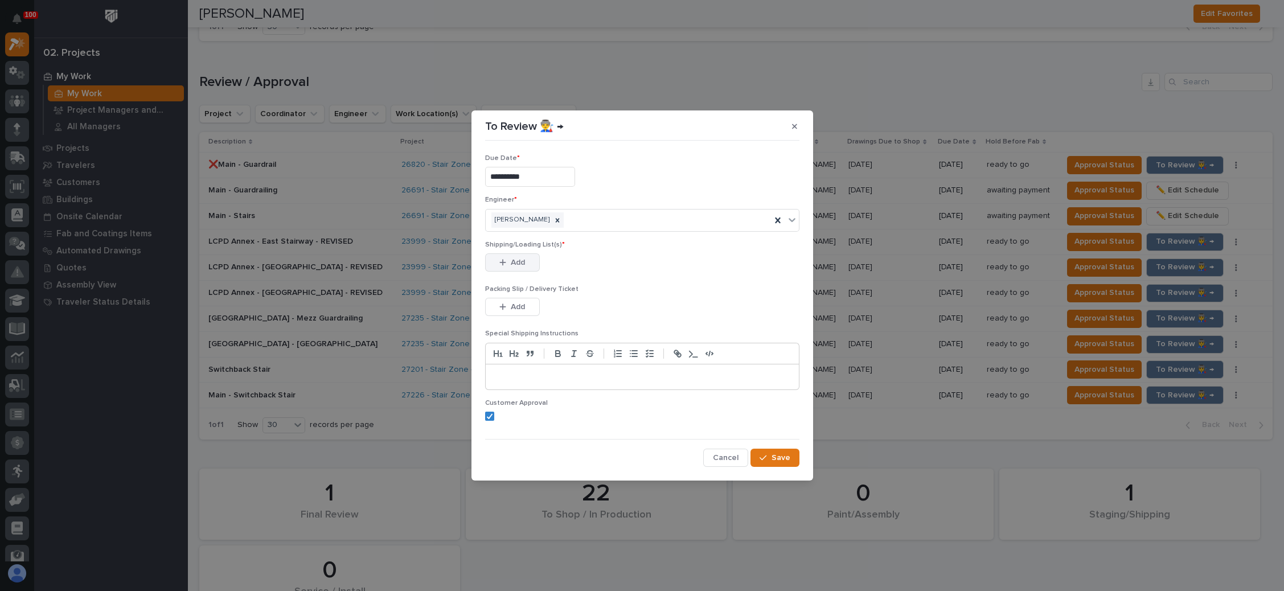
click at [525, 259] on button "Add" at bounding box center [512, 262] width 55 height 18
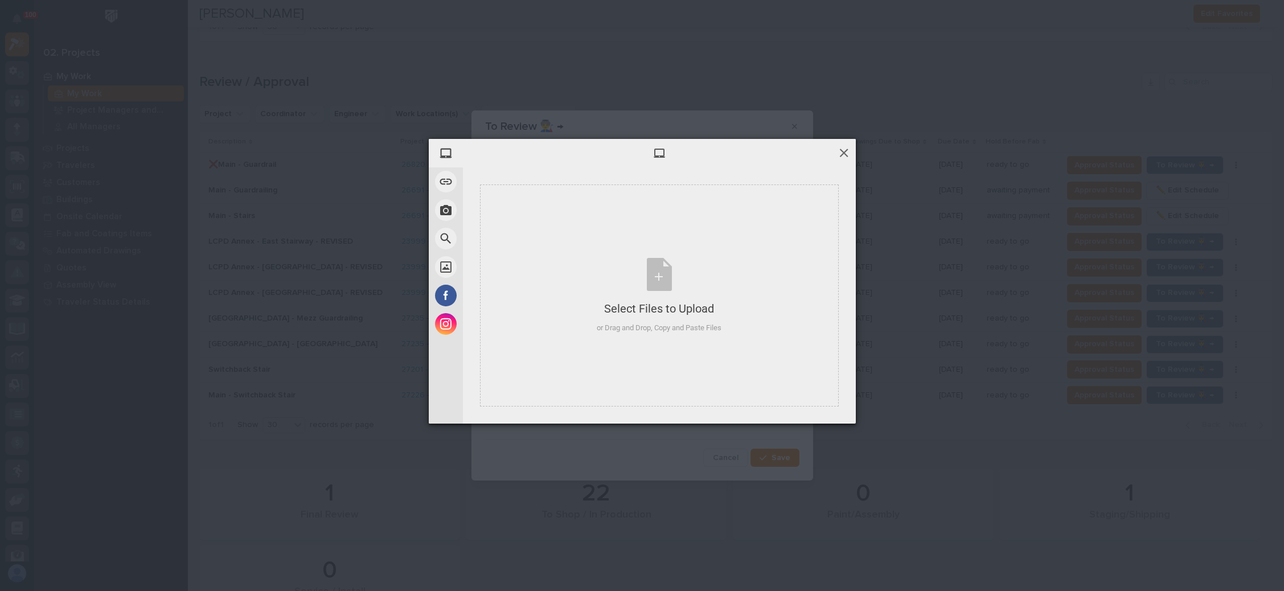
click at [845, 151] on span at bounding box center [843, 152] width 13 height 13
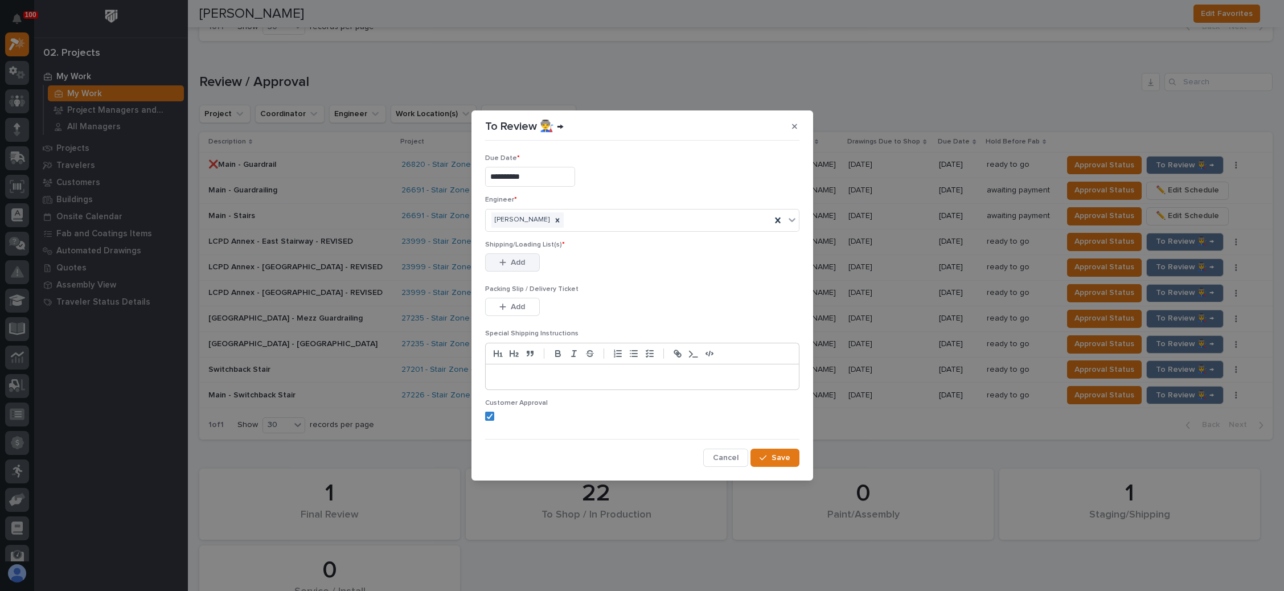
click at [522, 260] on span "Add" at bounding box center [518, 262] width 14 height 10
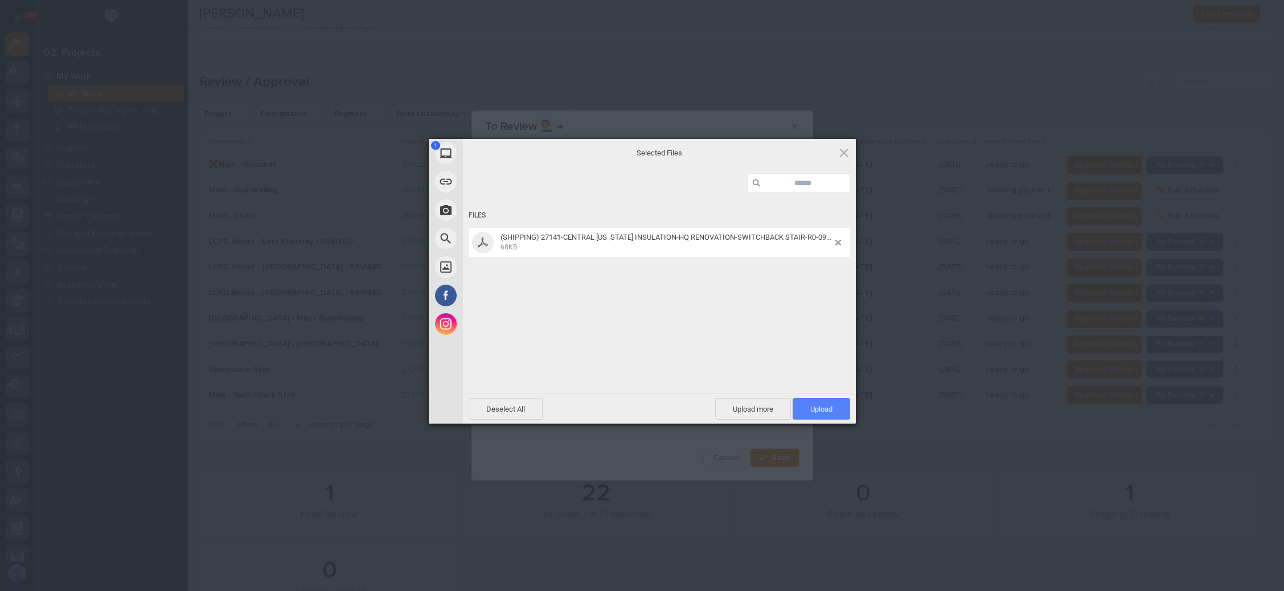
click at [804, 400] on span "Upload 1" at bounding box center [820, 409] width 57 height 22
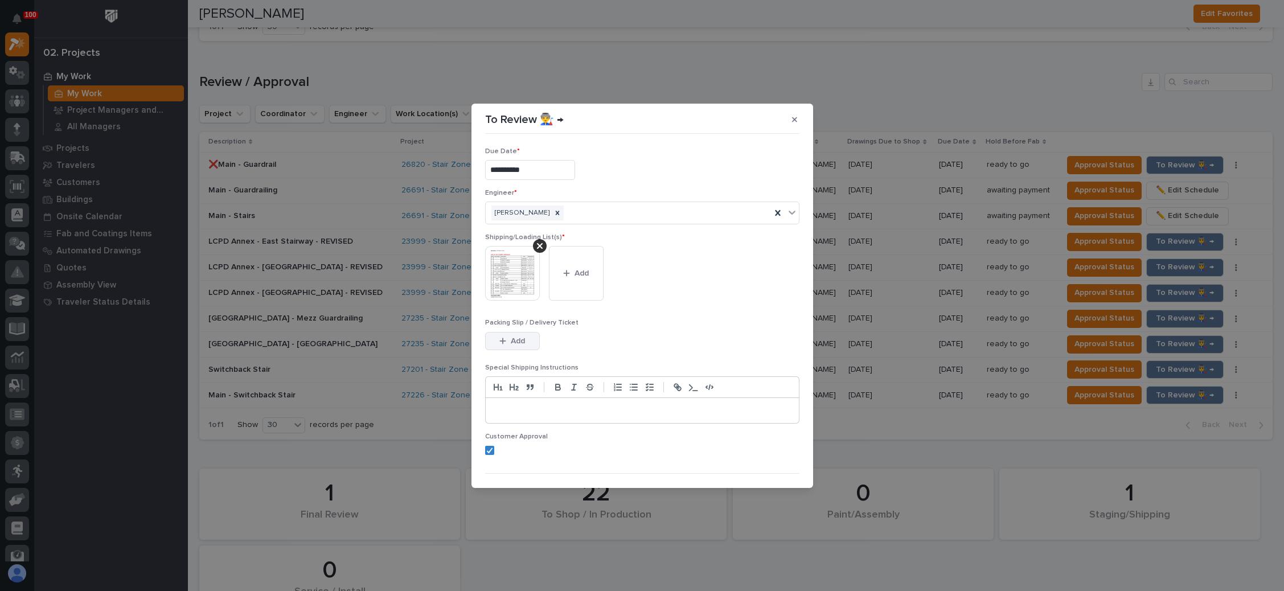
click at [528, 334] on button "Add" at bounding box center [512, 341] width 55 height 18
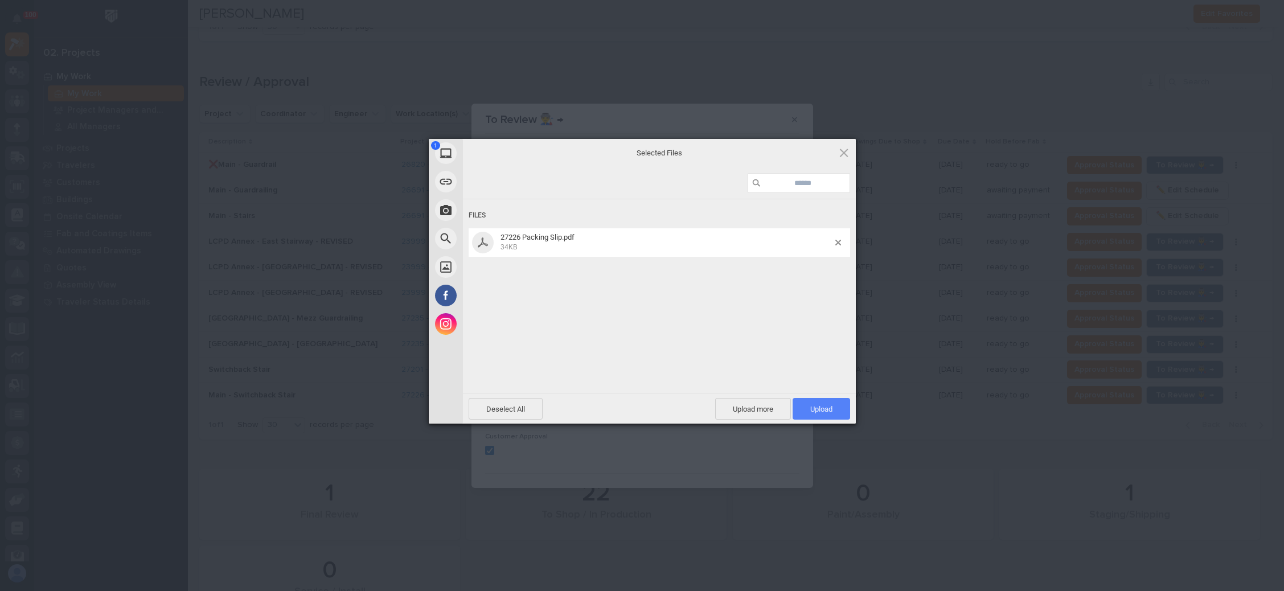
click at [816, 405] on span "Upload 1" at bounding box center [821, 409] width 22 height 9
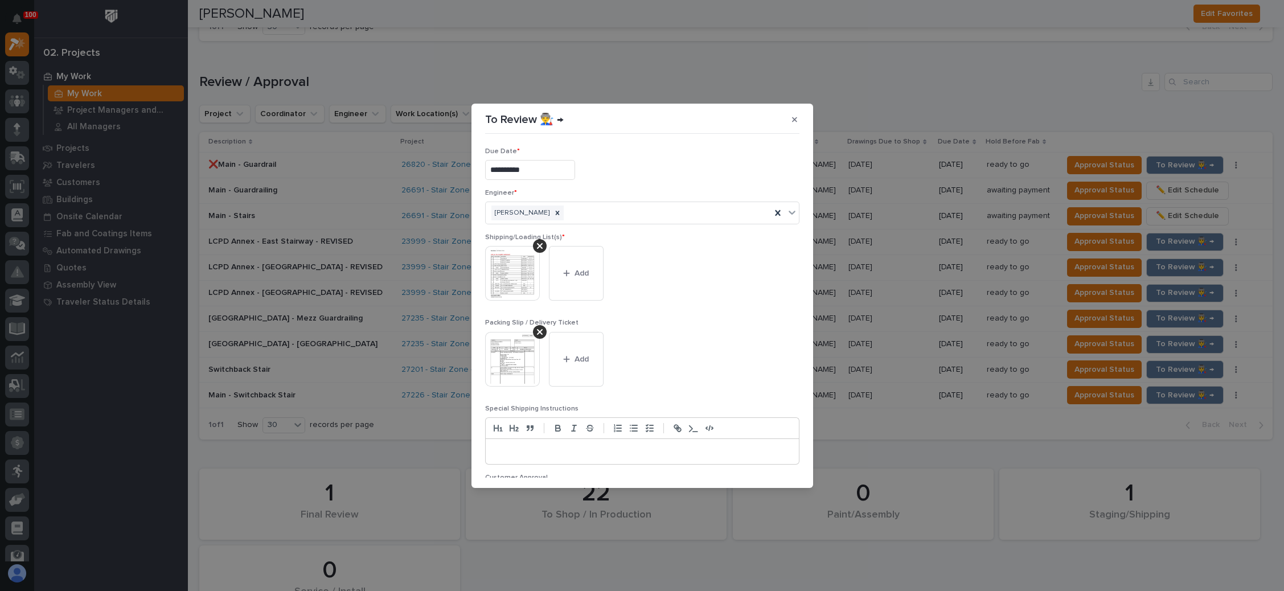
scroll to position [63, 0]
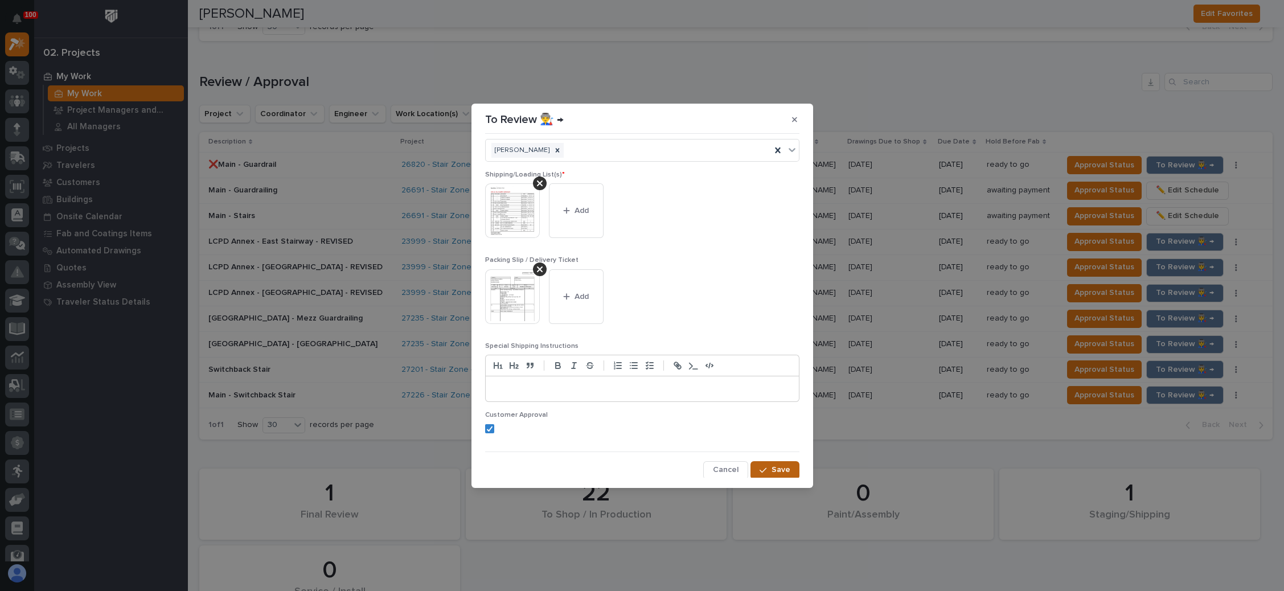
click at [763, 469] on div "button" at bounding box center [764, 470] width 11 height 8
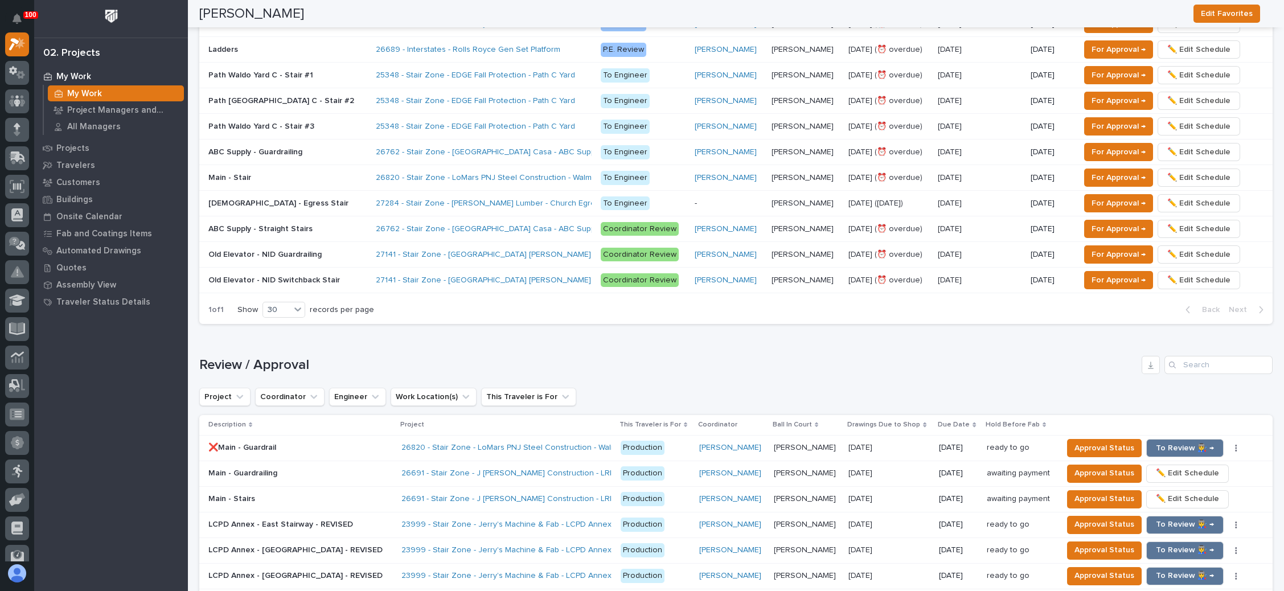
scroll to position [755, 0]
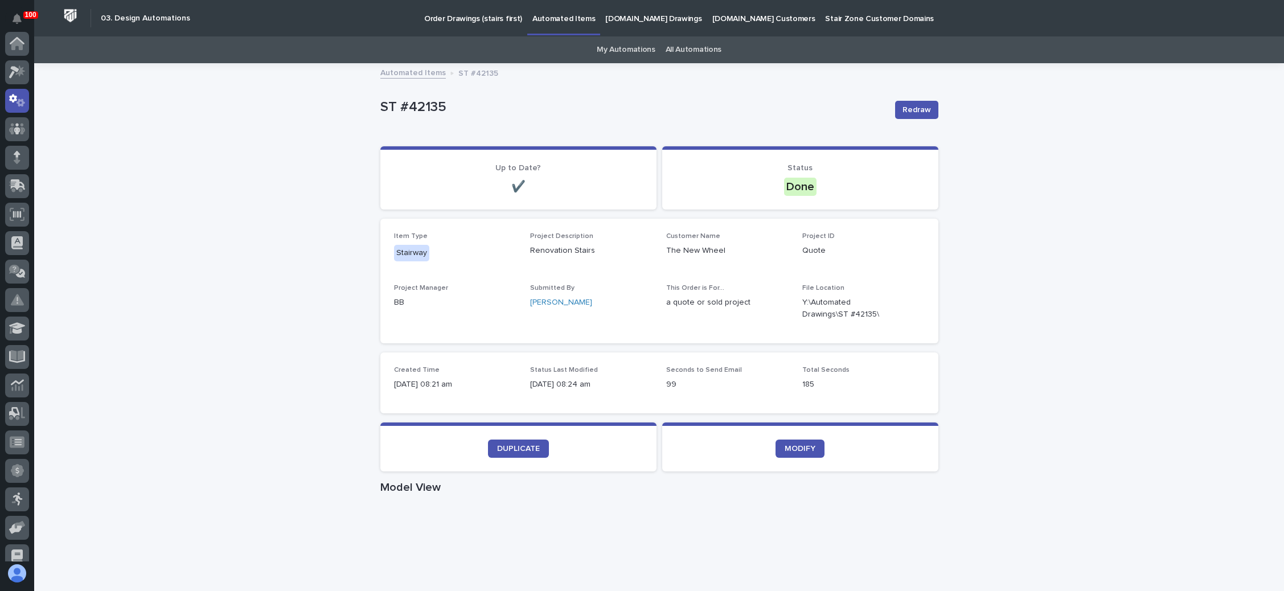
scroll to position [56, 0]
click at [477, 10] on p "Order Drawings (stairs first)" at bounding box center [473, 12] width 98 height 24
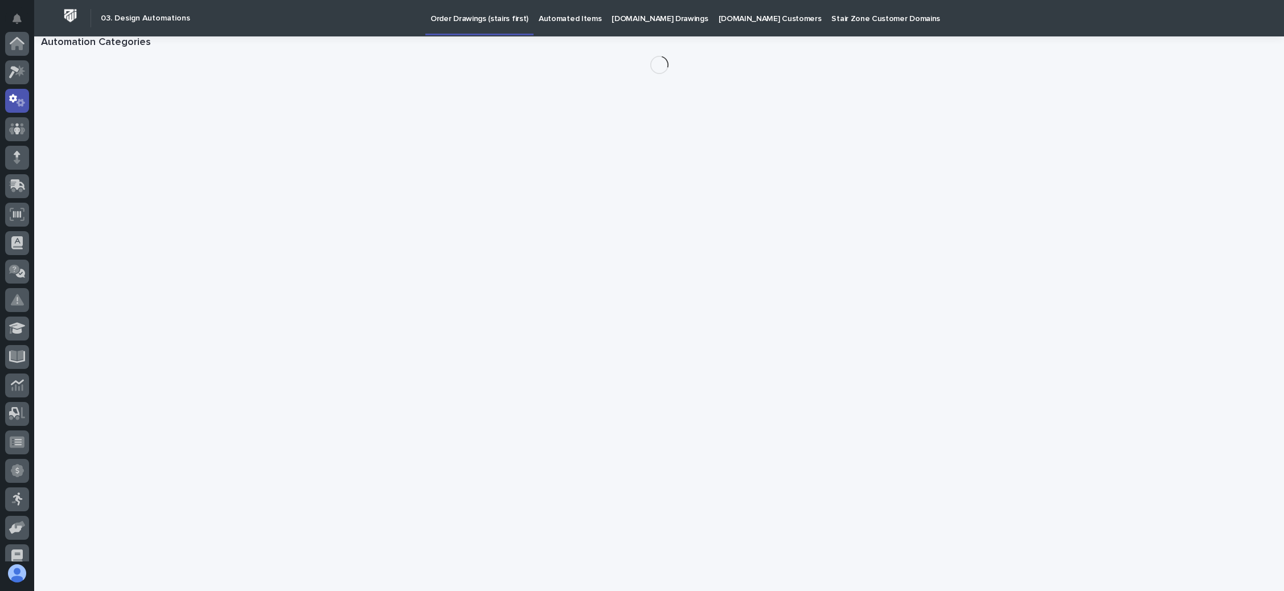
scroll to position [56, 0]
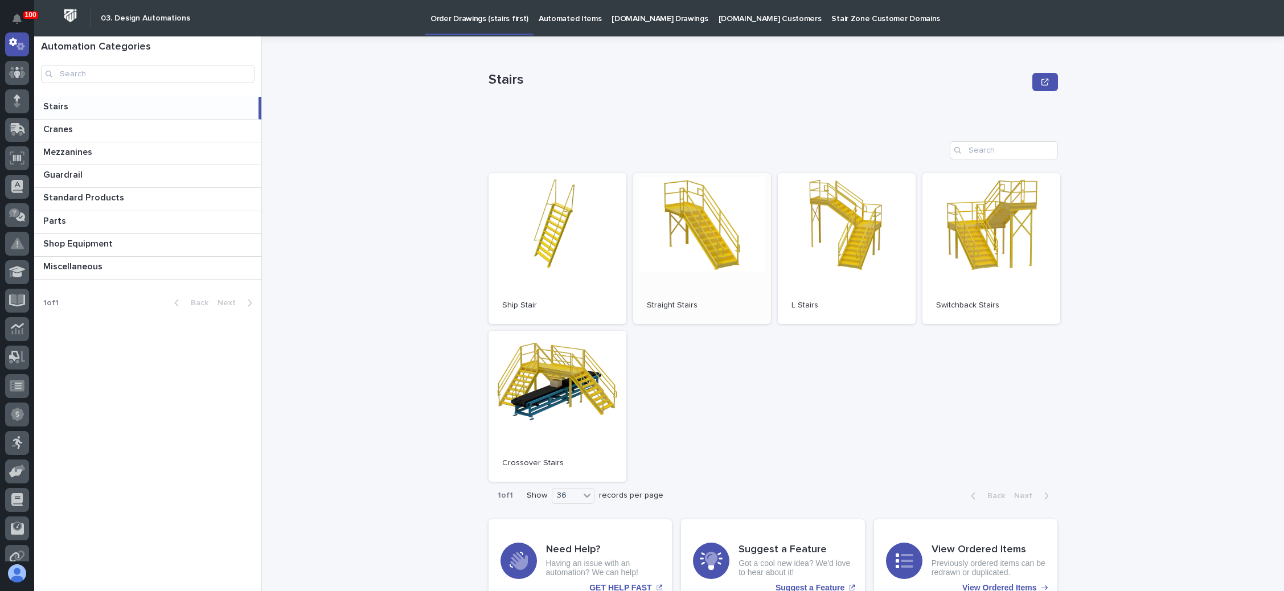
click at [680, 229] on link "Open" at bounding box center [702, 248] width 138 height 151
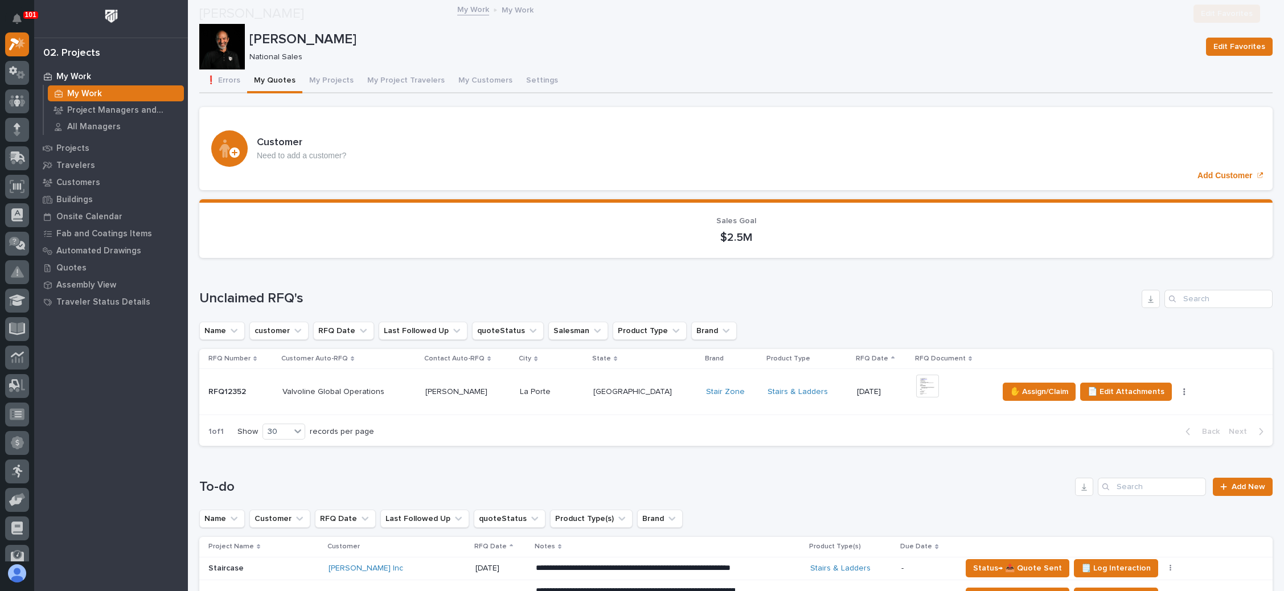
scroll to position [85, 0]
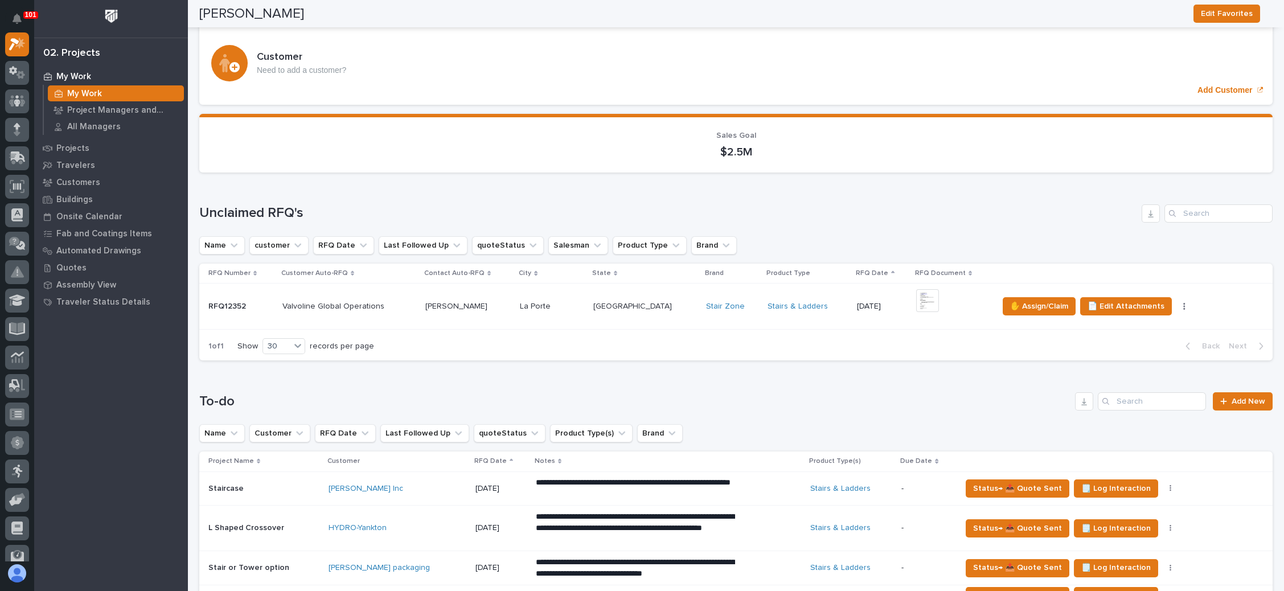
click at [637, 303] on p at bounding box center [645, 307] width 104 height 10
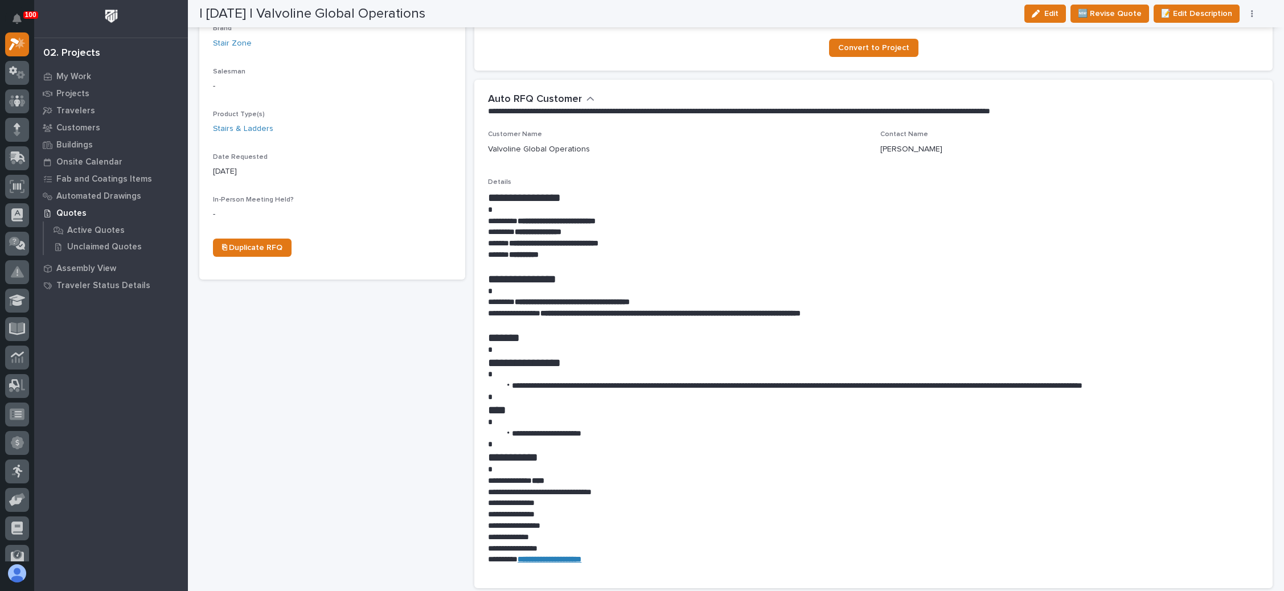
scroll to position [342, 0]
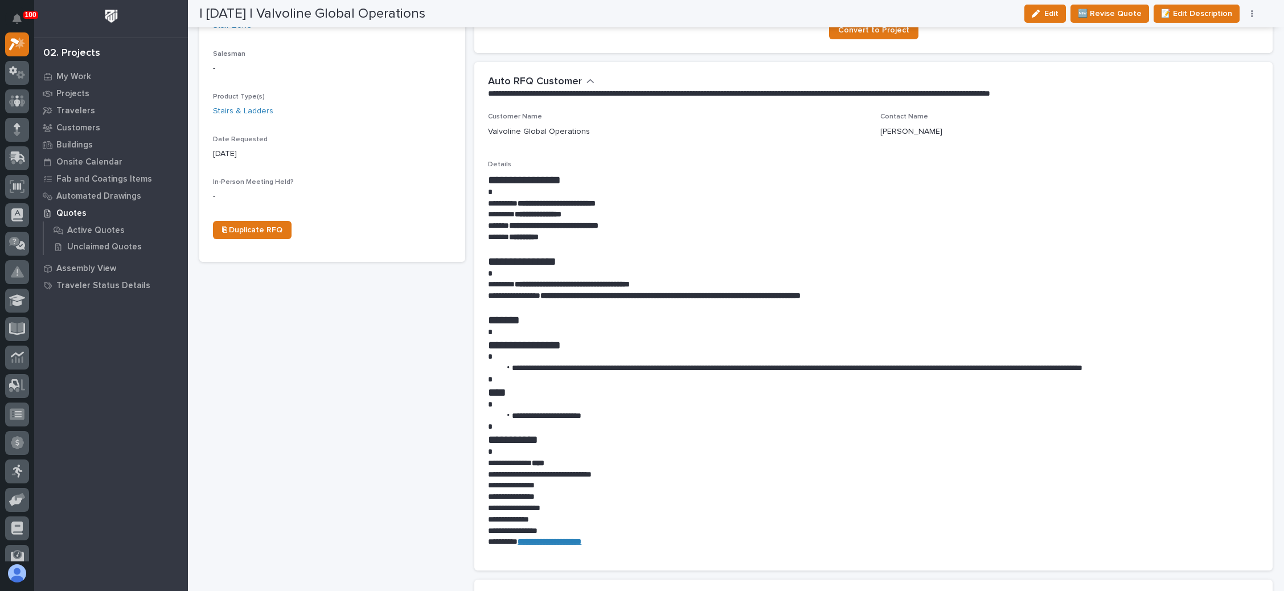
click at [952, 235] on p "**********" at bounding box center [868, 237] width 761 height 11
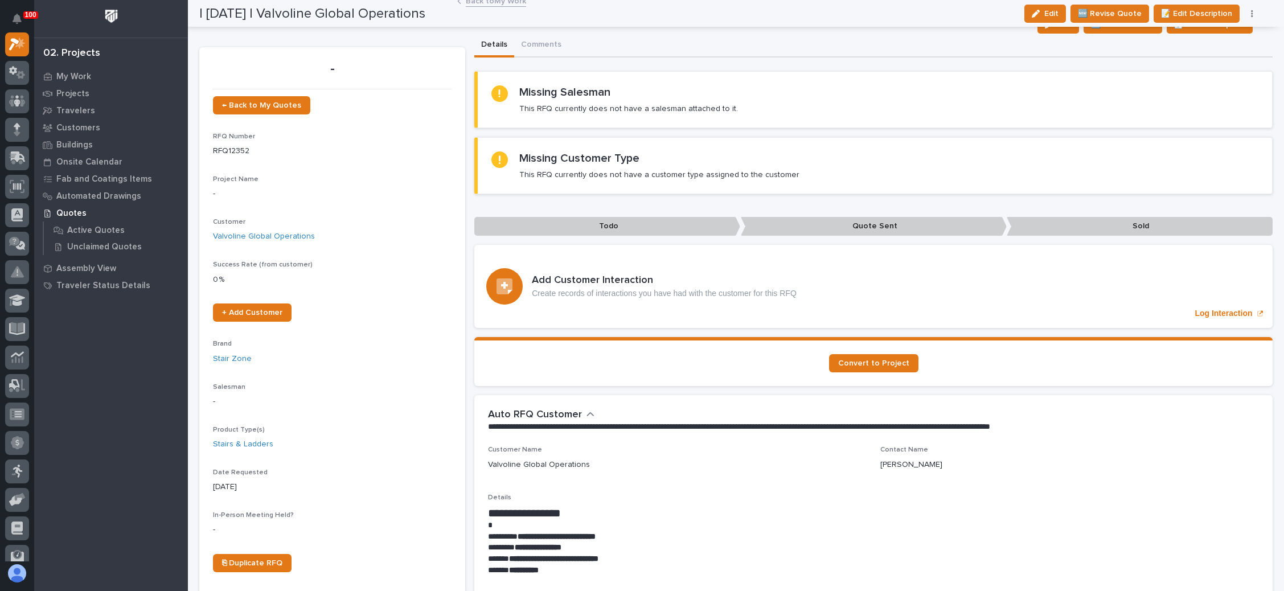
scroll to position [0, 0]
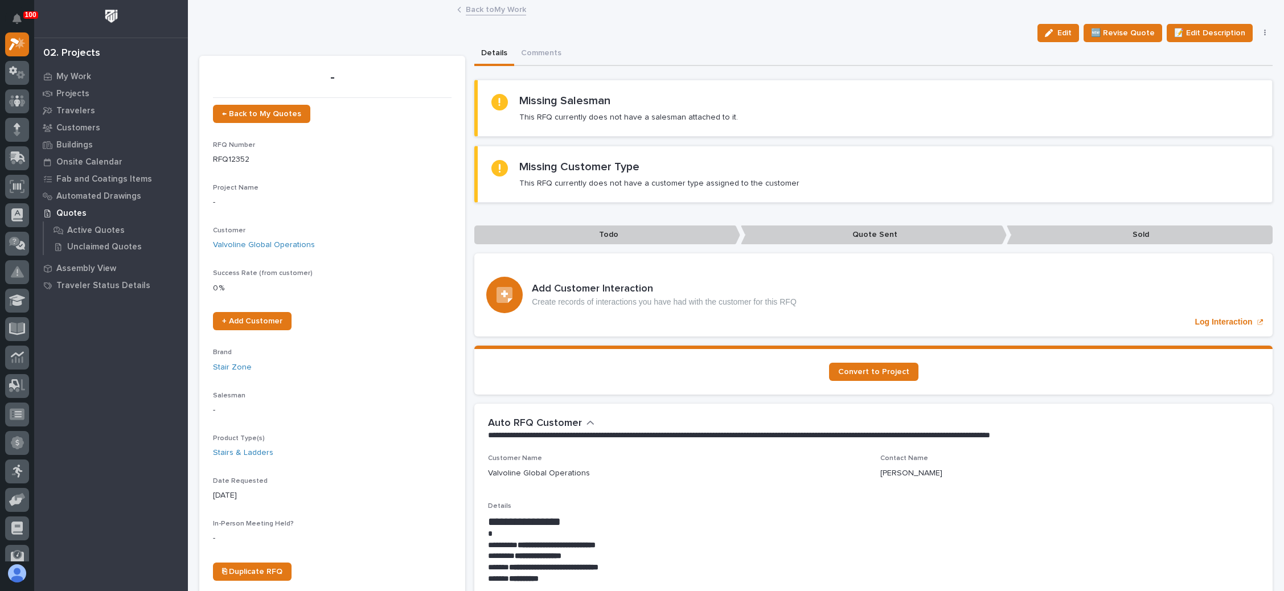
click at [1257, 31] on button "button" at bounding box center [1265, 33] width 16 height 8
click at [1187, 88] on span "✋ Assign/Claim" at bounding box center [1201, 92] width 58 height 14
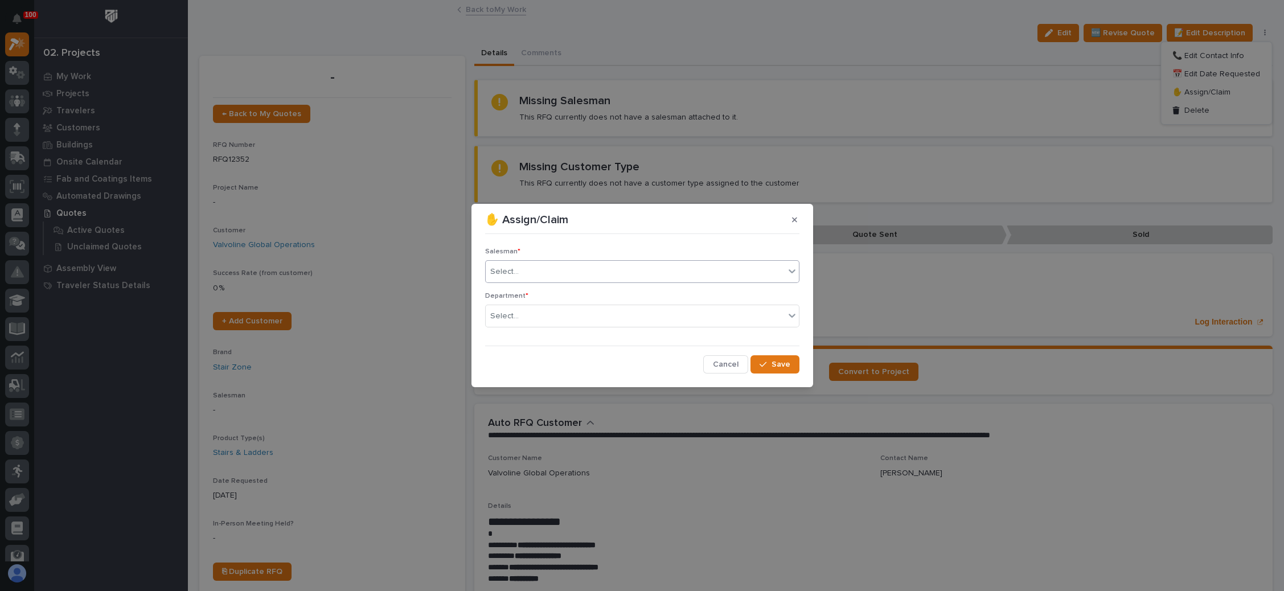
drag, startPoint x: 614, startPoint y: 267, endPoint x: 607, endPoint y: 275, distance: 10.5
click at [614, 267] on div "Select..." at bounding box center [635, 271] width 299 height 19
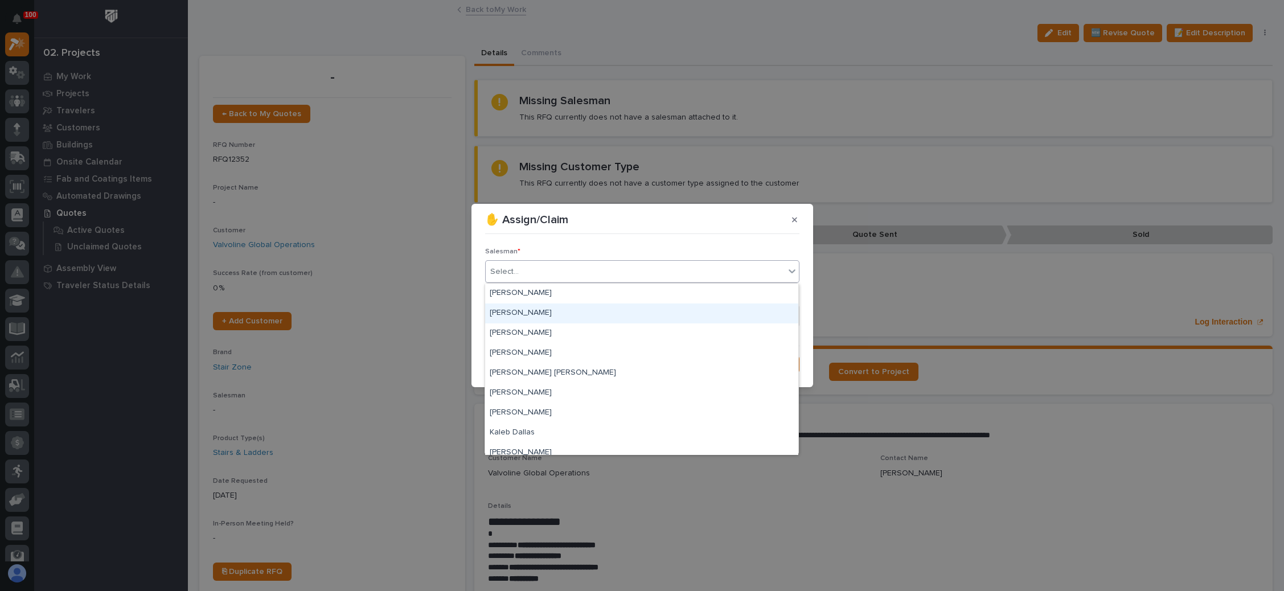
click at [574, 311] on div "[PERSON_NAME]" at bounding box center [641, 313] width 313 height 20
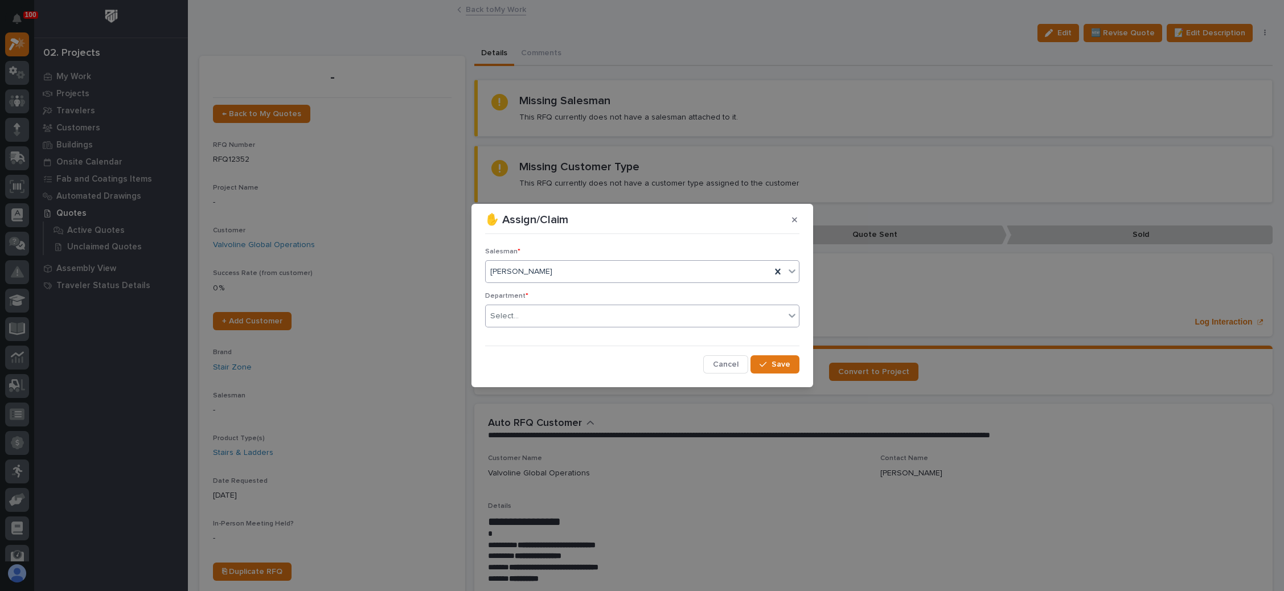
click at [580, 307] on div "Select..." at bounding box center [635, 316] width 299 height 19
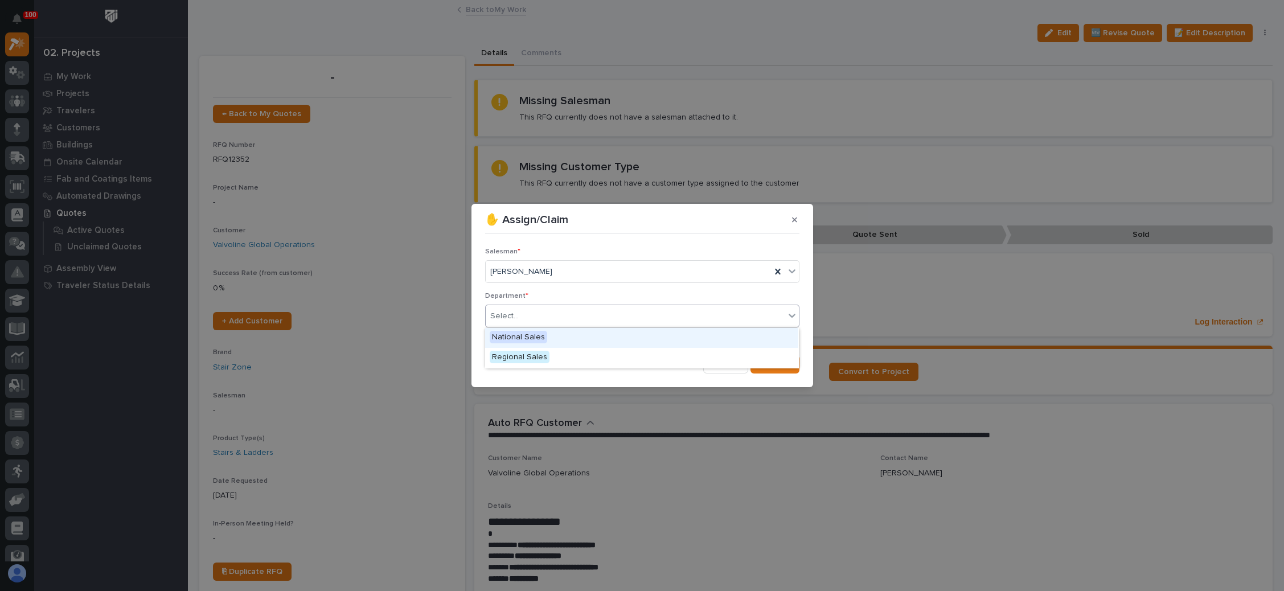
click at [556, 339] on div "National Sales" at bounding box center [641, 338] width 313 height 20
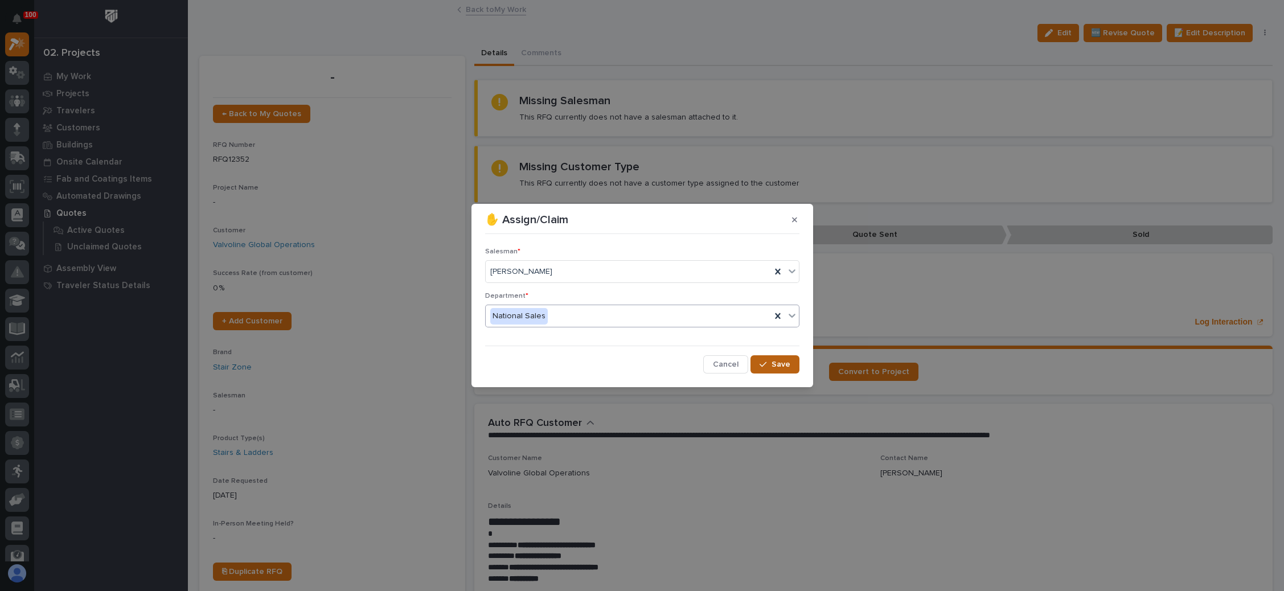
click at [768, 361] on div "button" at bounding box center [764, 364] width 11 height 8
